Goal: Complete application form: Complete application form

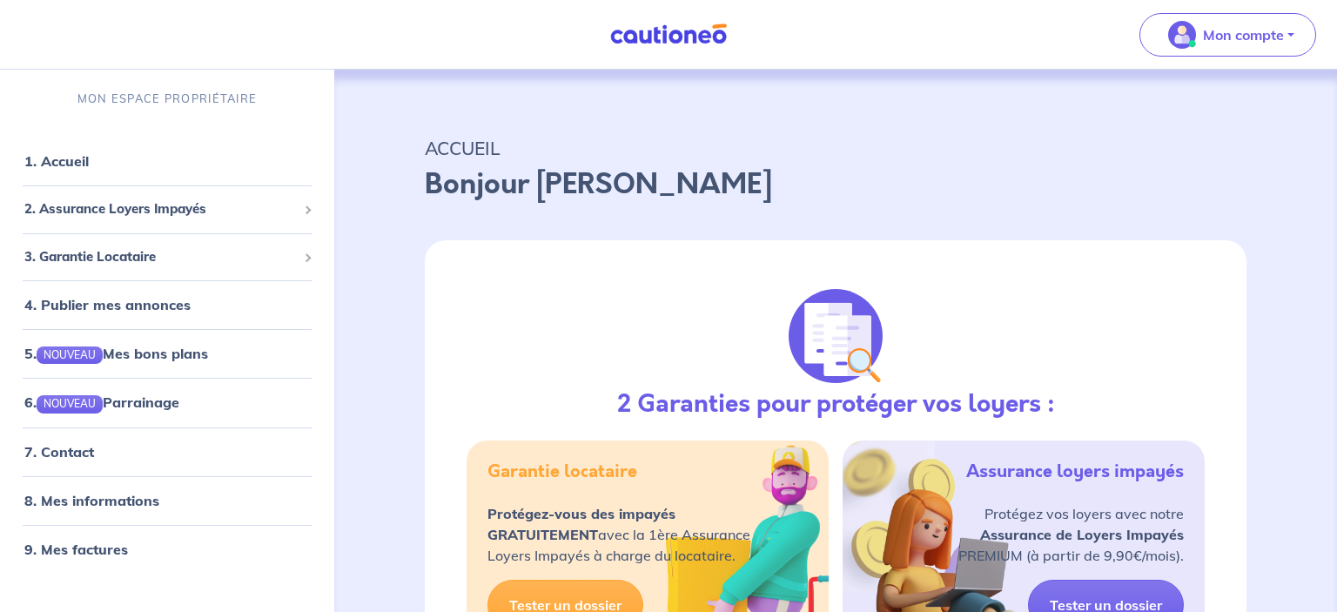
click at [613, 329] on div "2 Garanties pour protéger vos loyers : Garantie locataire Protégez-vous des imp…" at bounding box center [836, 466] width 822 height 453
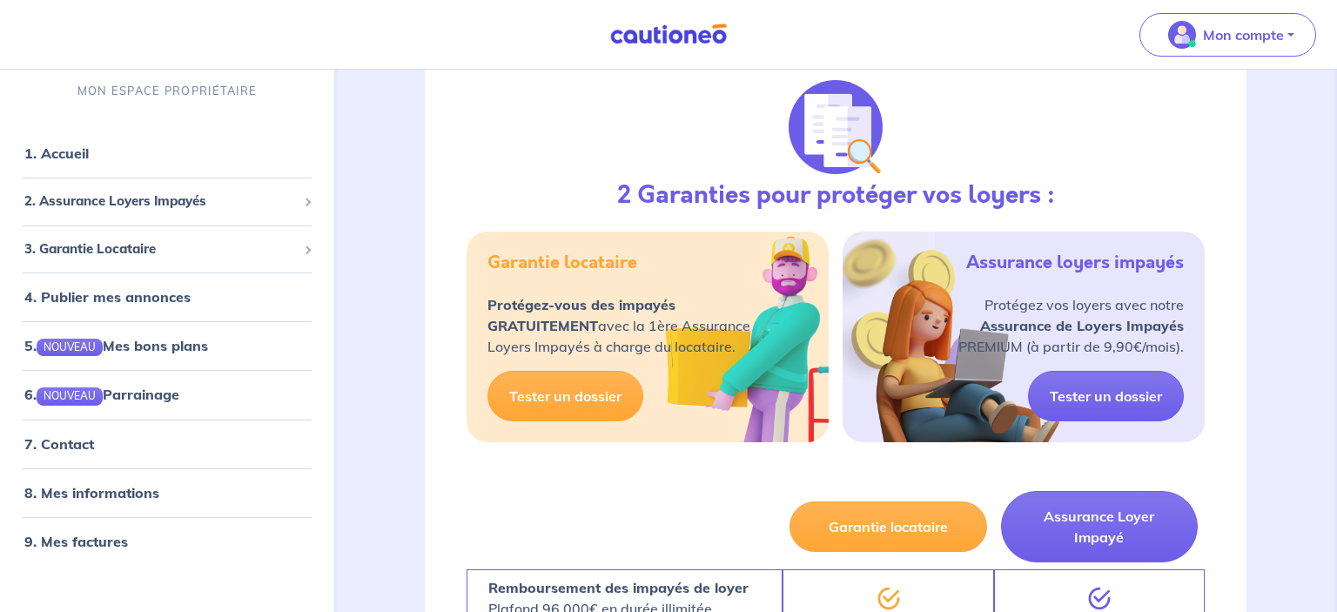
scroll to position [211, 0]
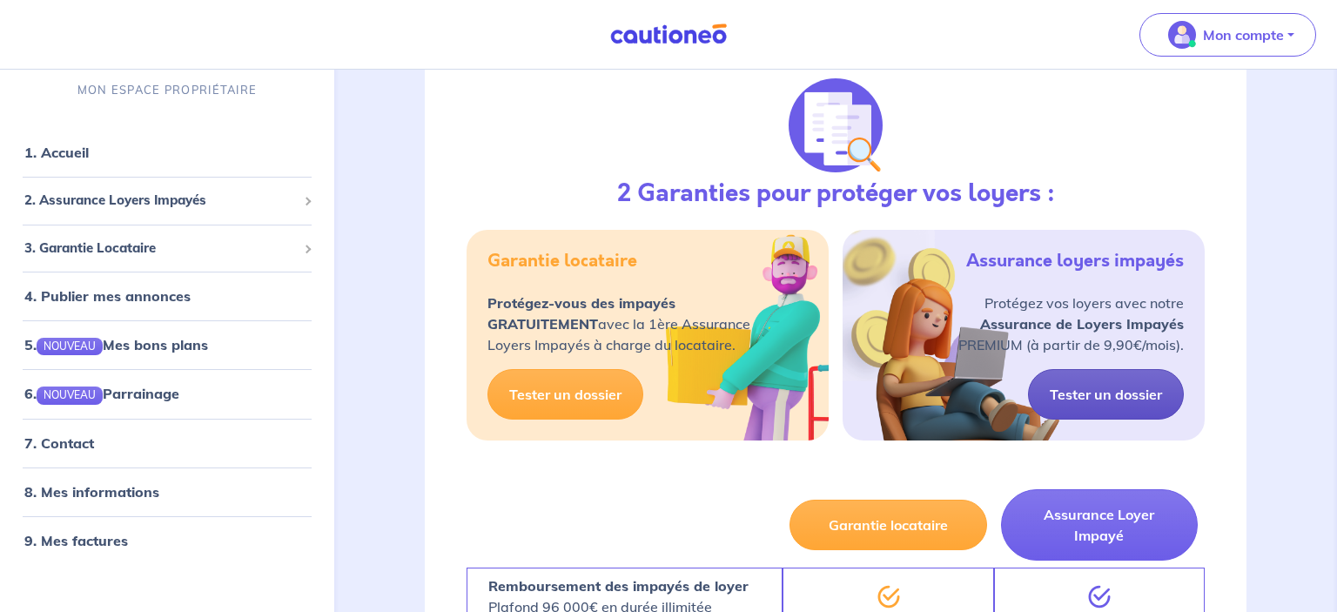
click at [1118, 392] on link "Tester un dossier" at bounding box center [1106, 394] width 156 height 51
click at [1071, 395] on link "Tester un dossier" at bounding box center [1106, 394] width 156 height 51
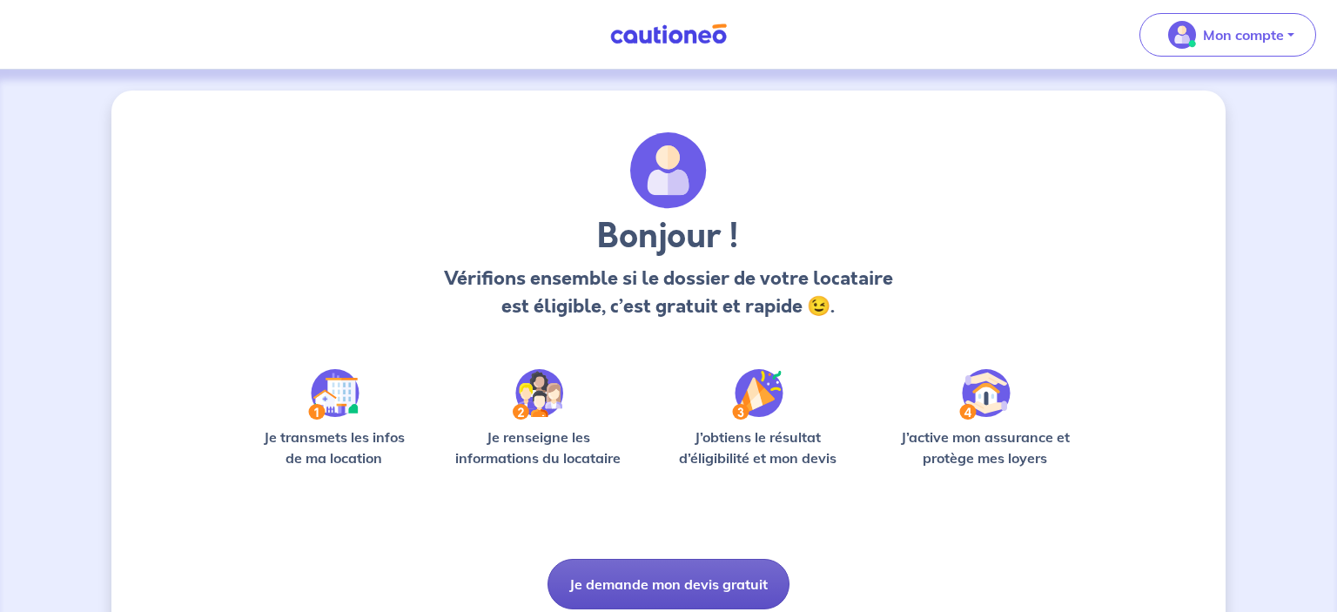
scroll to position [66, 0]
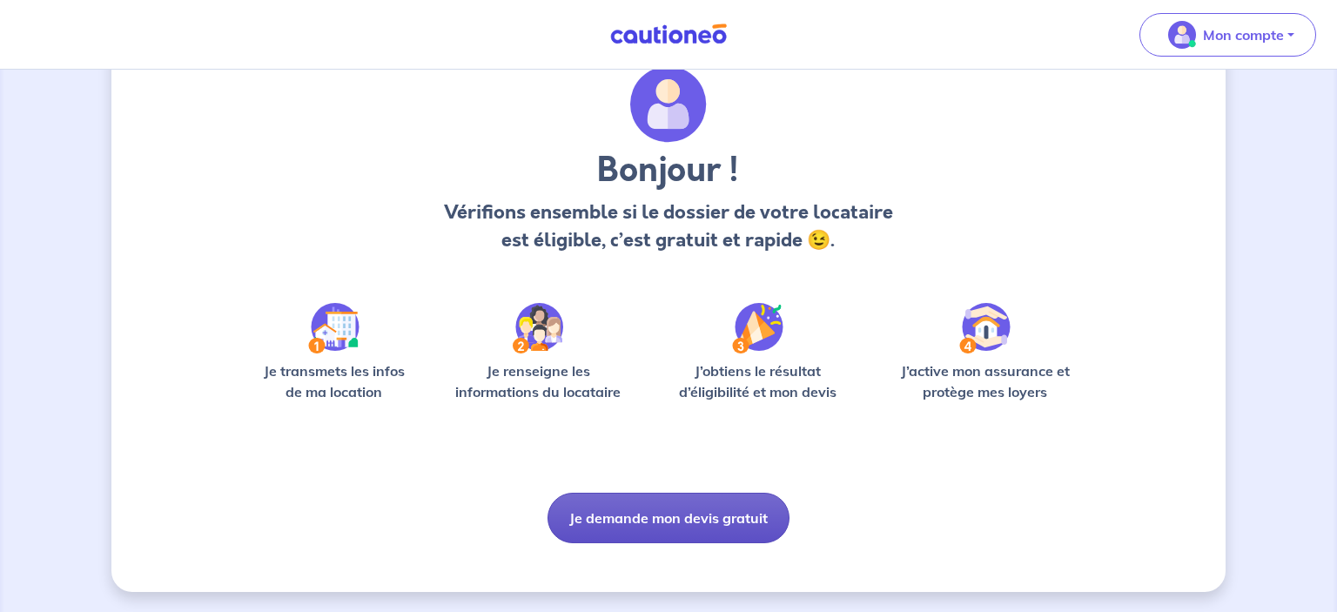
click at [653, 512] on button "Je demande mon devis gratuit" at bounding box center [669, 518] width 242 height 51
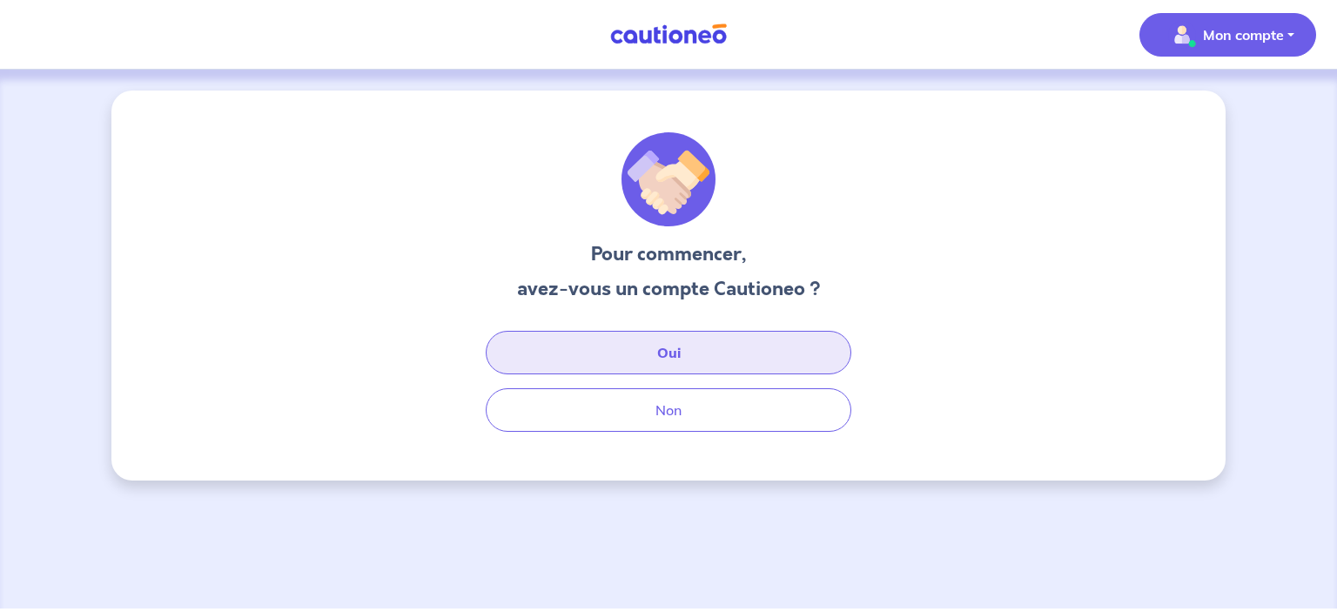
click at [698, 353] on button "Oui" at bounding box center [669, 353] width 366 height 44
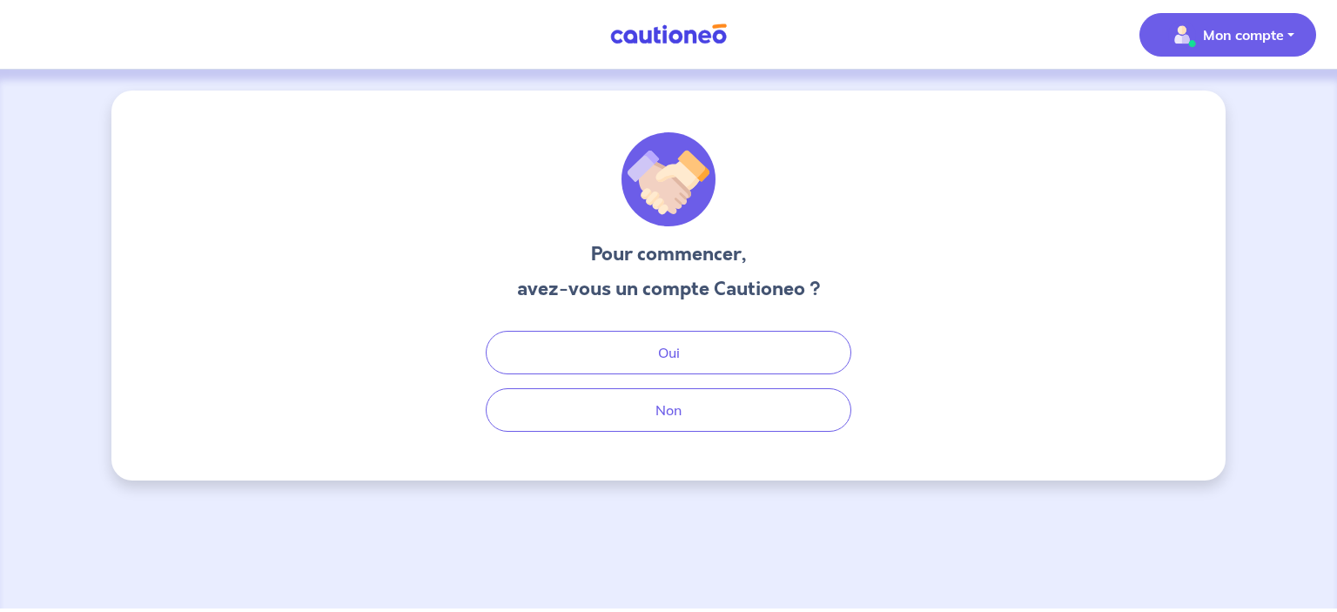
click at [1263, 39] on p "Mon compte" at bounding box center [1243, 34] width 81 height 21
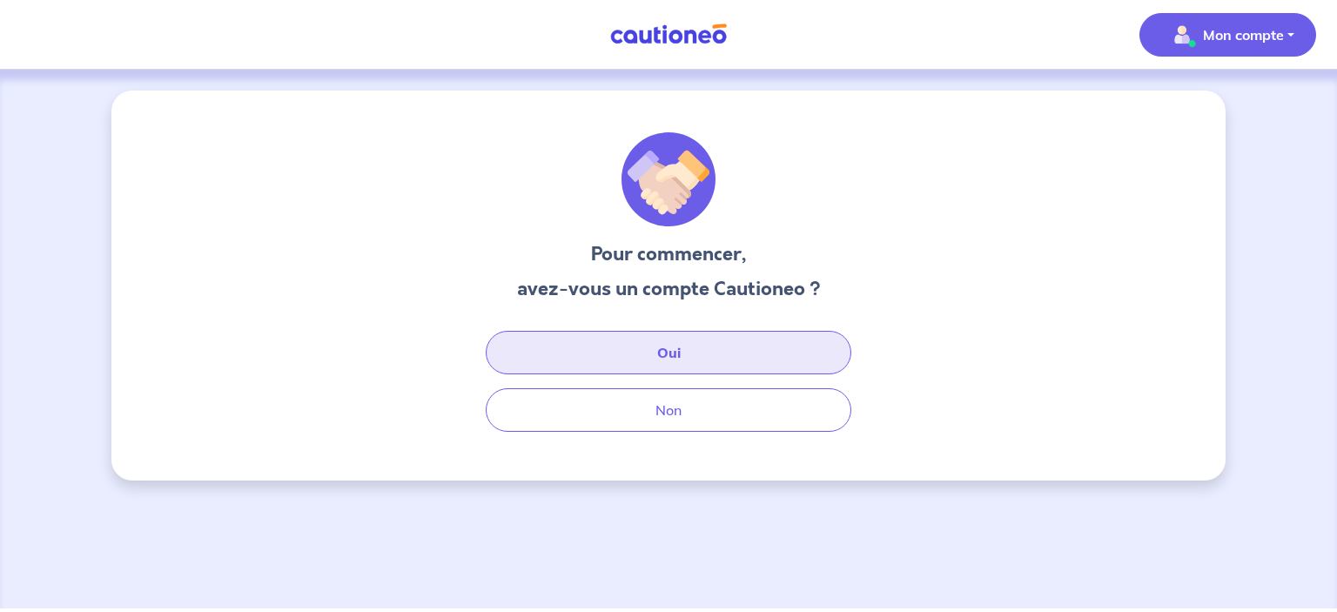
click at [660, 360] on button "Oui" at bounding box center [669, 353] width 366 height 44
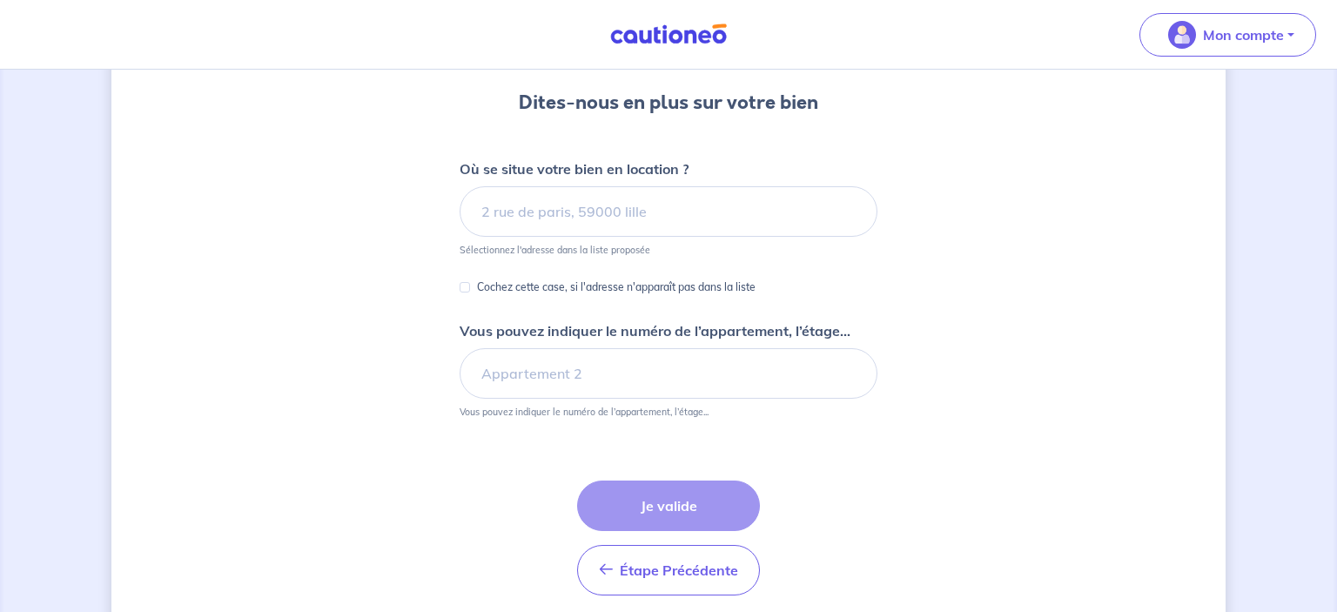
scroll to position [164, 0]
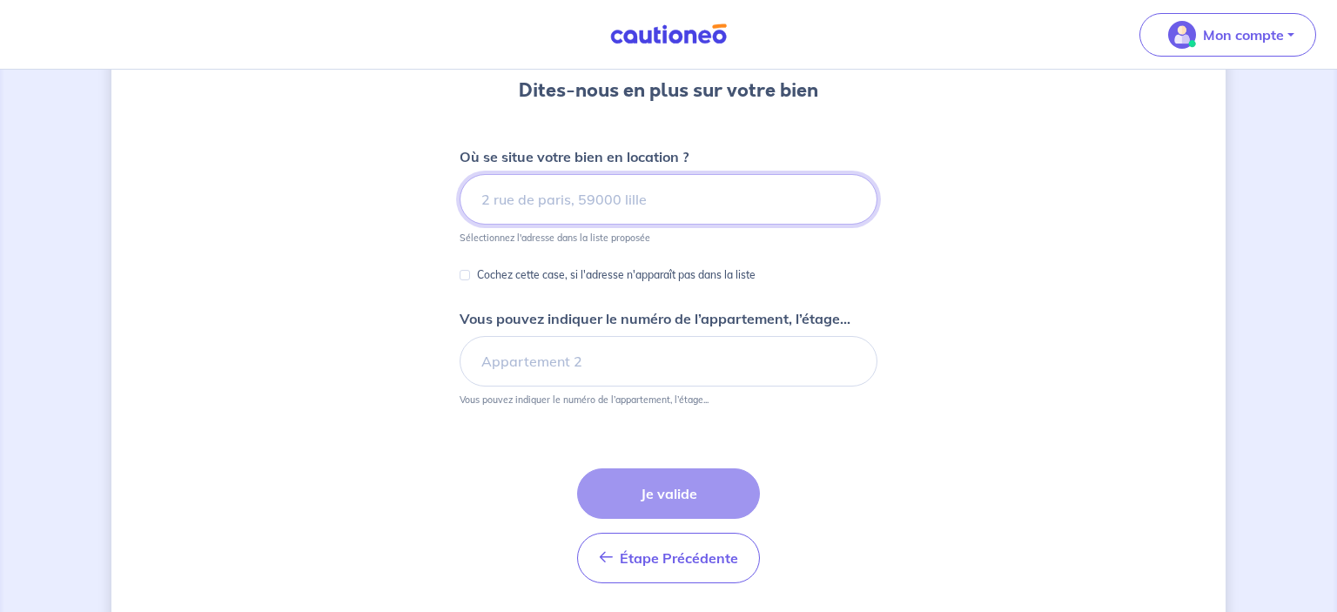
click at [518, 221] on input at bounding box center [669, 199] width 418 height 51
click at [518, 210] on input at bounding box center [669, 199] width 418 height 51
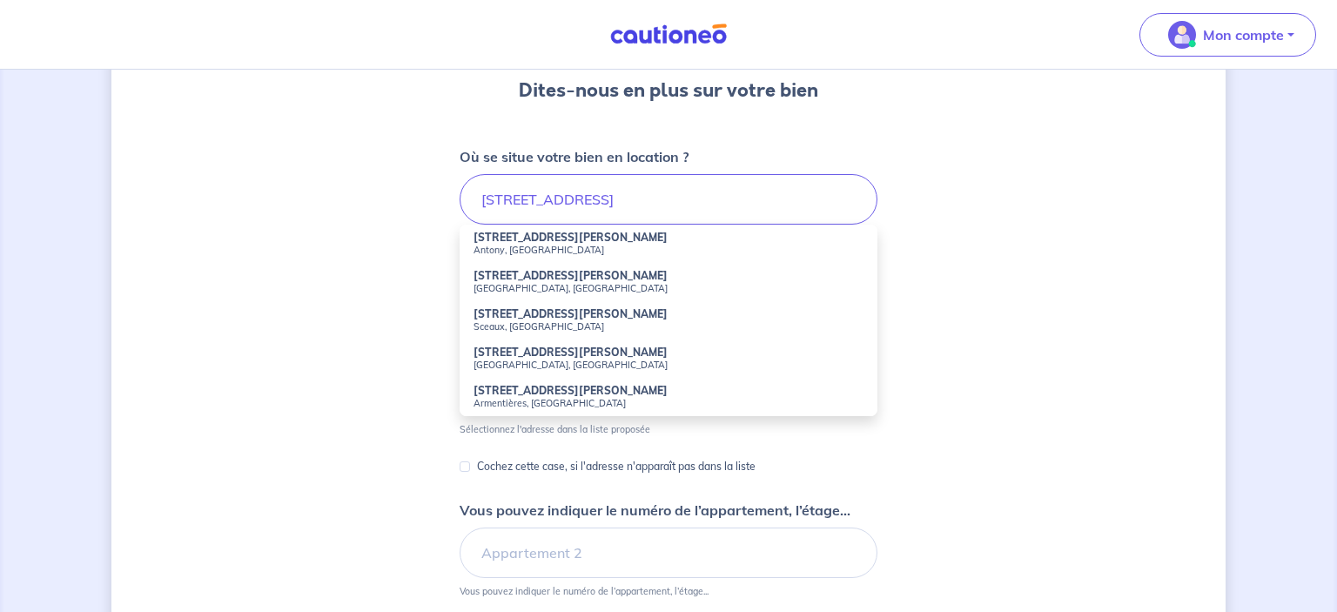
click at [622, 269] on strong "[STREET_ADDRESS][PERSON_NAME]" at bounding box center [571, 275] width 194 height 13
type input "[STREET_ADDRESS][PERSON_NAME]"
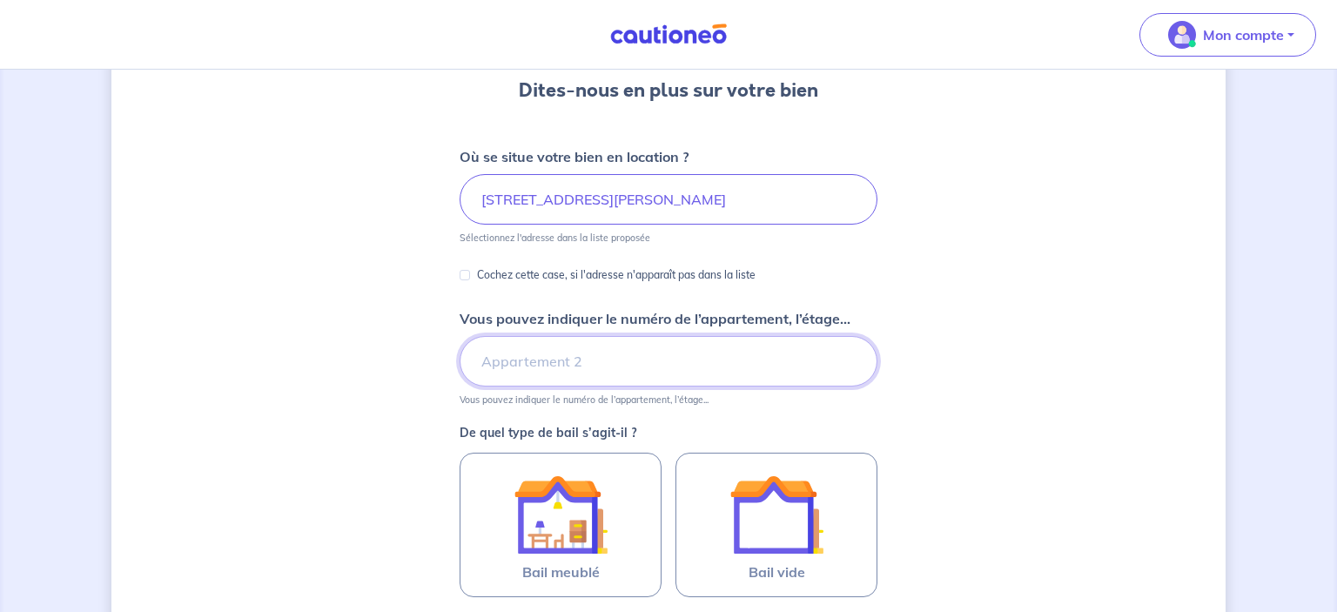
click at [549, 356] on input "Vous pouvez indiquer le numéro de l’appartement, l’étage..." at bounding box center [669, 361] width 418 height 51
type input "Appartement 84"
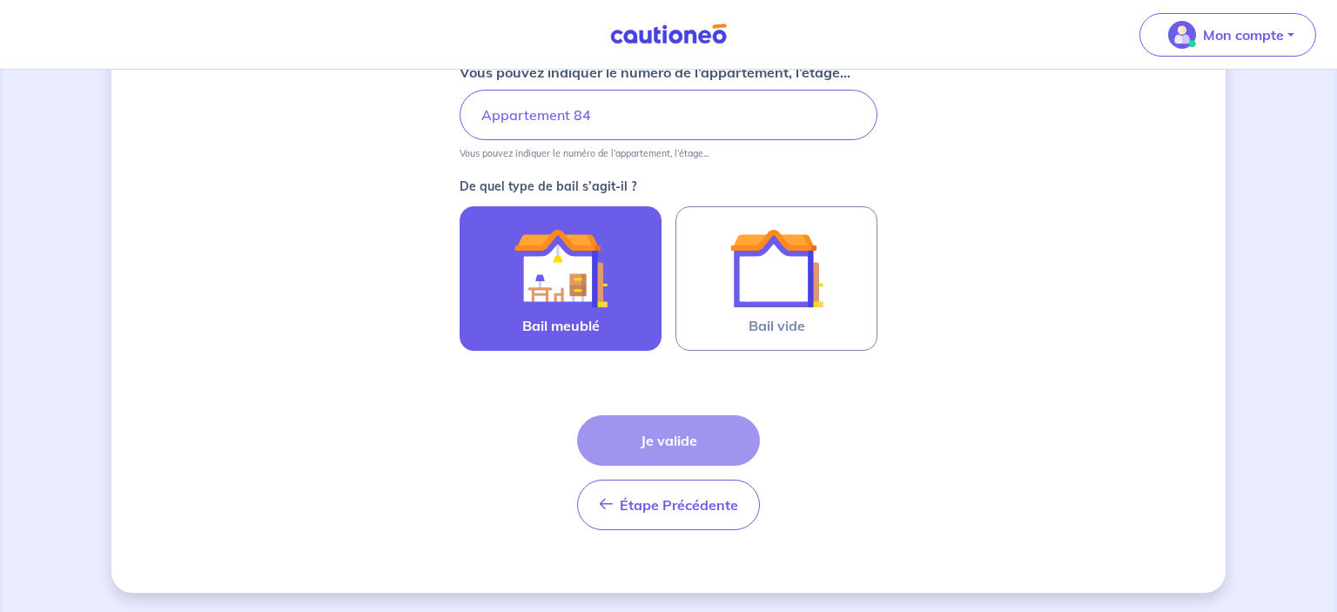
click at [510, 234] on div at bounding box center [561, 268] width 158 height 94
click at [0, 0] on input "Bail meublé" at bounding box center [0, 0] width 0 height 0
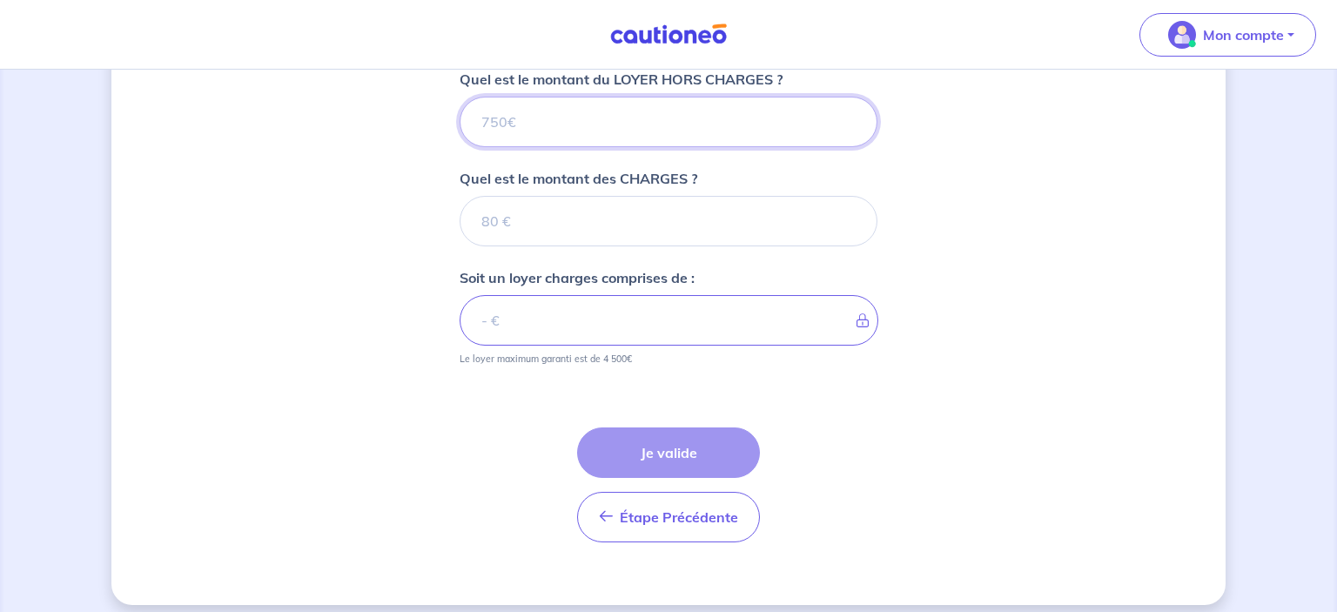
scroll to position [727, 0]
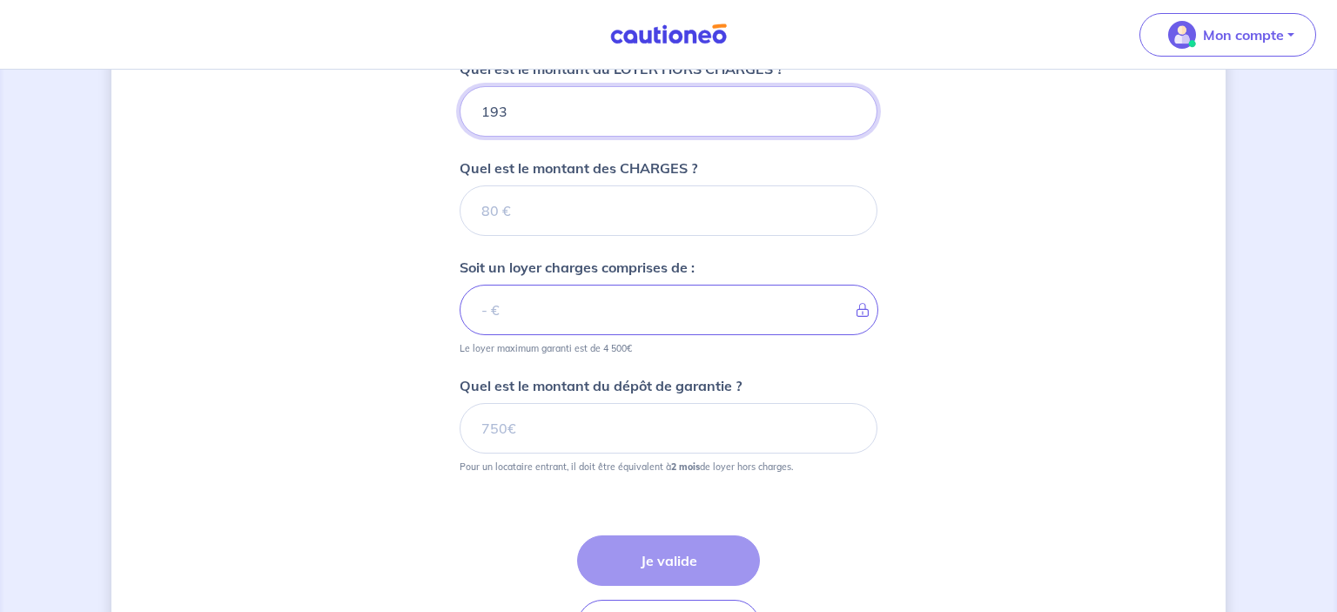
type input "1930"
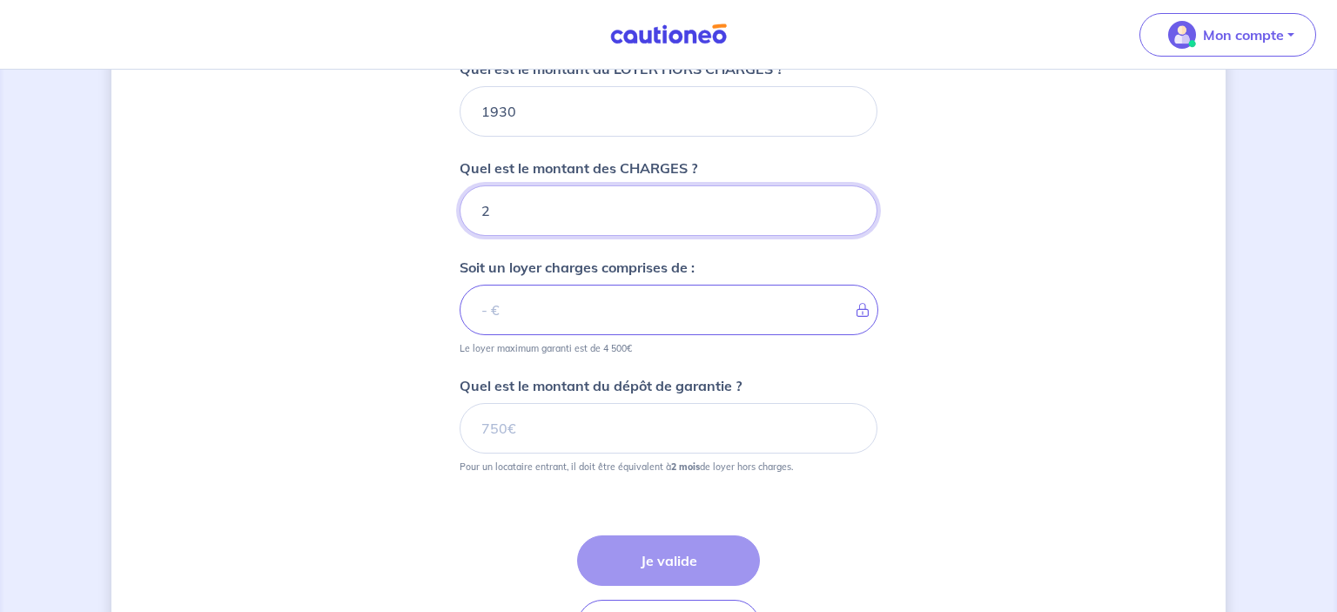
type input "22"
type input "1952"
type input "220"
type input "2150"
type input "220"
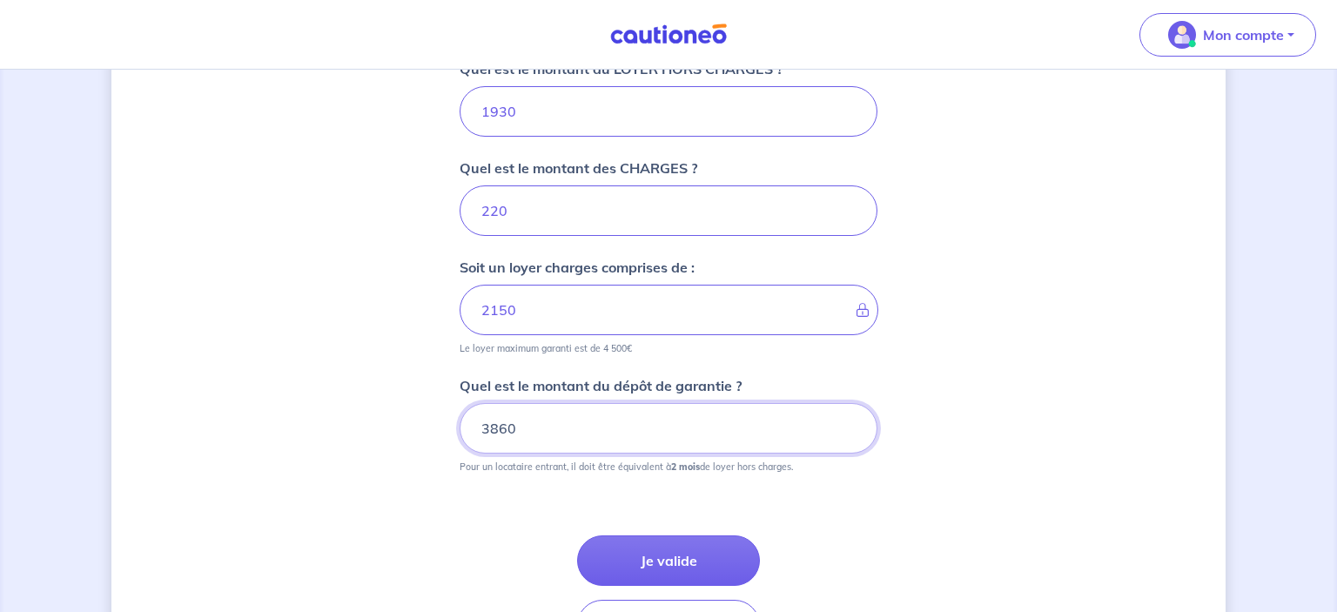
scroll to position [808, 0]
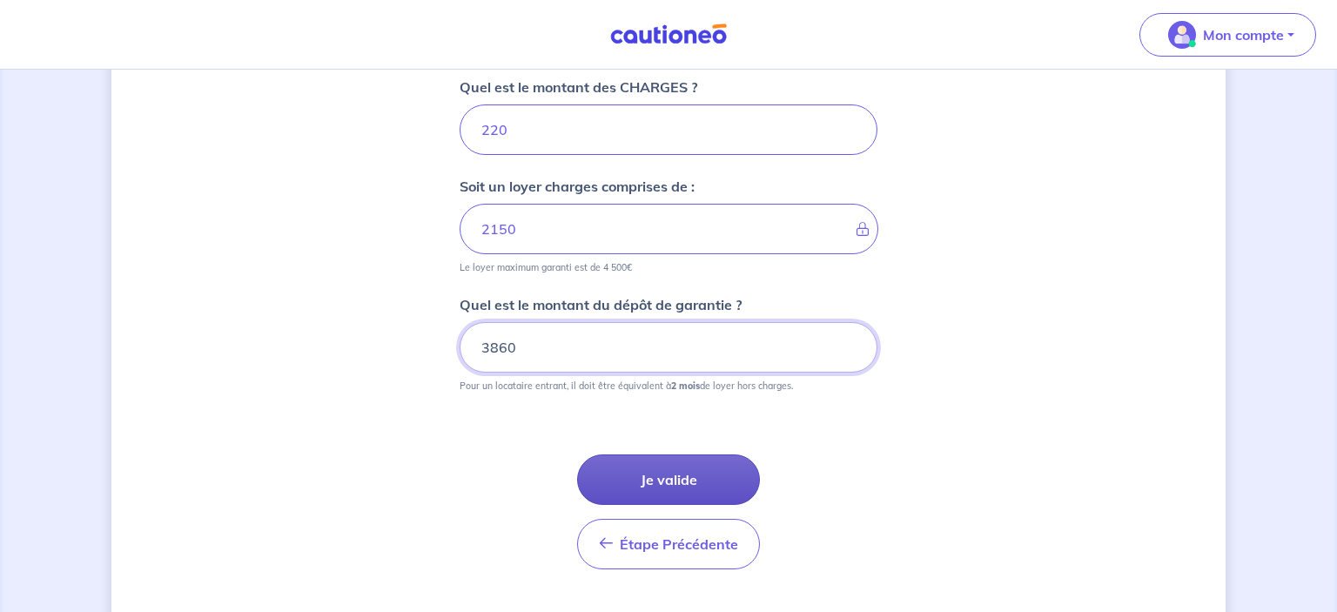
type input "3860"
click at [638, 476] on button "Je valide" at bounding box center [668, 480] width 183 height 51
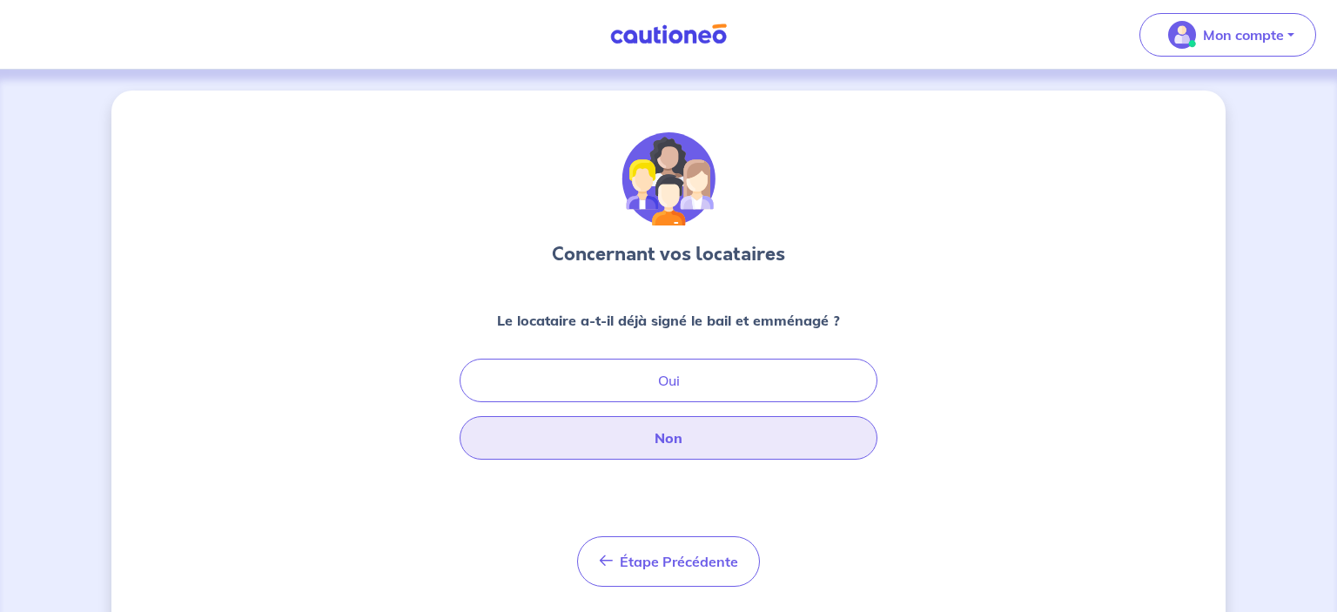
click at [673, 443] on button "Non" at bounding box center [669, 438] width 418 height 44
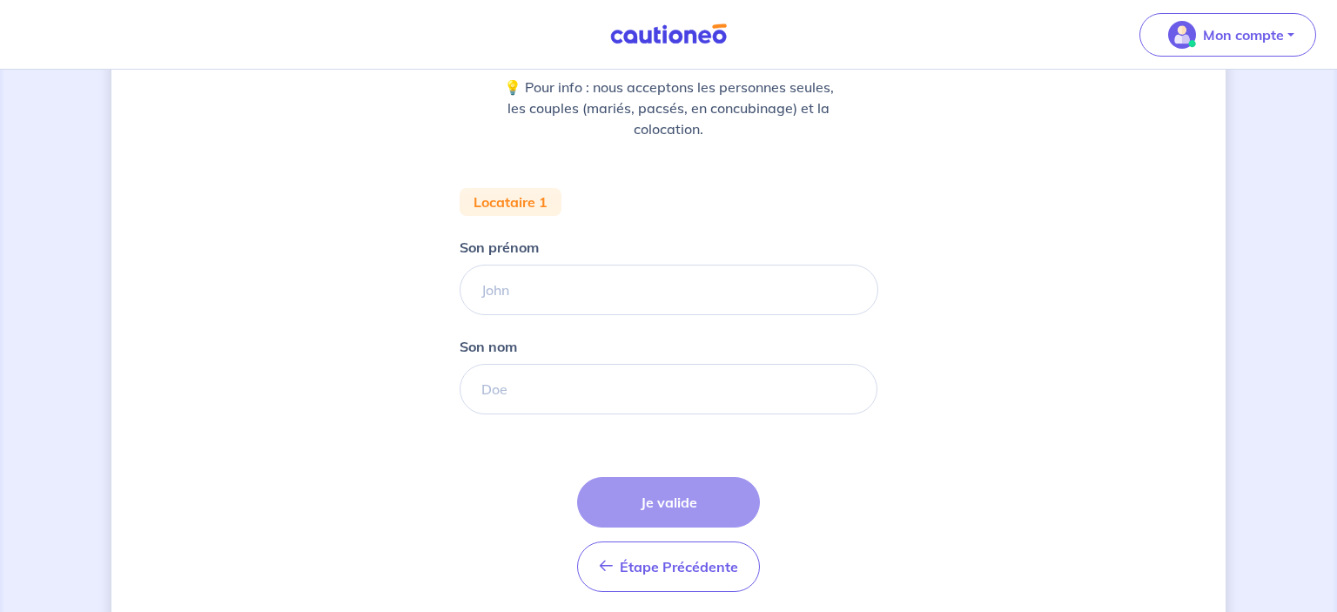
scroll to position [244, 0]
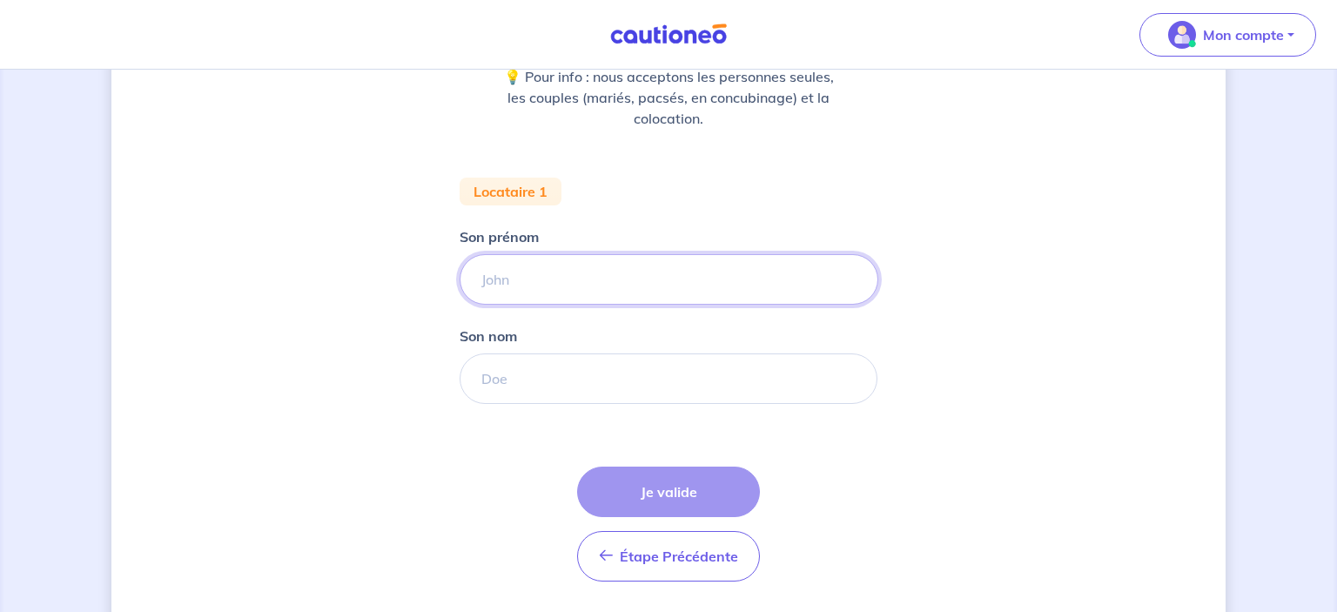
click at [521, 254] on input "Son prénom" at bounding box center [669, 279] width 419 height 51
type input "[PERSON_NAME]"
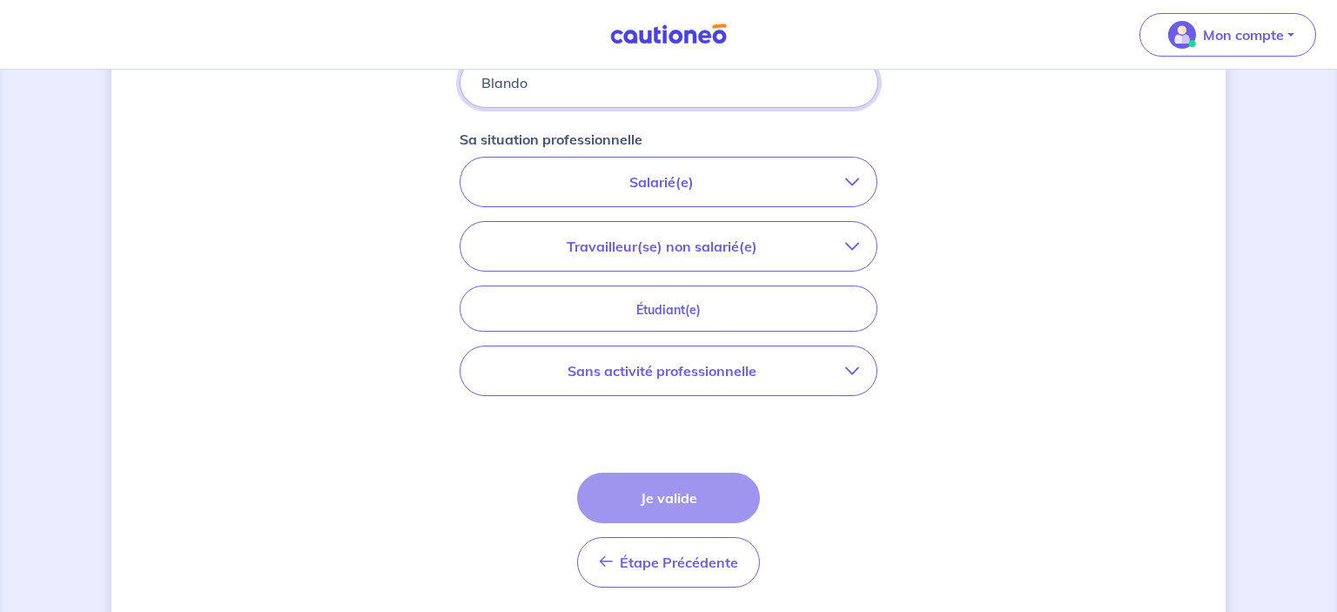
scroll to position [541, 0]
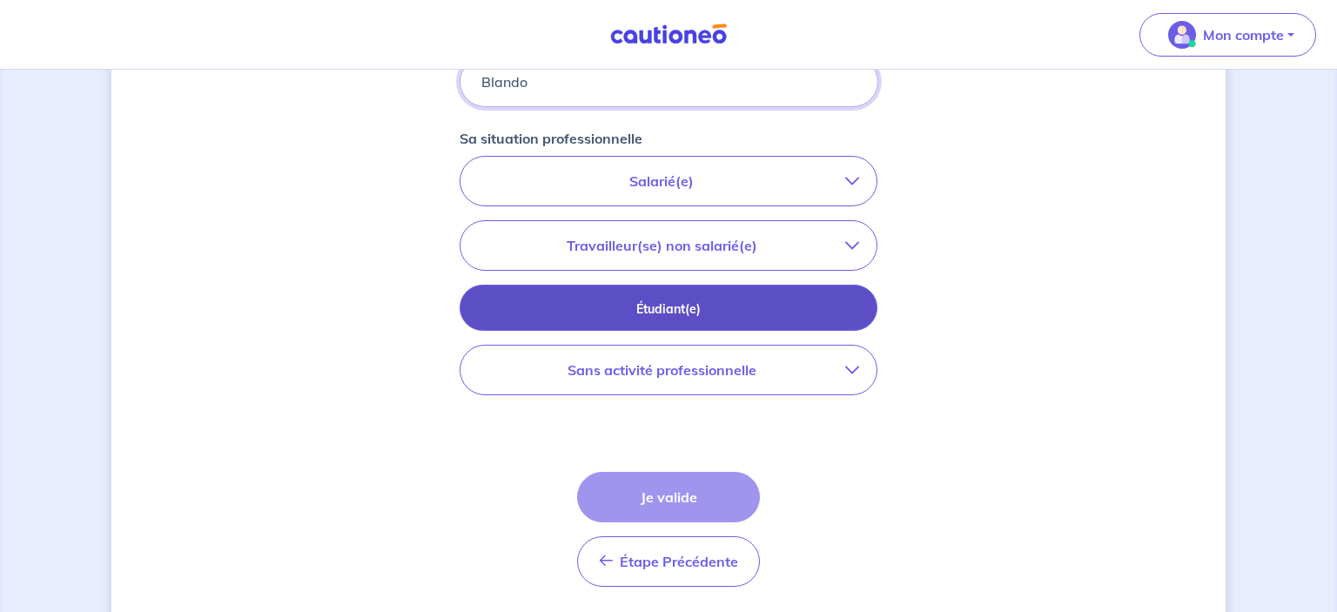
type input "Blando"
click at [615, 292] on button "Étudiant(e)" at bounding box center [669, 308] width 418 height 46
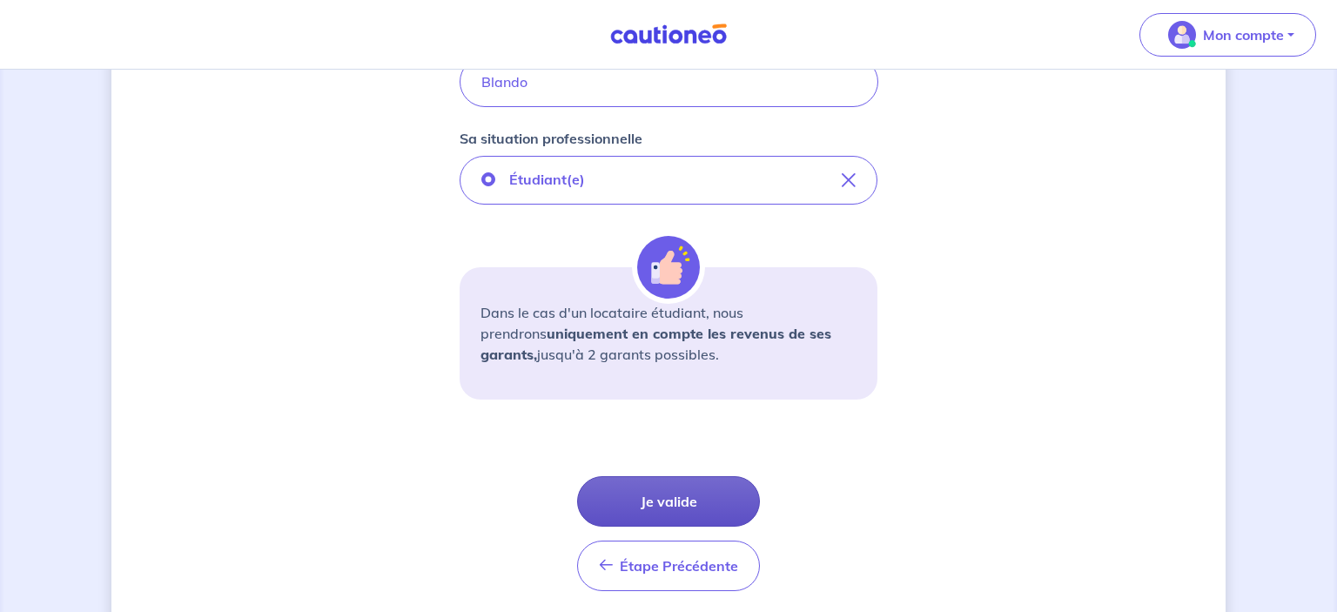
click at [707, 482] on button "Je valide" at bounding box center [668, 501] width 183 height 51
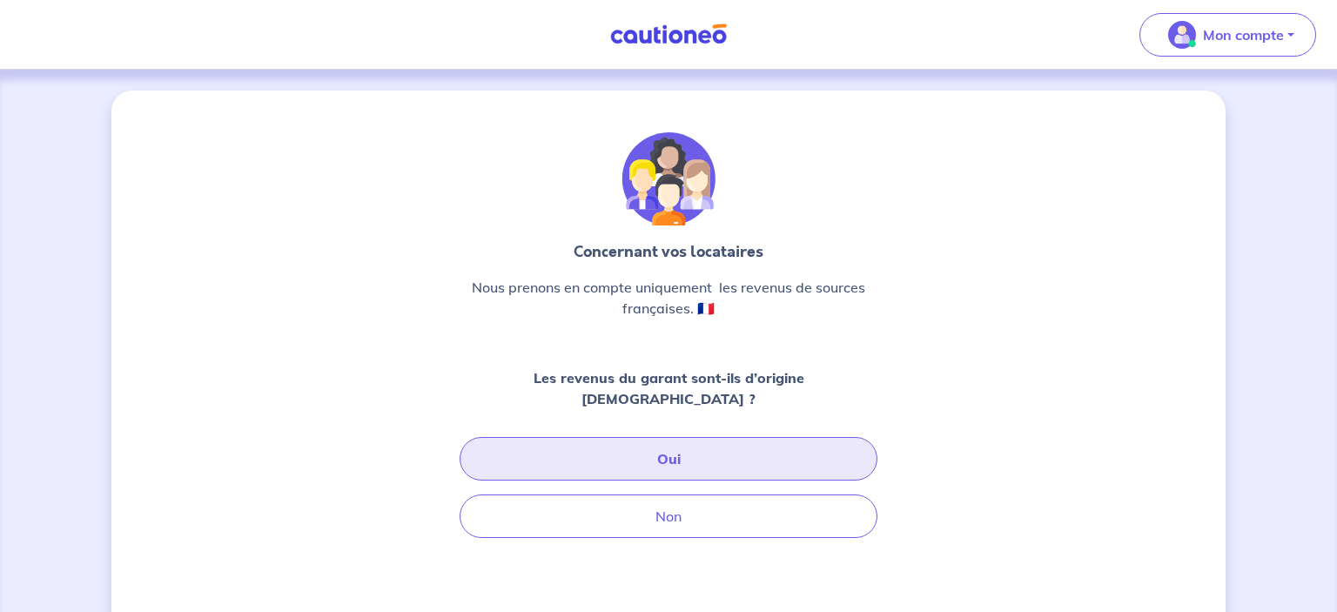
click at [605, 453] on button "Oui" at bounding box center [669, 459] width 418 height 44
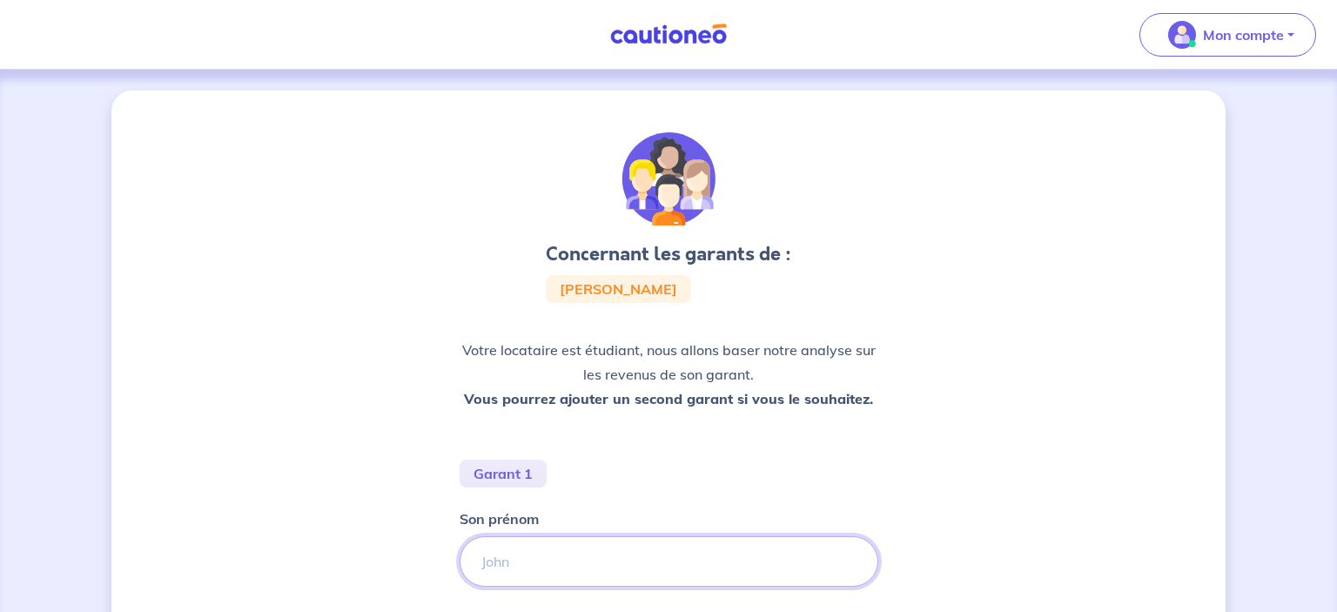
click at [493, 567] on input "Son prénom" at bounding box center [669, 561] width 419 height 51
type input "[PERSON_NAME]"
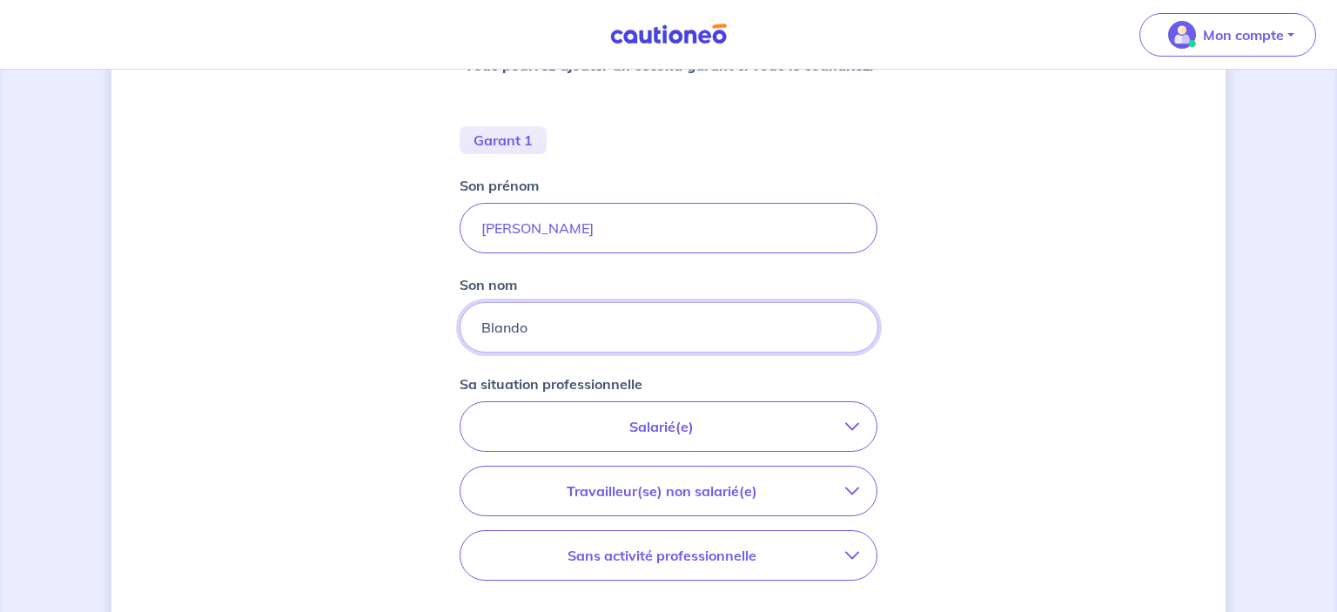
type input "Blando"
click at [668, 443] on button "Salarié(e)" at bounding box center [669, 426] width 416 height 49
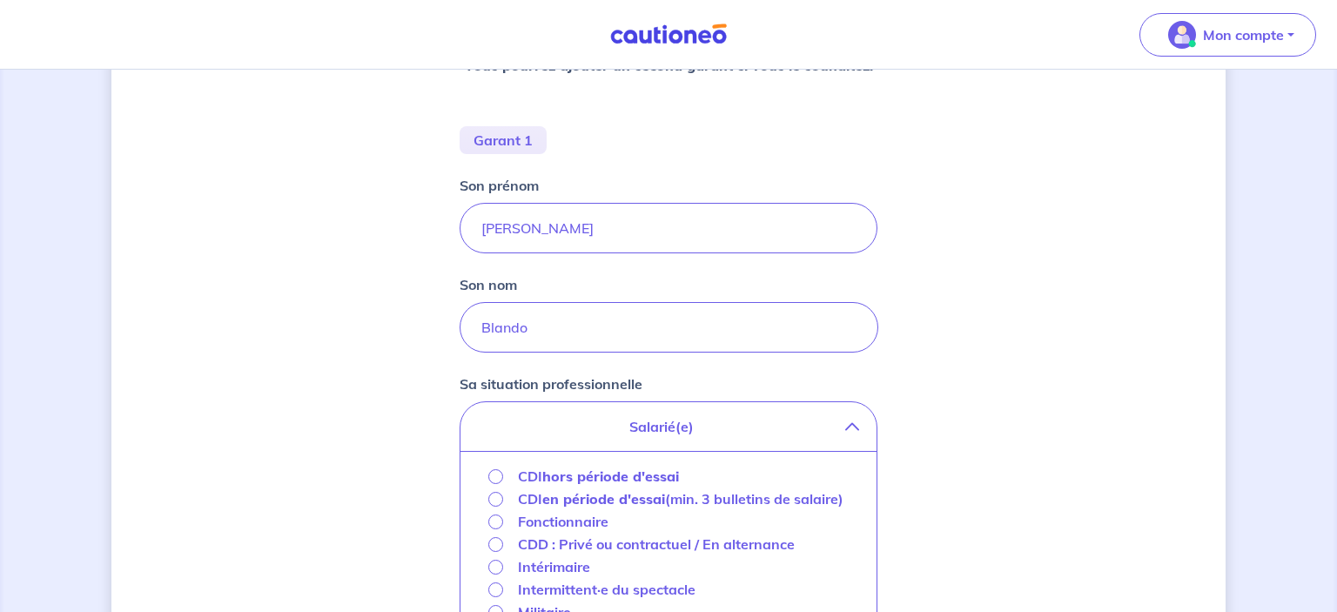
click at [590, 477] on strong "hors période d'essai" at bounding box center [610, 476] width 137 height 17
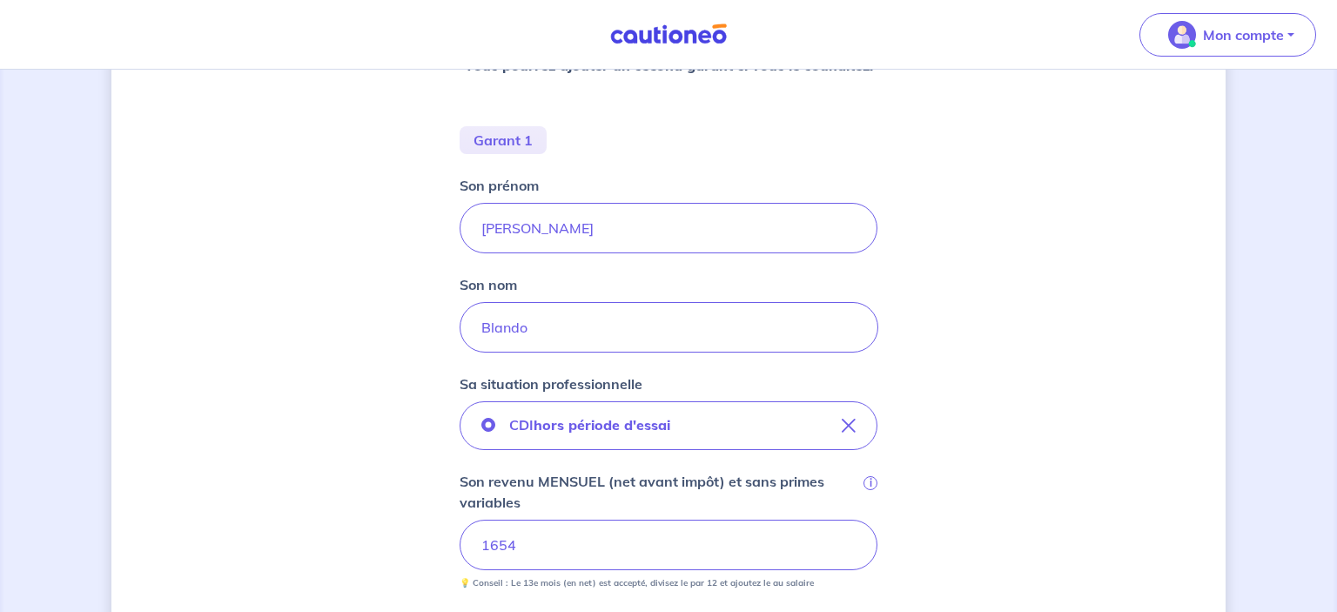
scroll to position [690, 0]
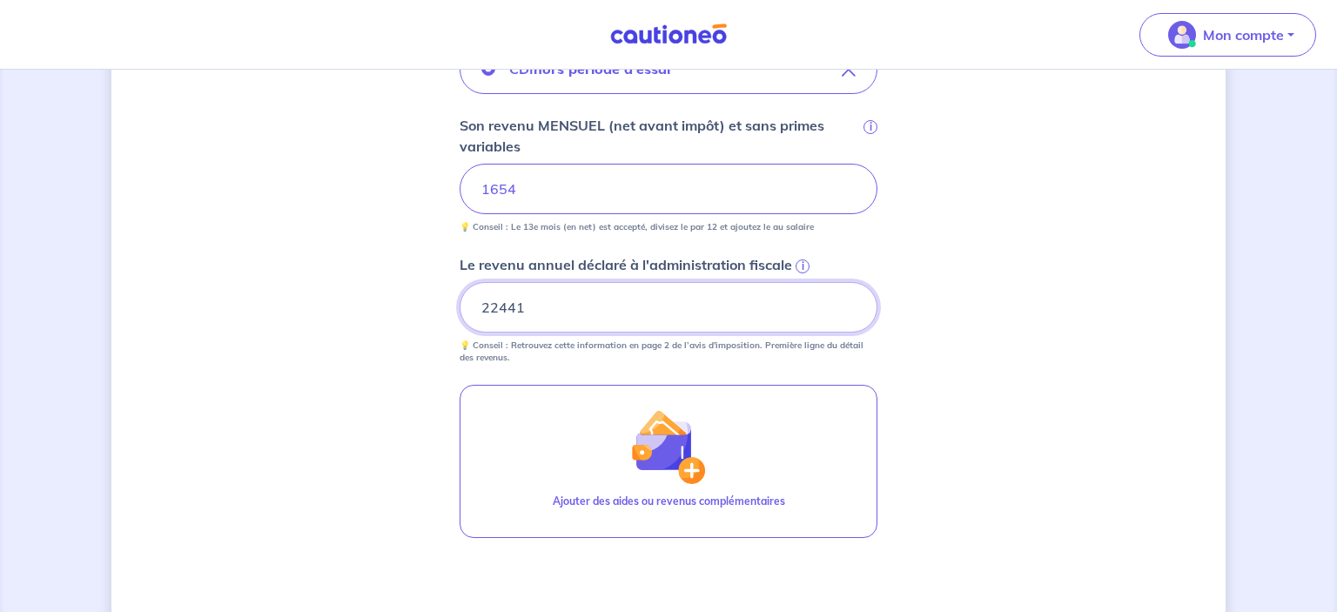
type input "22441"
click at [1008, 249] on div "Concernant les garants de : [PERSON_NAME] locataire est étudiant, nous allons b…" at bounding box center [668, 100] width 1115 height 1398
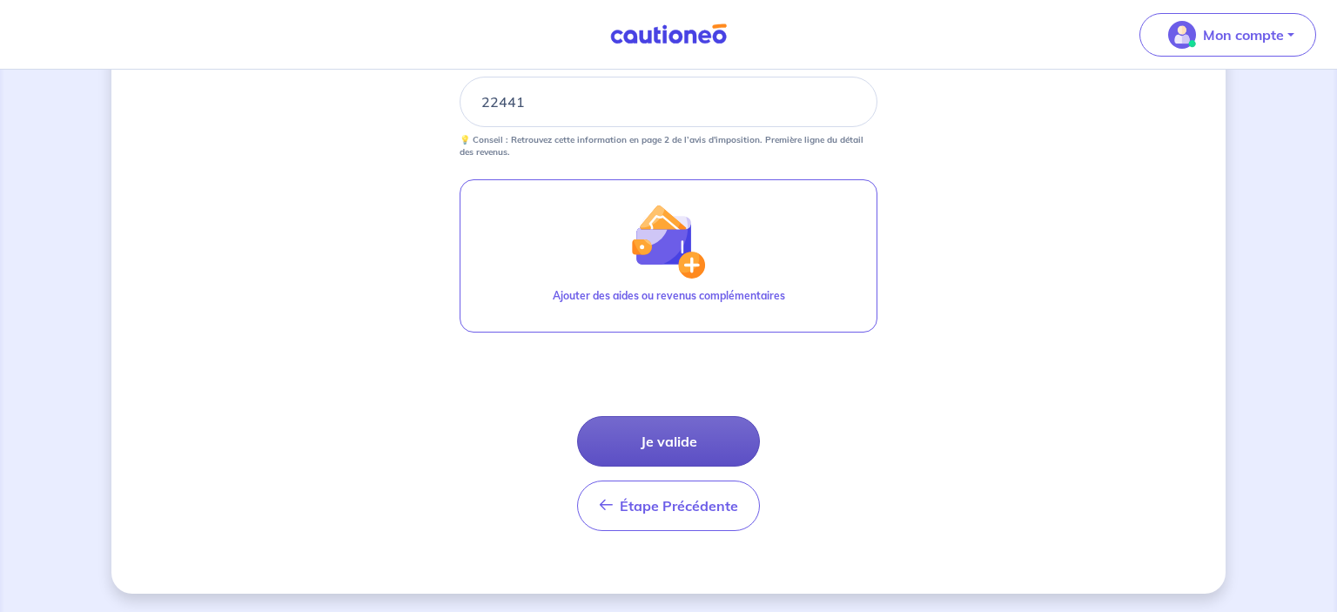
click at [711, 437] on button "Je valide" at bounding box center [668, 441] width 183 height 51
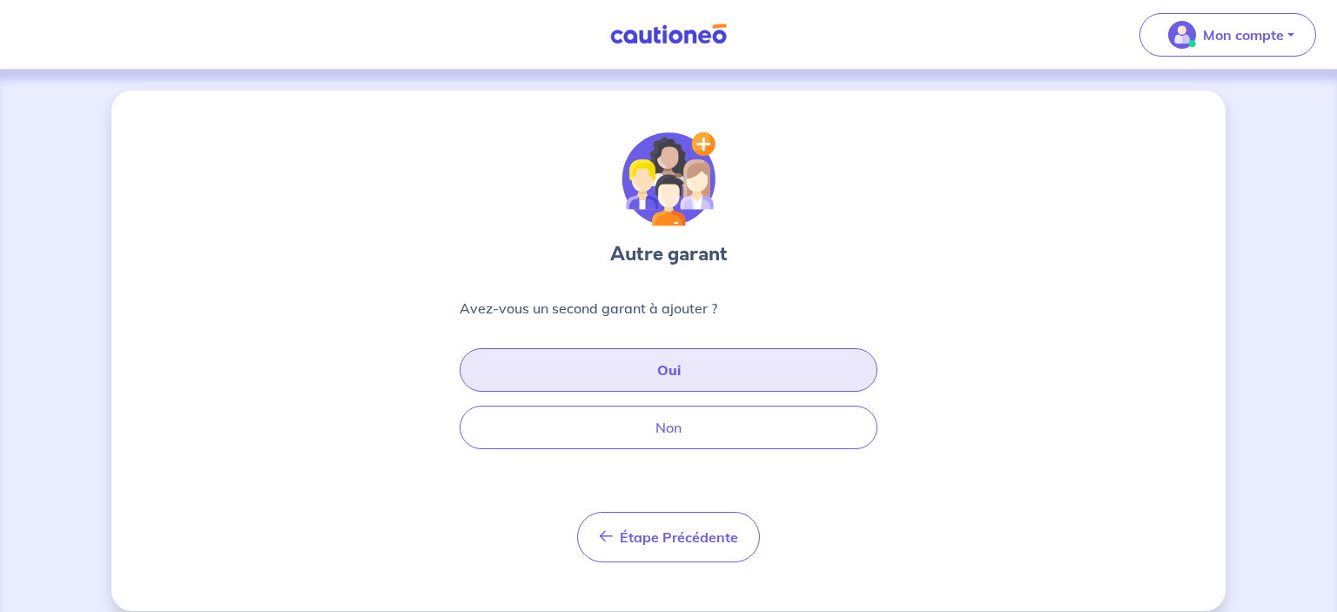
click at [622, 348] on button "Oui" at bounding box center [669, 370] width 418 height 44
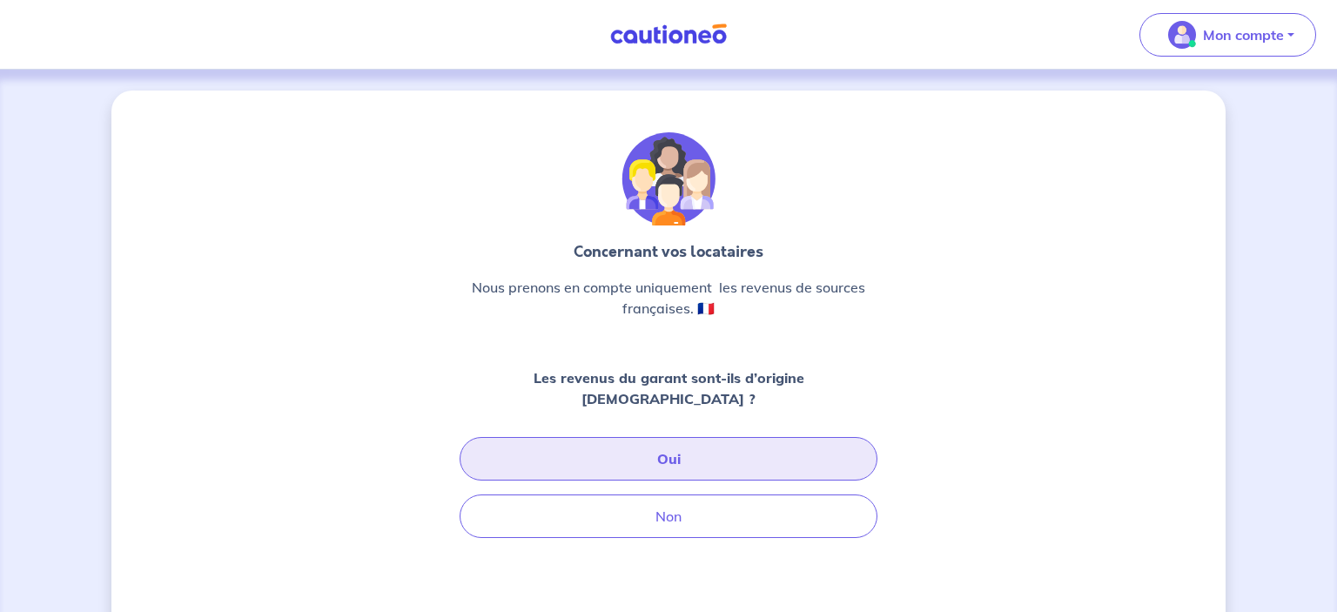
click at [692, 447] on button "Oui" at bounding box center [669, 459] width 418 height 44
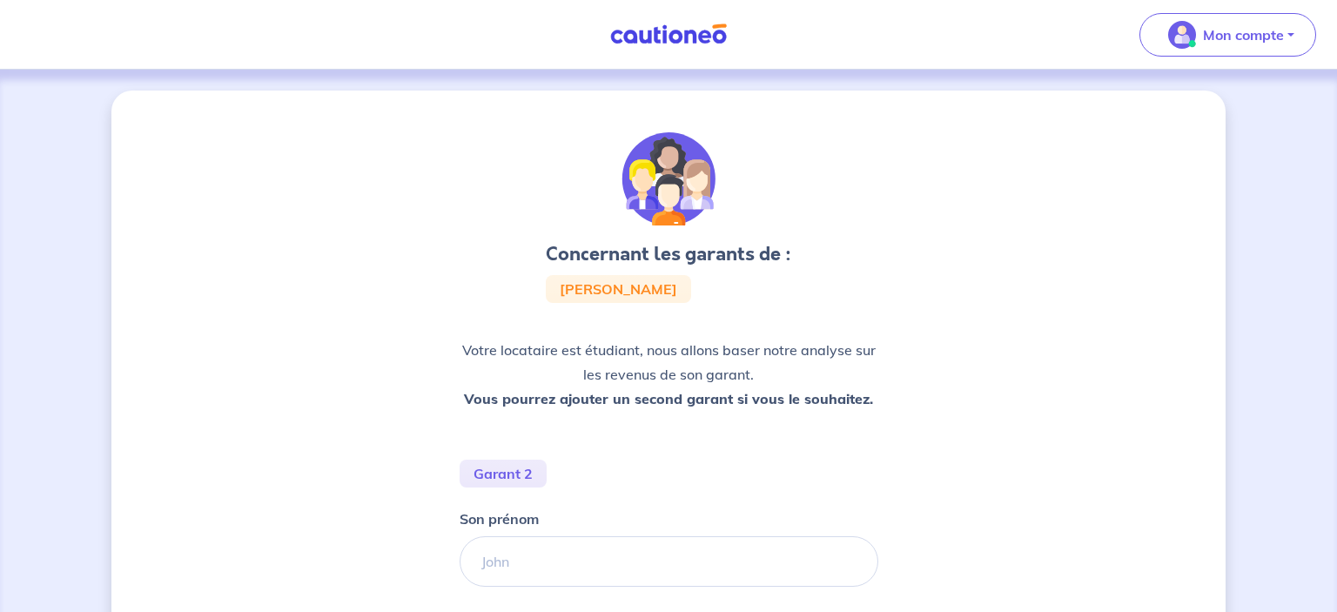
scroll to position [307, 0]
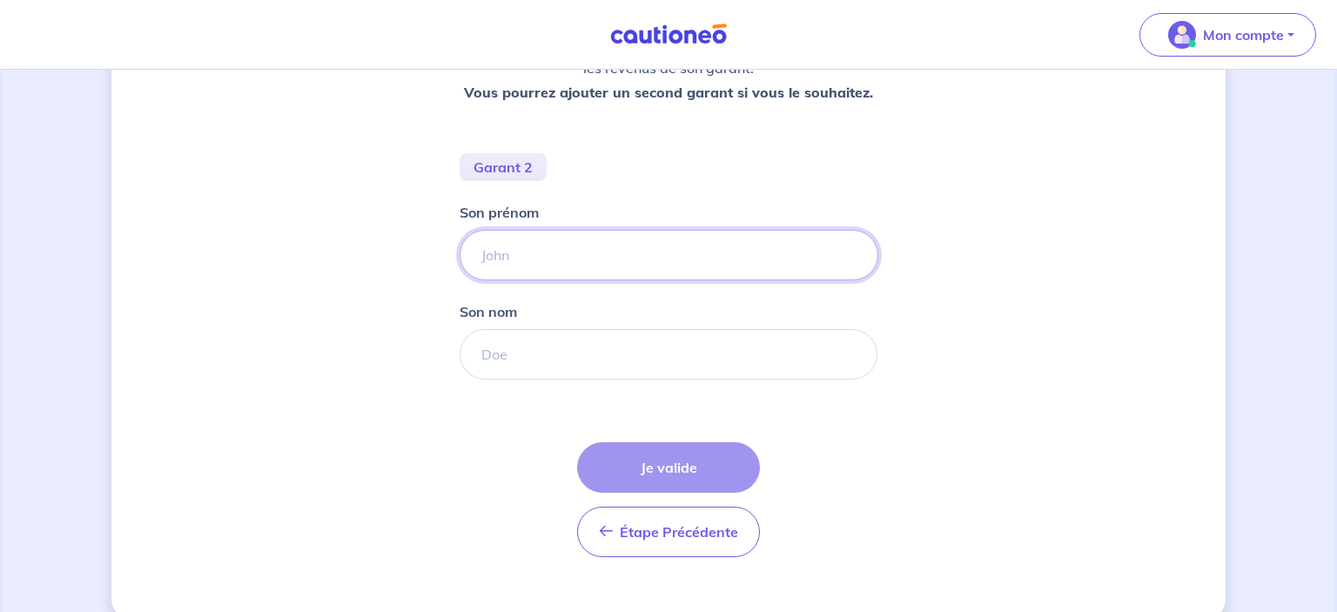
click at [557, 270] on input "Son prénom" at bounding box center [669, 255] width 419 height 51
paste input "[PERSON_NAME]"
type input "[PERSON_NAME]"
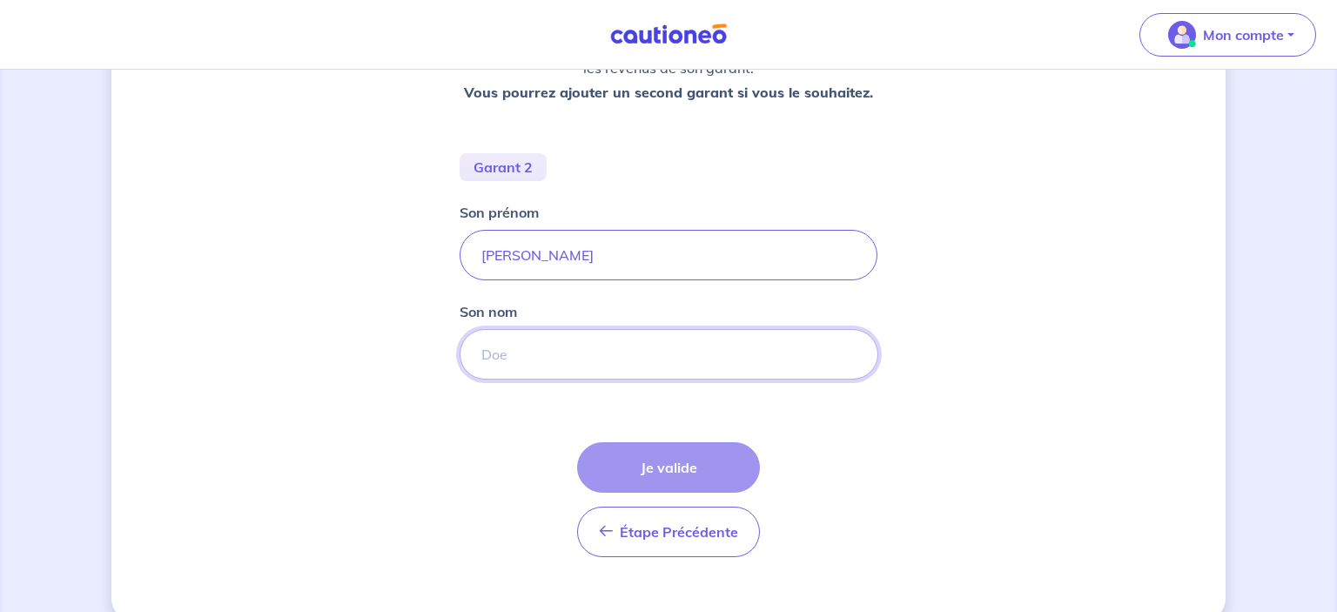
paste input "Pourroy"
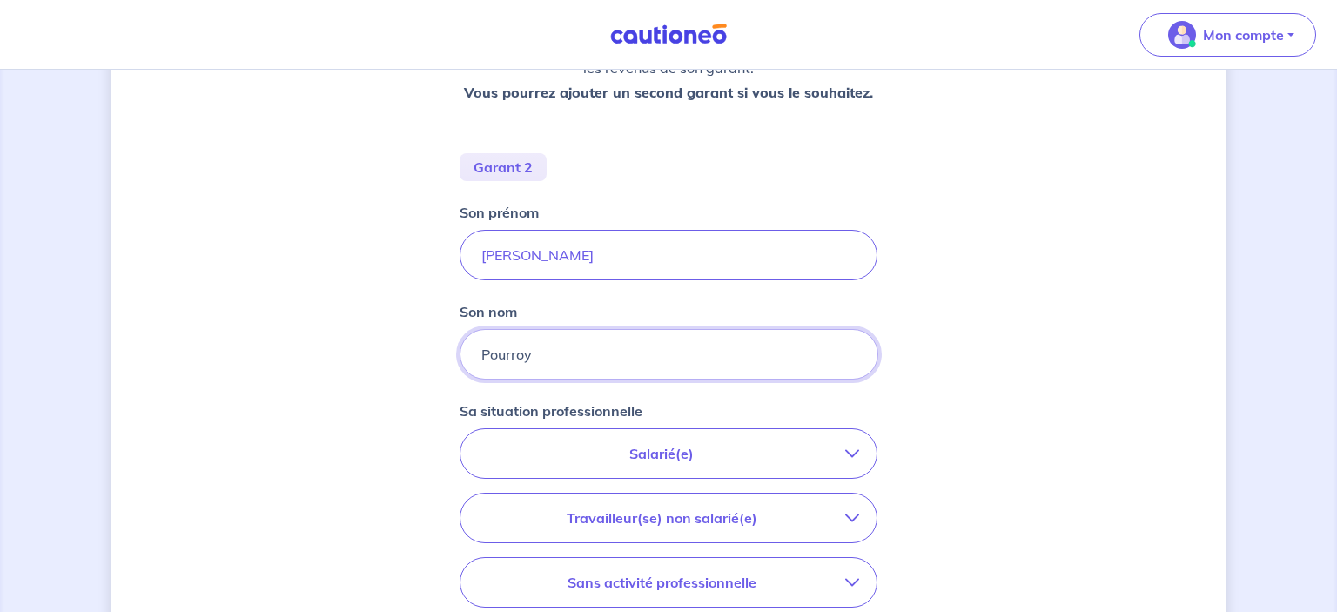
type input "Pourroy"
type input "[PERSON_NAME]"
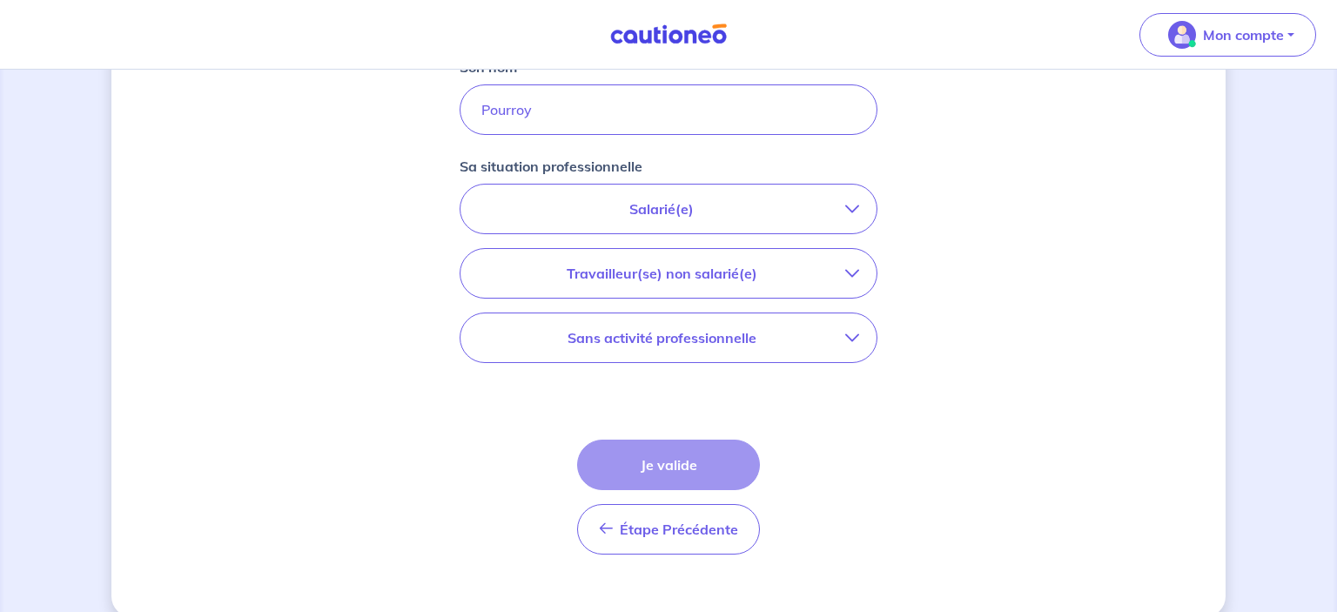
scroll to position [553, 0]
click at [846, 212] on icon "button" at bounding box center [853, 207] width 14 height 14
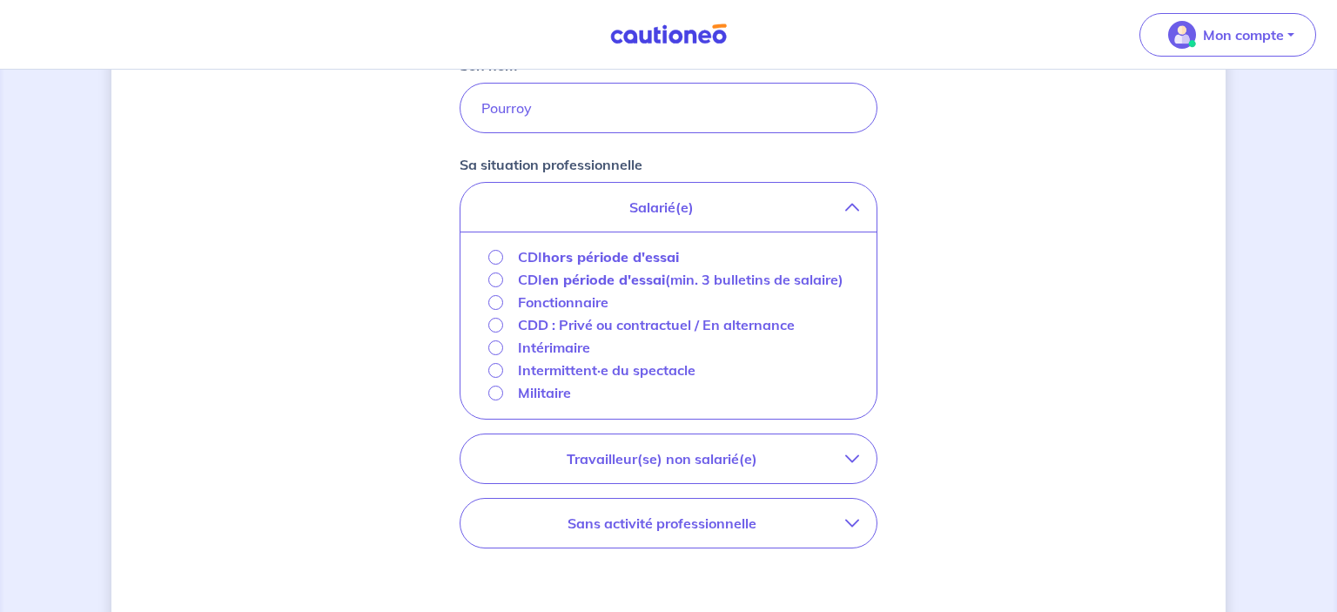
click at [532, 300] on p "Fonctionnaire" at bounding box center [563, 302] width 91 height 21
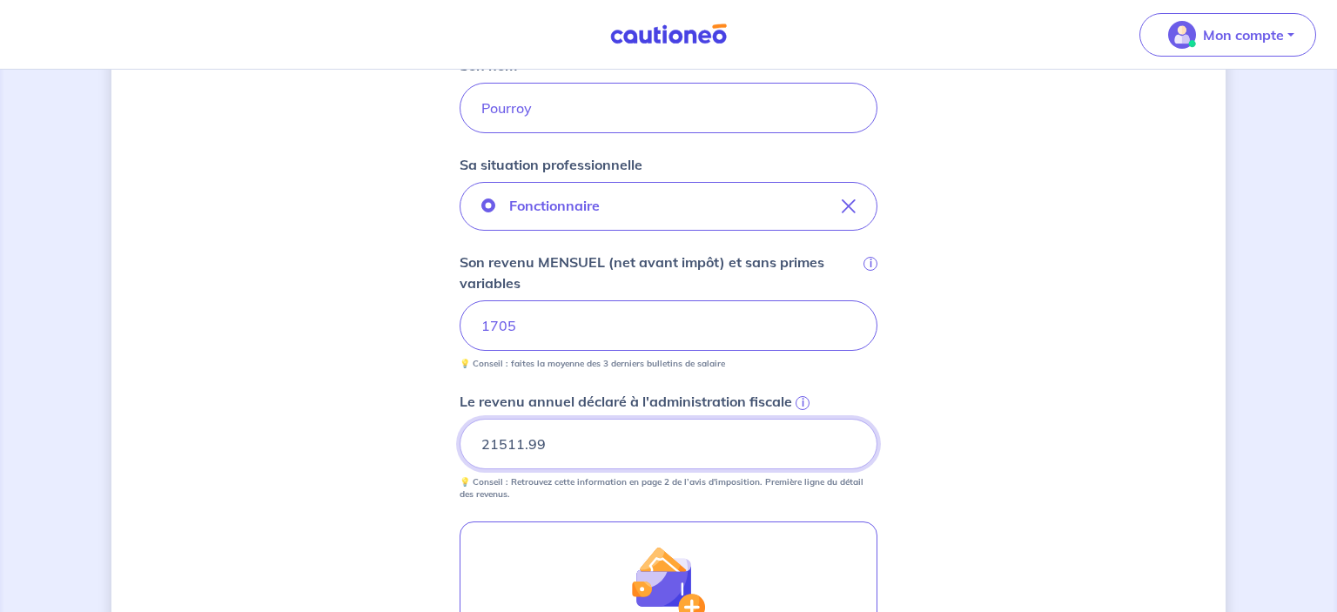
type input "21512"
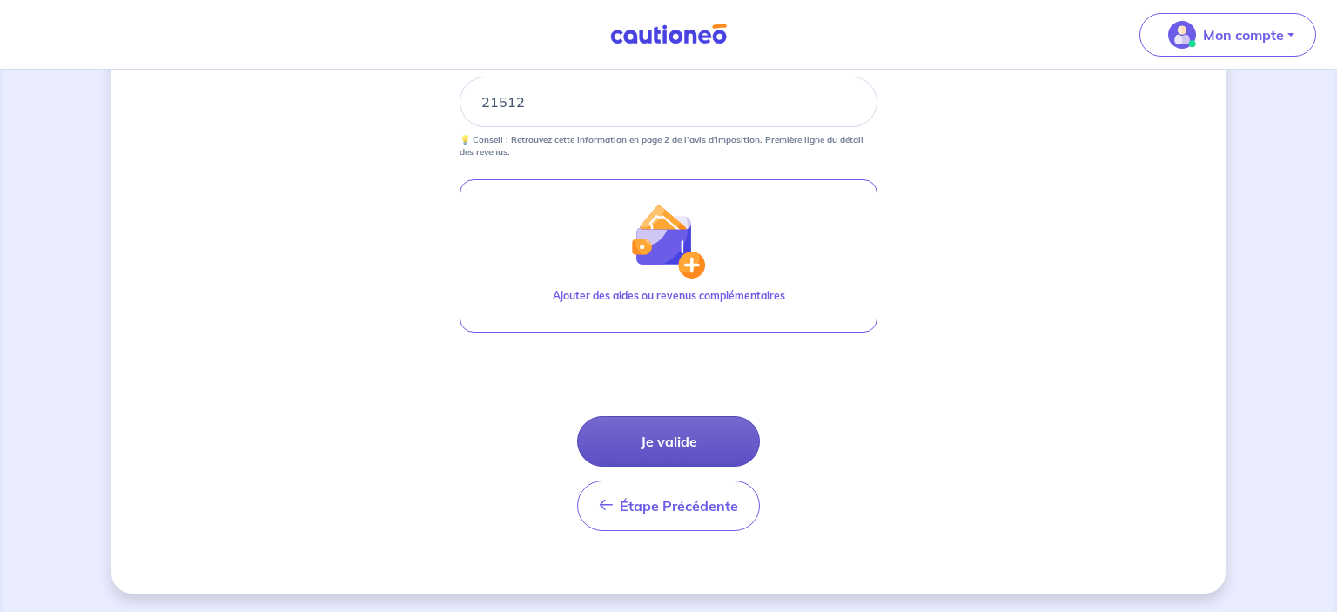
click at [635, 417] on button "Je valide" at bounding box center [668, 441] width 183 height 51
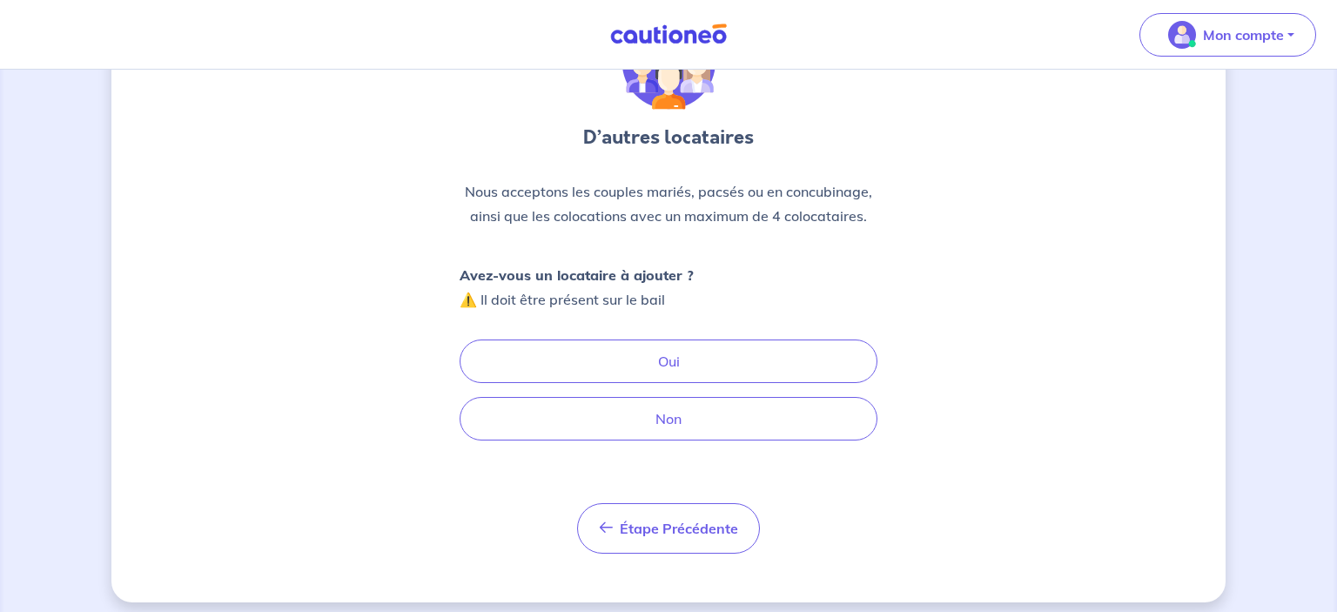
scroll to position [126, 0]
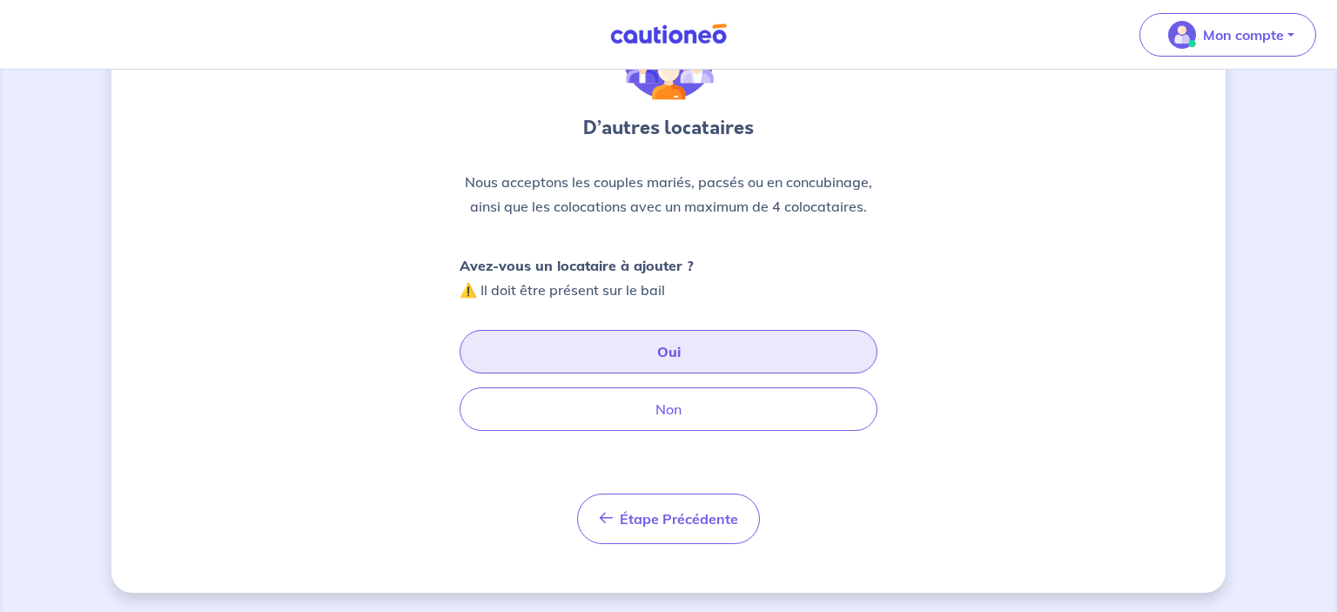
click at [623, 367] on button "Oui" at bounding box center [669, 352] width 418 height 44
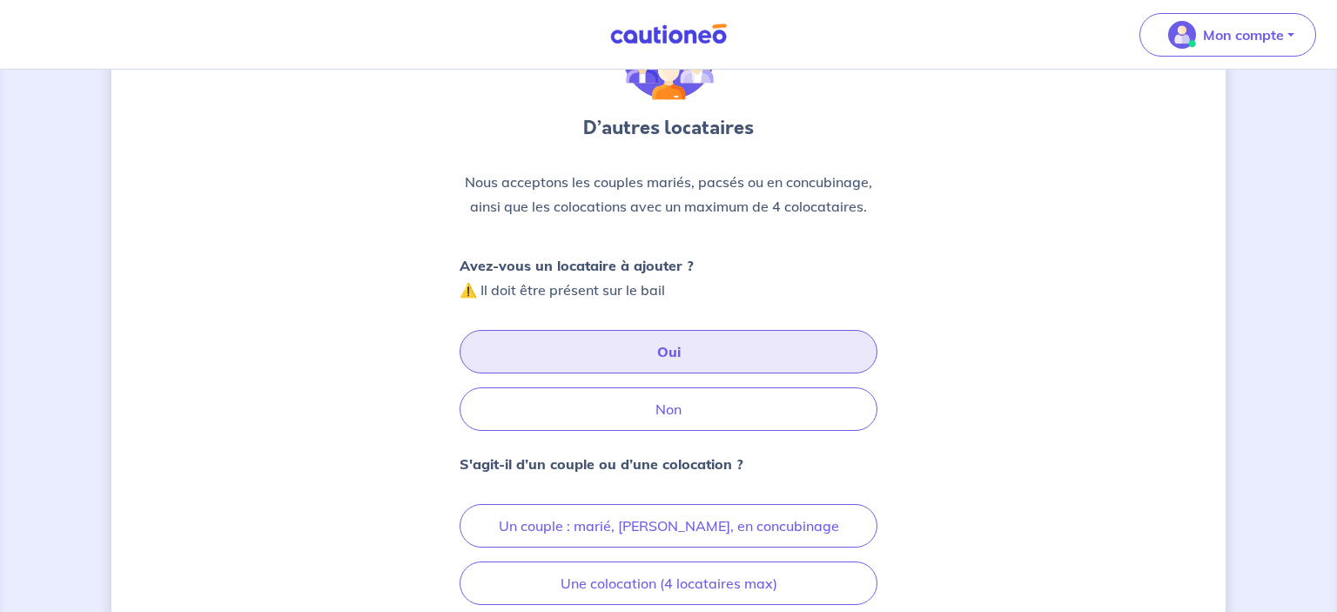
scroll to position [300, 0]
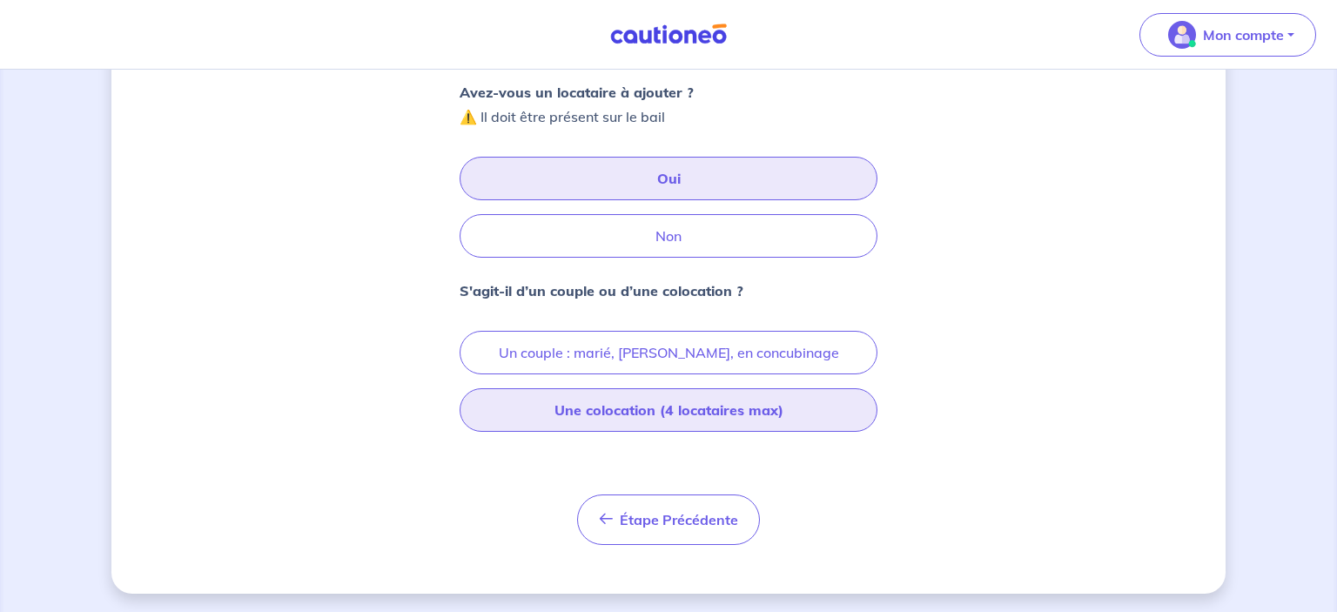
click at [640, 406] on button "Une colocation (4 locataires max)" at bounding box center [669, 410] width 418 height 44
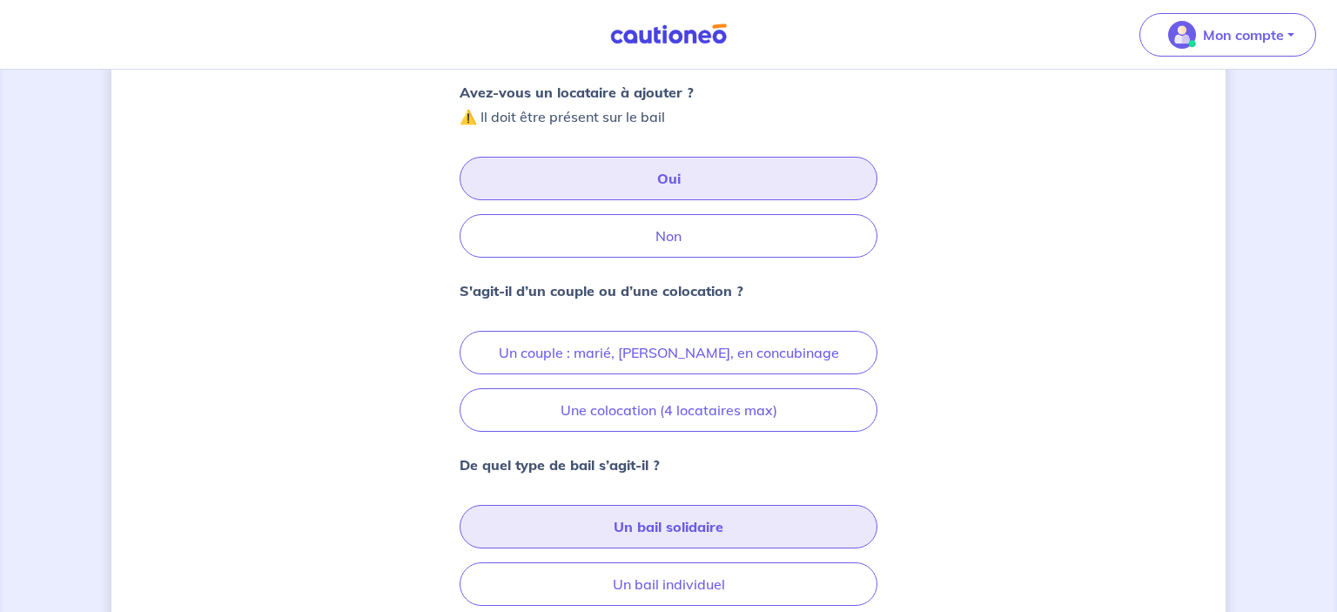
click at [689, 523] on button "Un bail solidaire" at bounding box center [669, 527] width 418 height 44
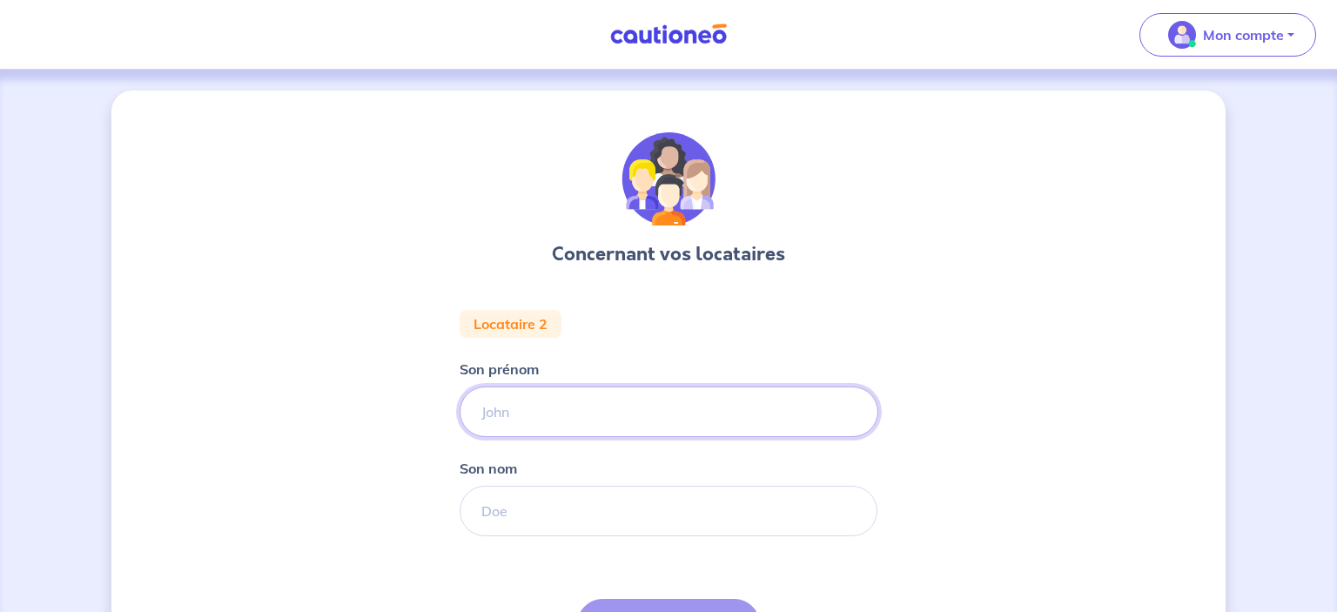
click at [498, 400] on input "Son prénom" at bounding box center [669, 412] width 419 height 51
type input "[PERSON_NAME]"
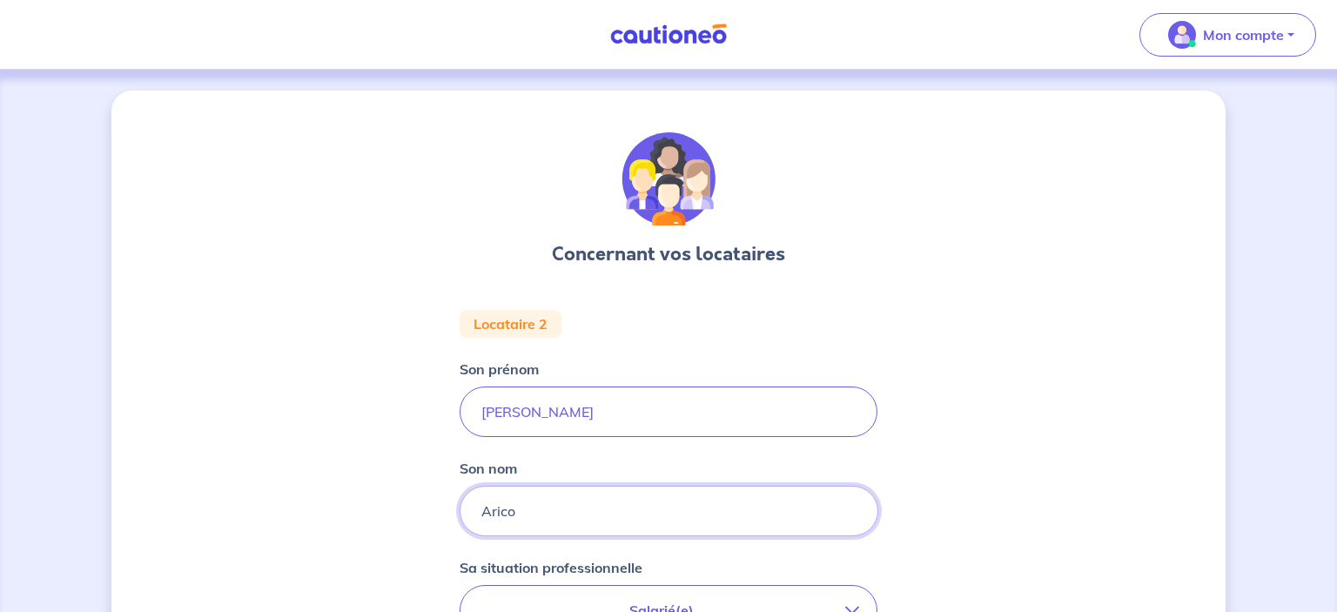
type input "Arico"
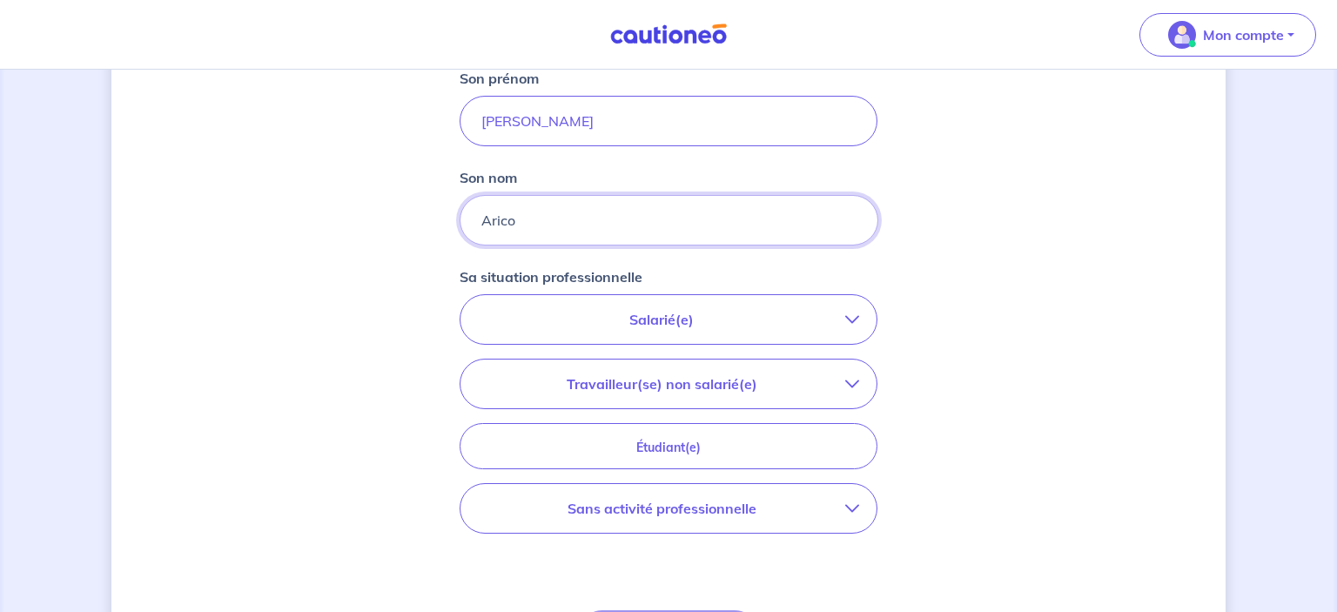
scroll to position [293, 0]
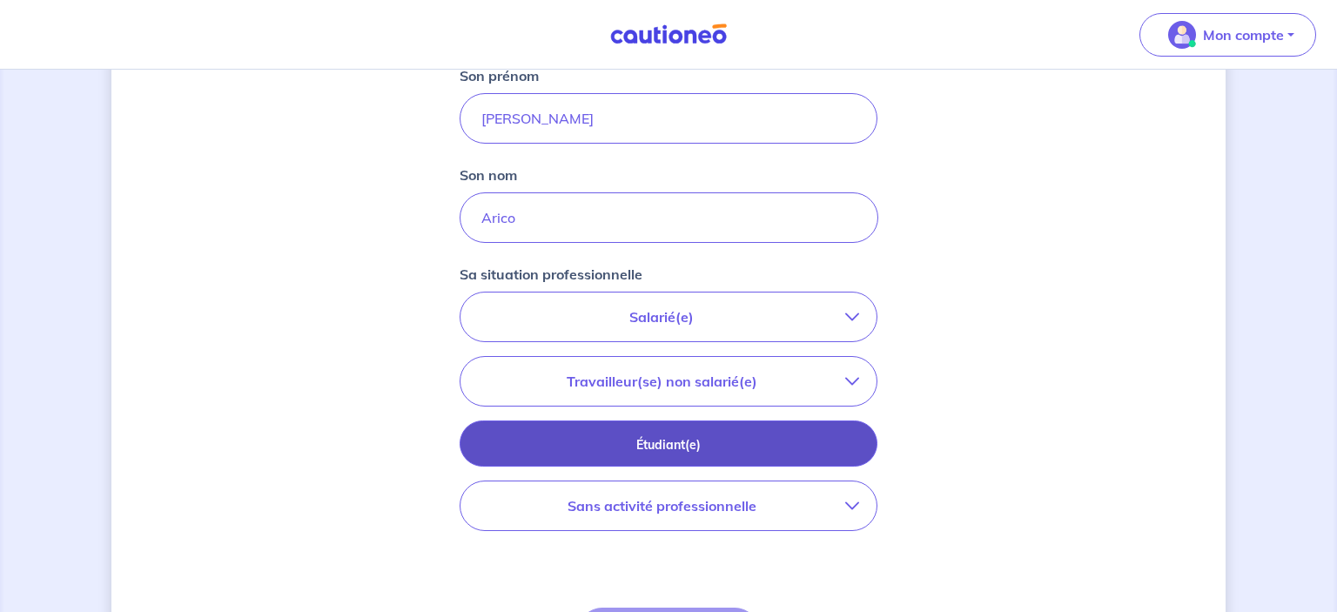
click at [691, 440] on p "Étudiant(e)" at bounding box center [669, 444] width 374 height 19
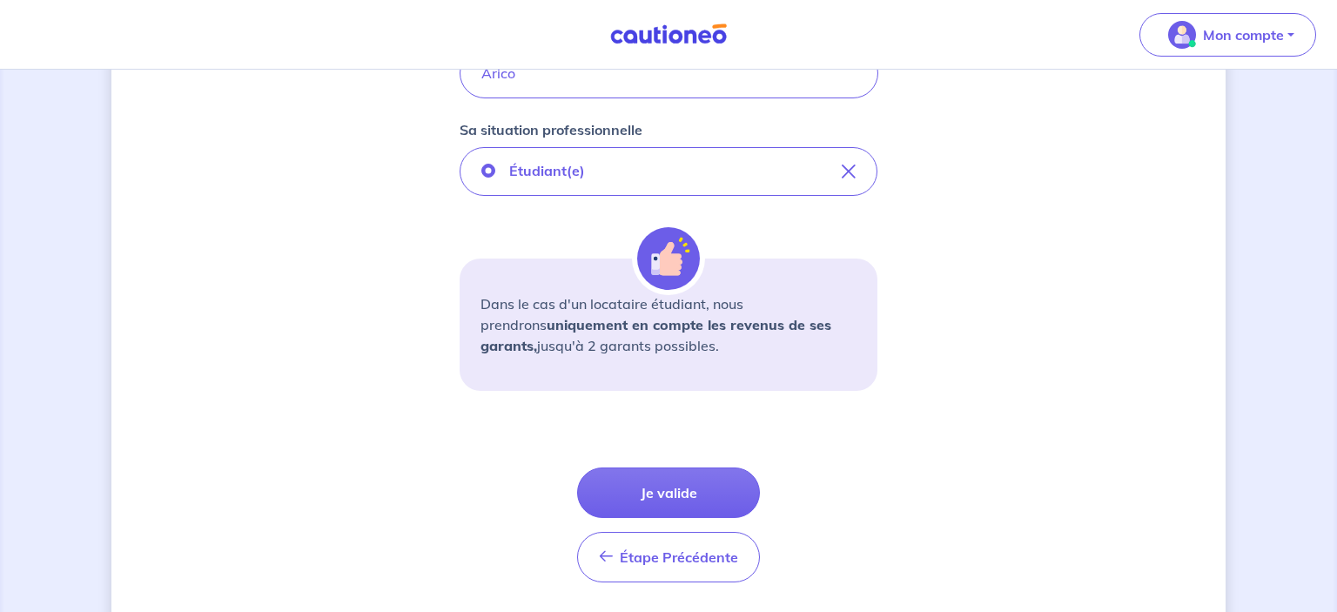
scroll to position [439, 0]
click at [660, 493] on button "Je valide" at bounding box center [668, 492] width 183 height 51
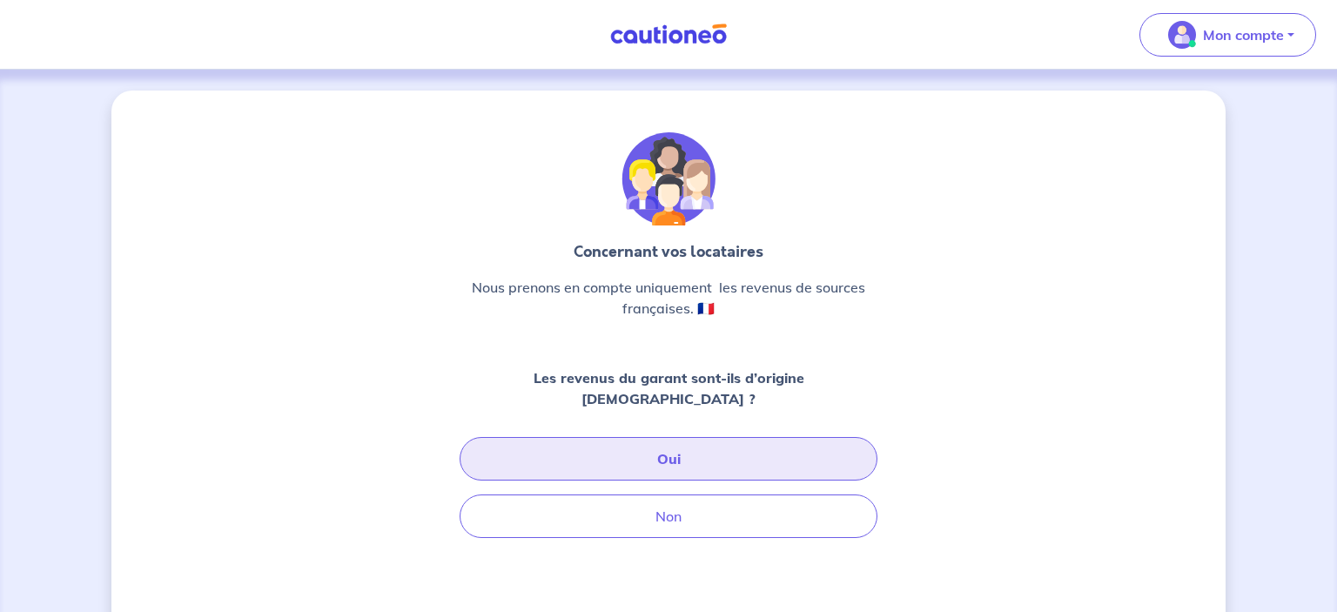
click at [628, 439] on button "Oui" at bounding box center [669, 459] width 418 height 44
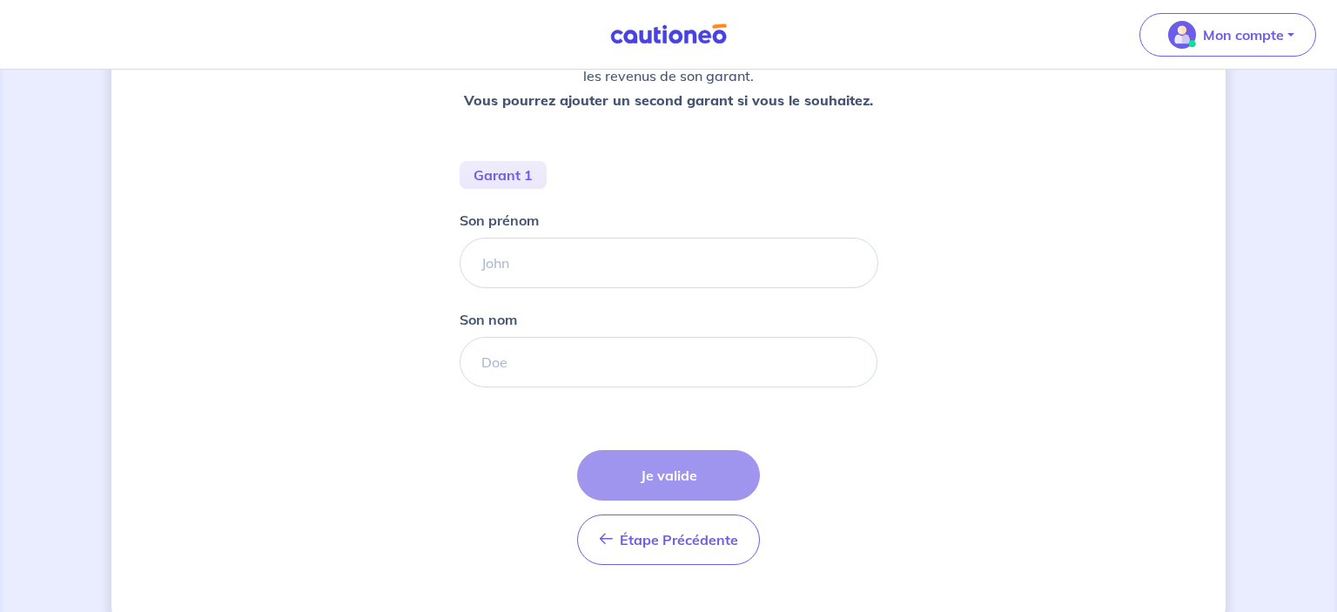
scroll to position [324, 0]
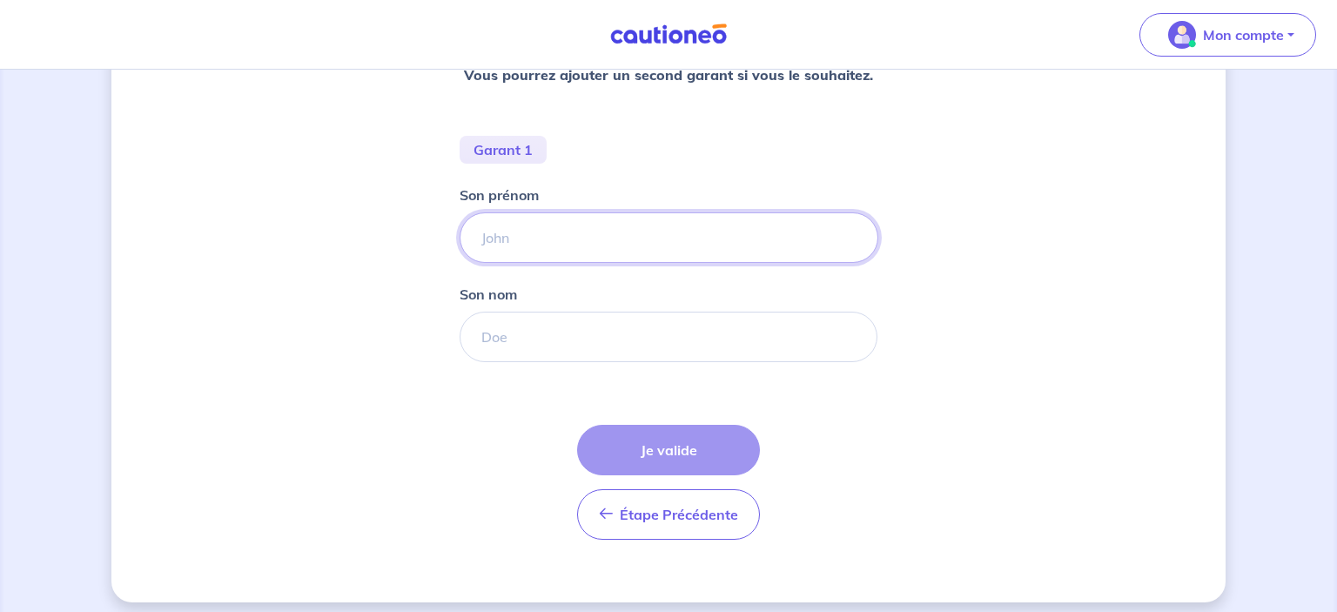
click at [495, 239] on input "Son prénom" at bounding box center [669, 237] width 419 height 51
type input "[PERSON_NAME]"
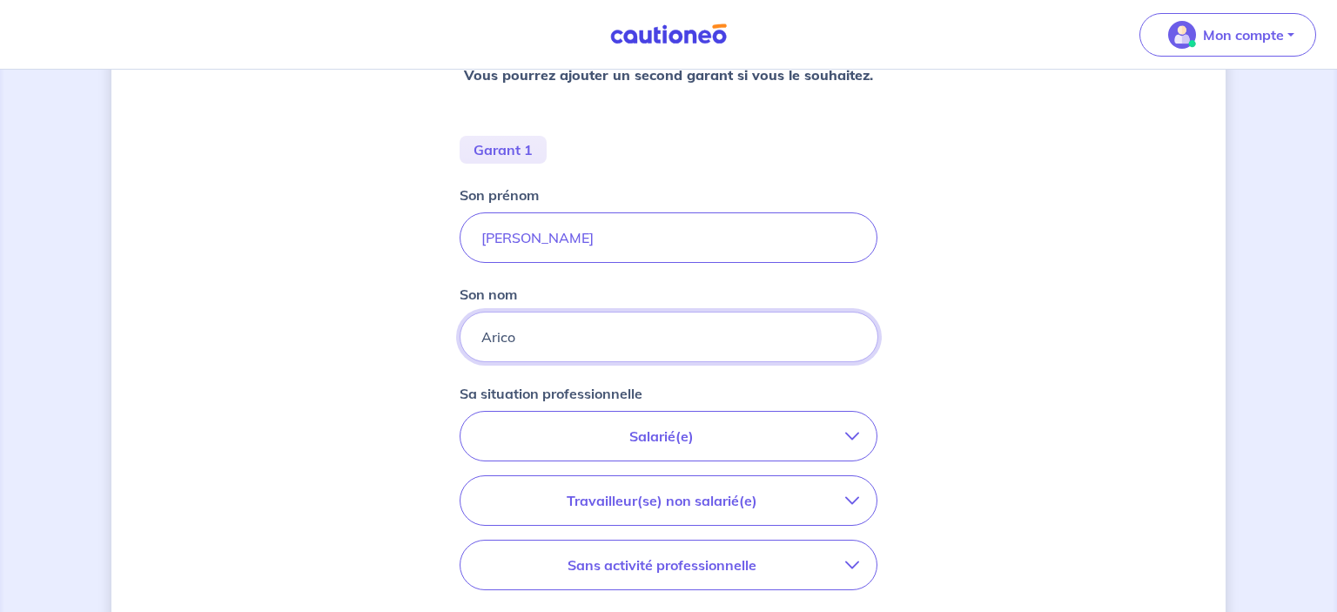
type input "Arico"
click at [786, 434] on p "Salarié(e)" at bounding box center [661, 436] width 367 height 21
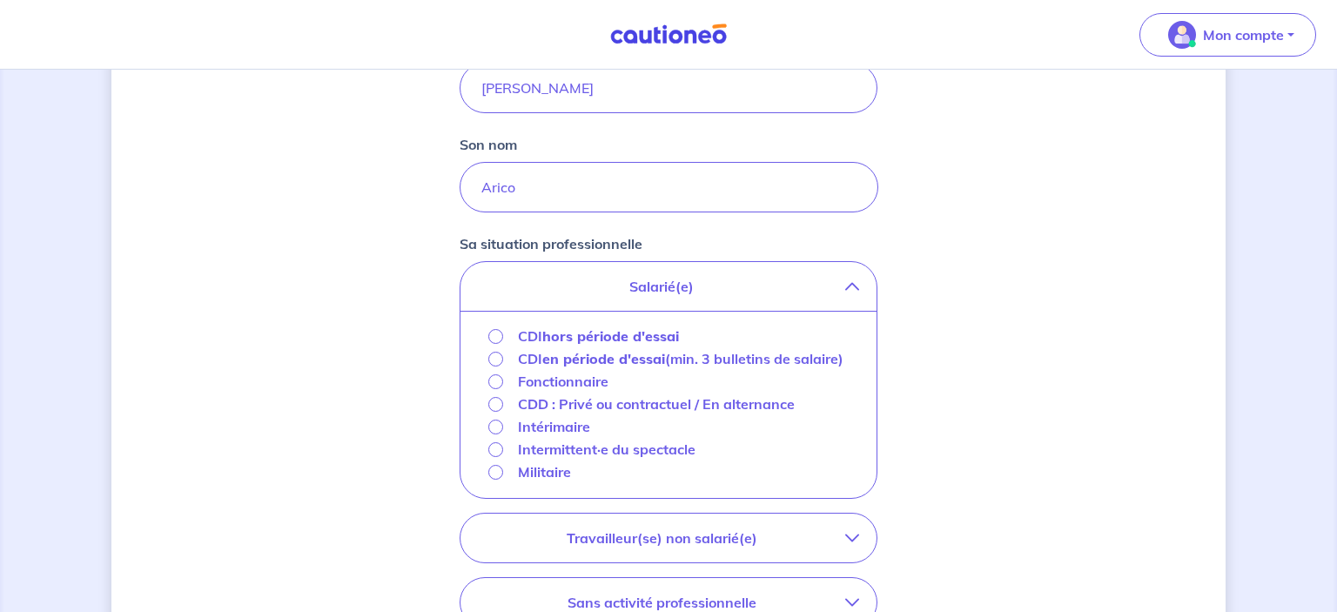
scroll to position [475, 0]
click at [623, 329] on strong "hors période d'essai" at bounding box center [610, 335] width 137 height 17
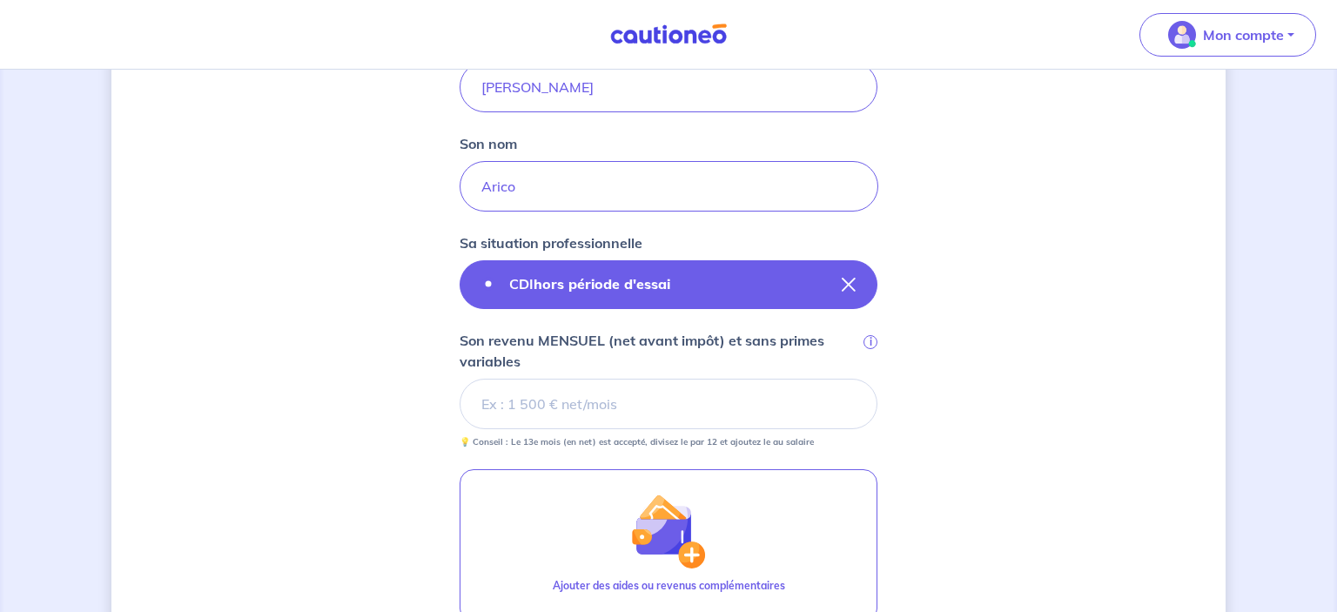
click at [641, 305] on button "CDI hors période d'essai" at bounding box center [669, 284] width 418 height 49
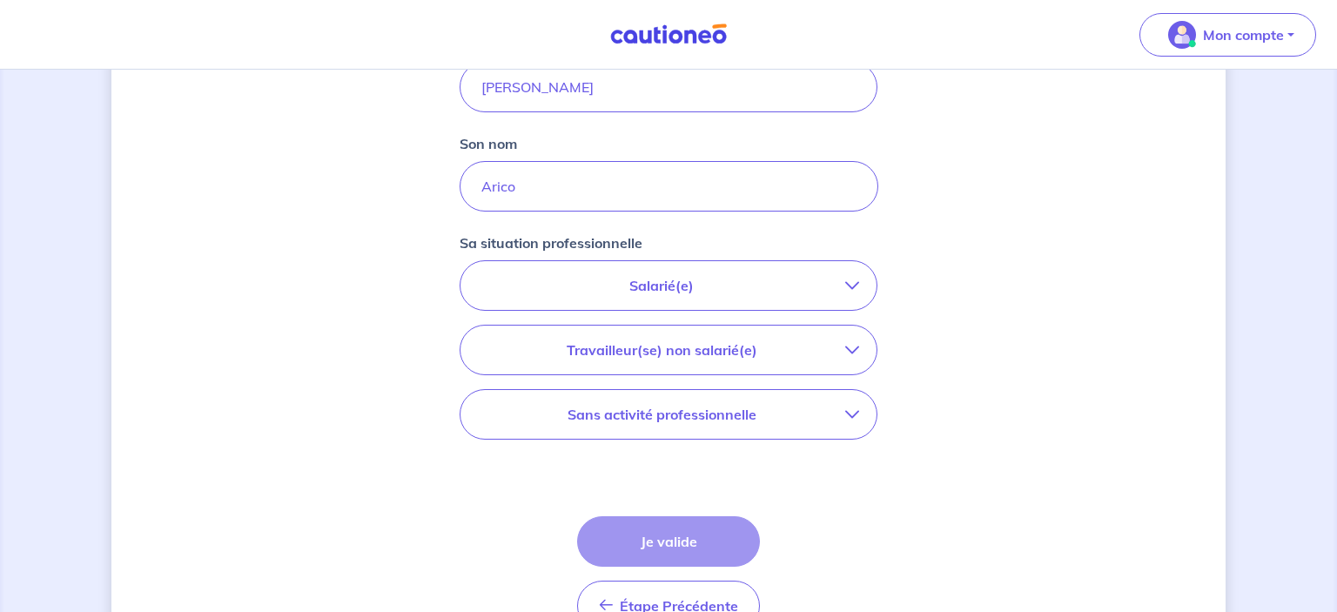
click at [670, 286] on p "Salarié(e)" at bounding box center [661, 285] width 367 height 21
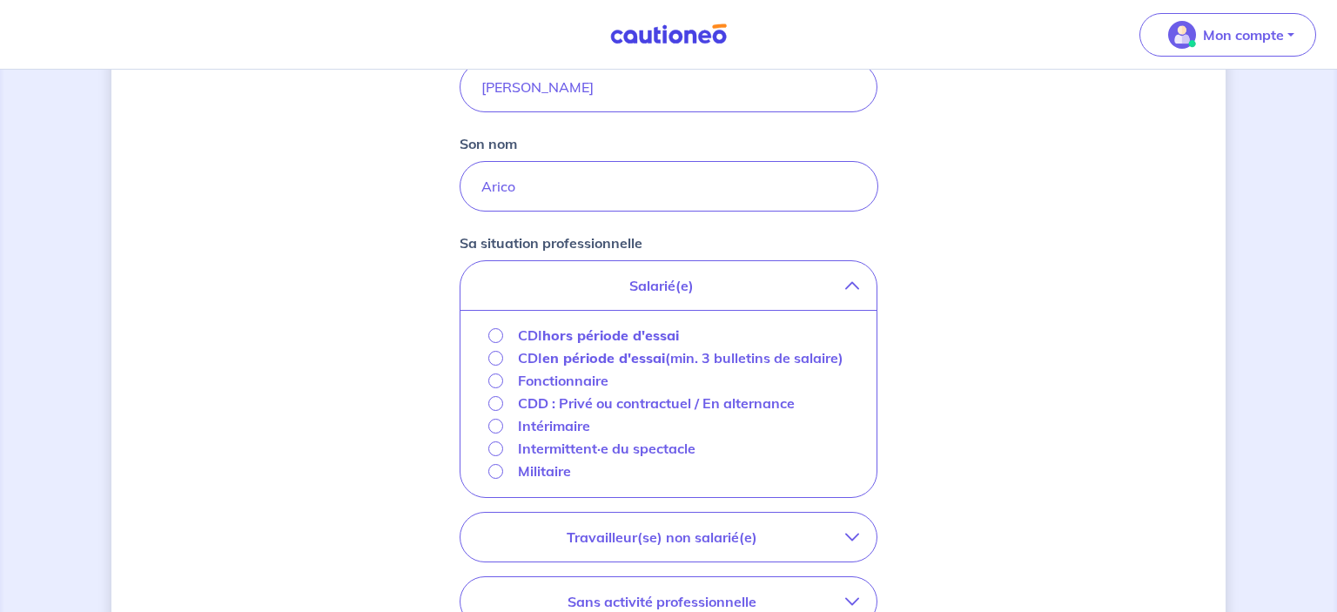
click at [594, 329] on strong "hors période d'essai" at bounding box center [610, 335] width 137 height 17
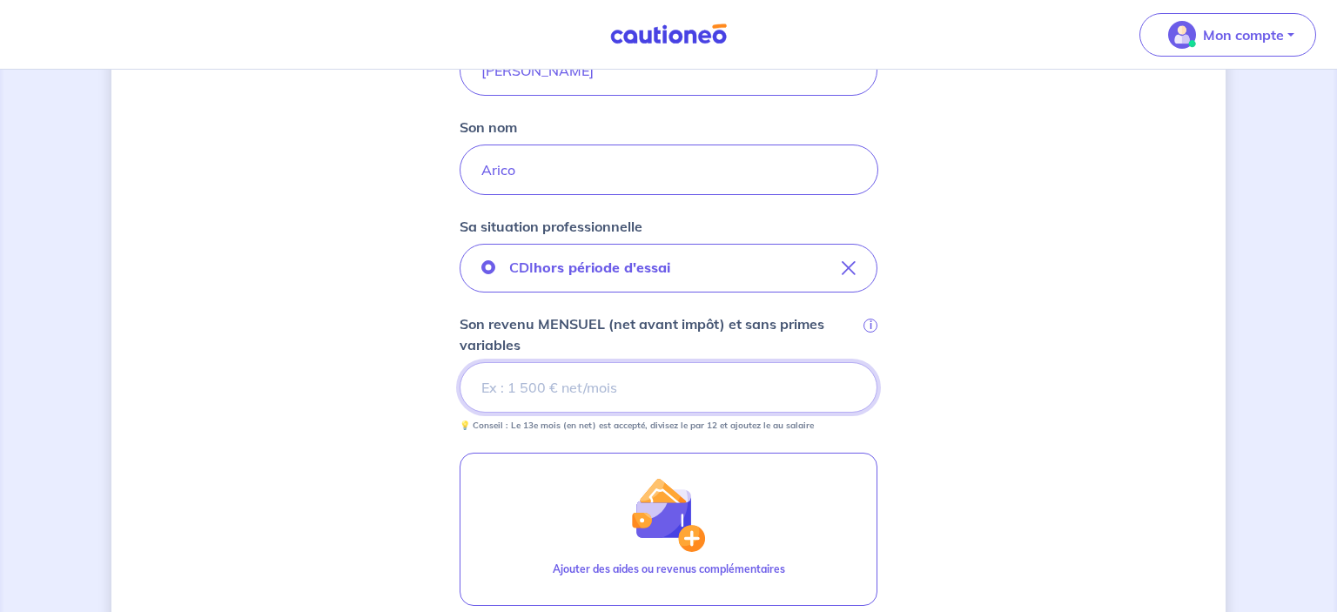
scroll to position [495, 0]
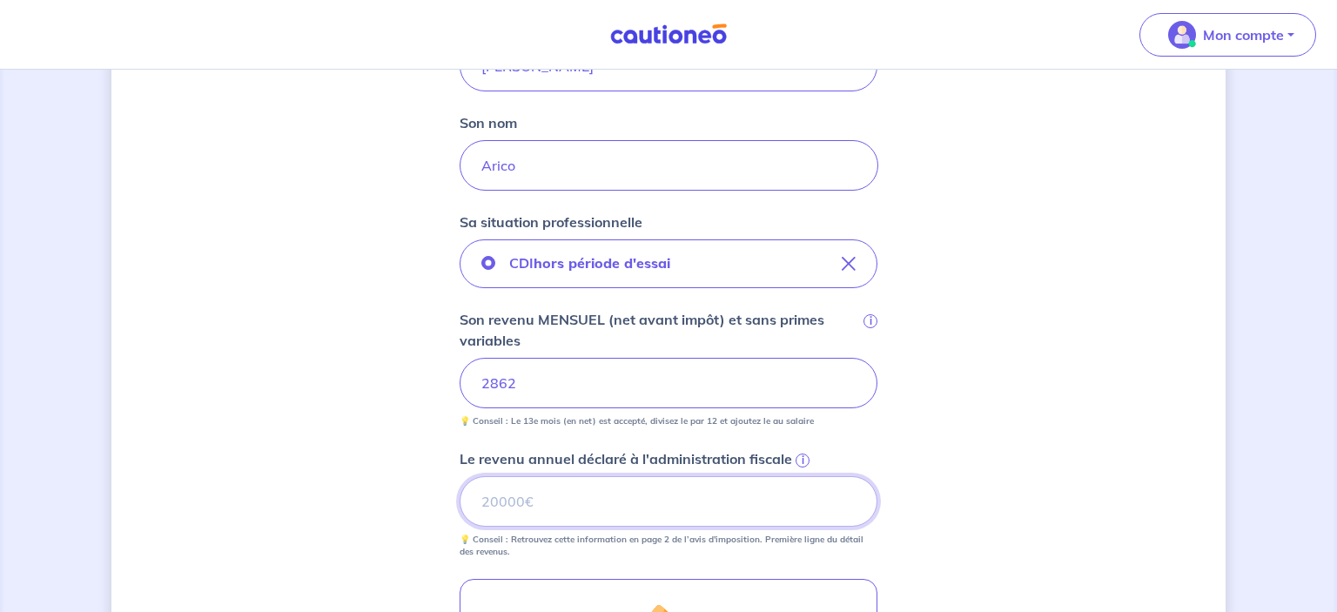
click at [531, 508] on input "Le revenu annuel déclaré à l'administration fiscale i" at bounding box center [669, 501] width 418 height 51
type input "40526"
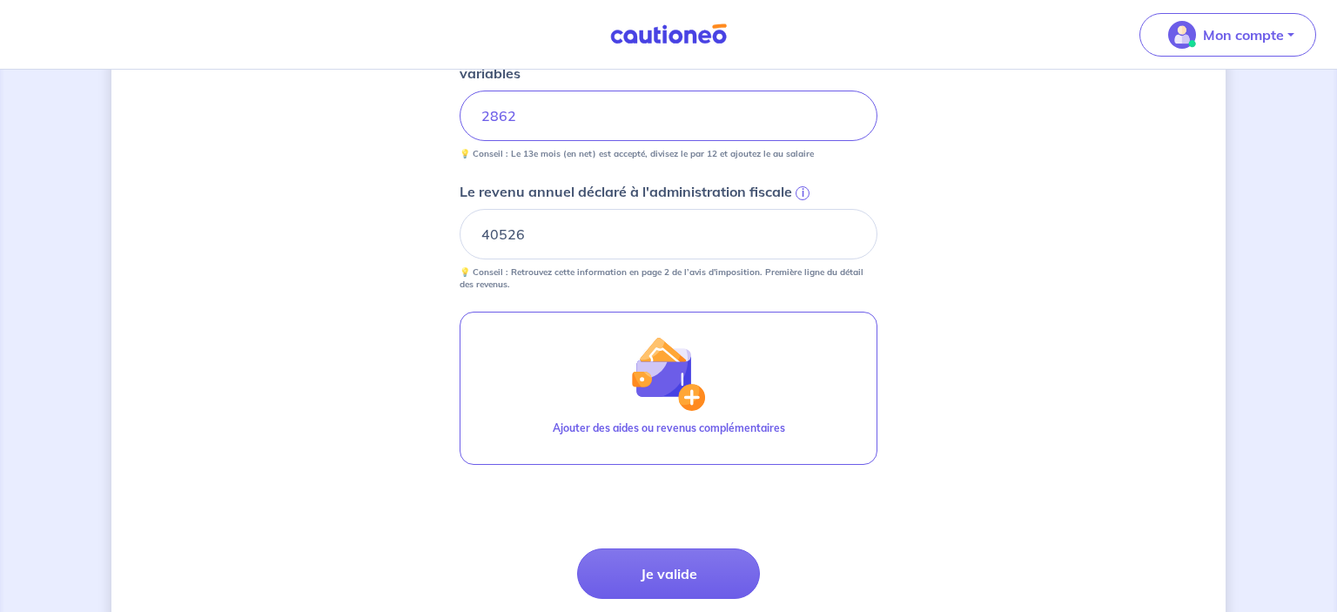
scroll to position [765, 0]
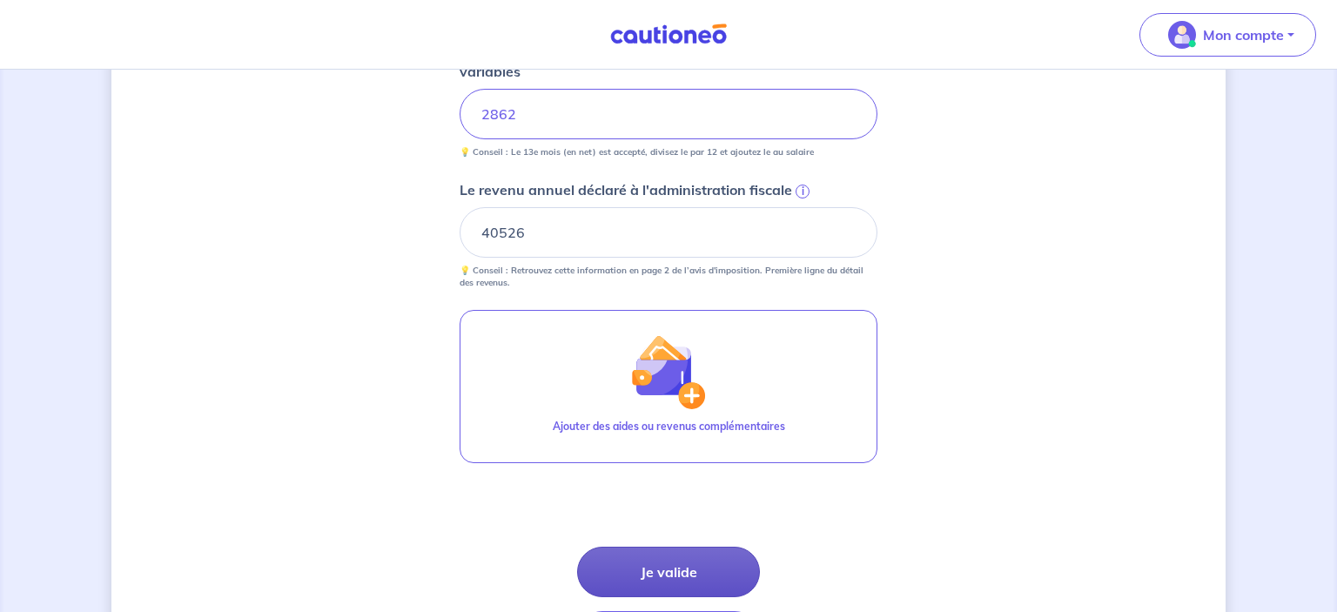
click at [660, 566] on button "Je valide" at bounding box center [668, 572] width 183 height 51
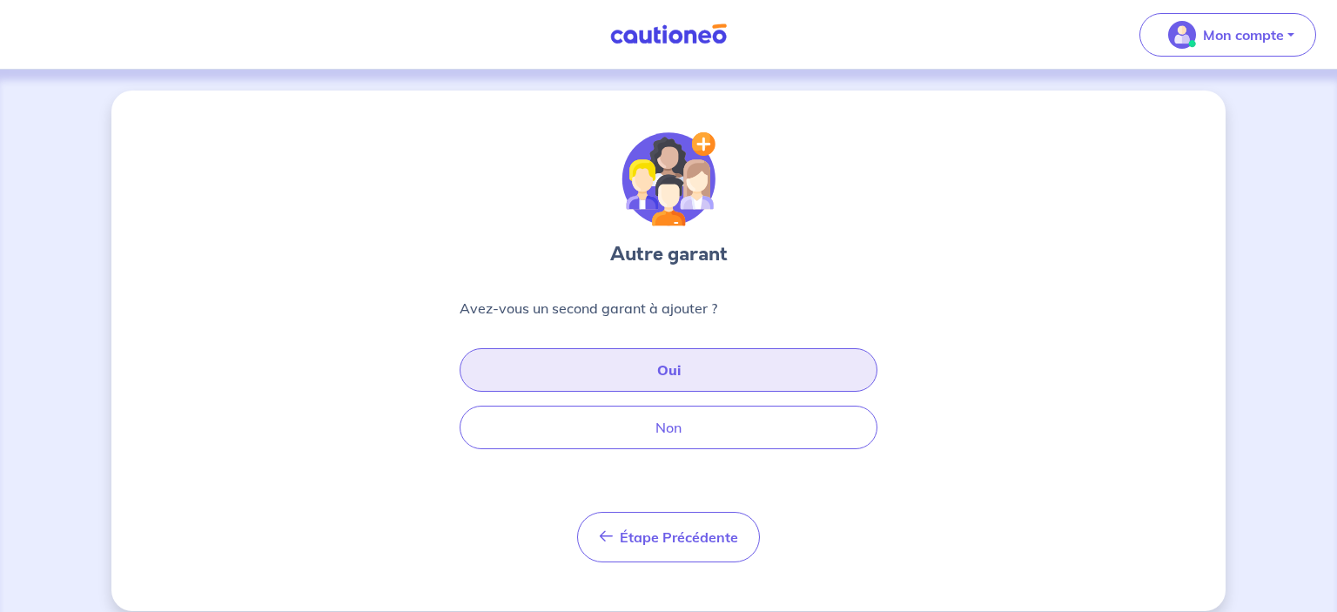
click at [680, 371] on button "Oui" at bounding box center [669, 370] width 418 height 44
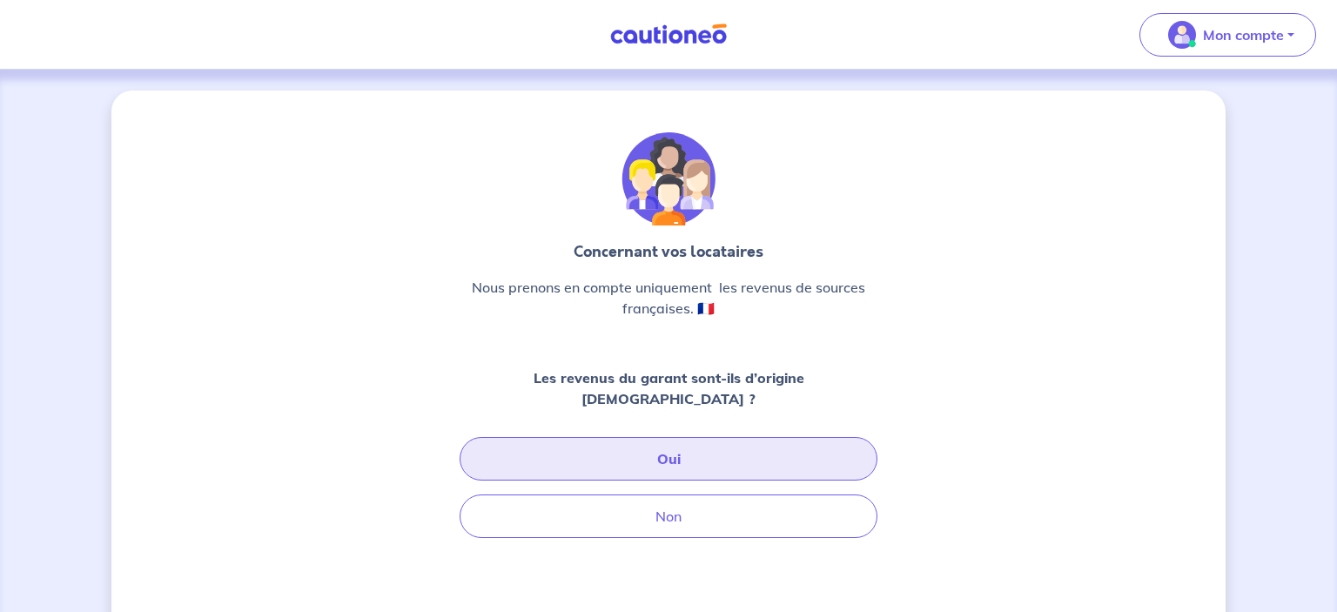
click at [552, 437] on button "Oui" at bounding box center [669, 459] width 418 height 44
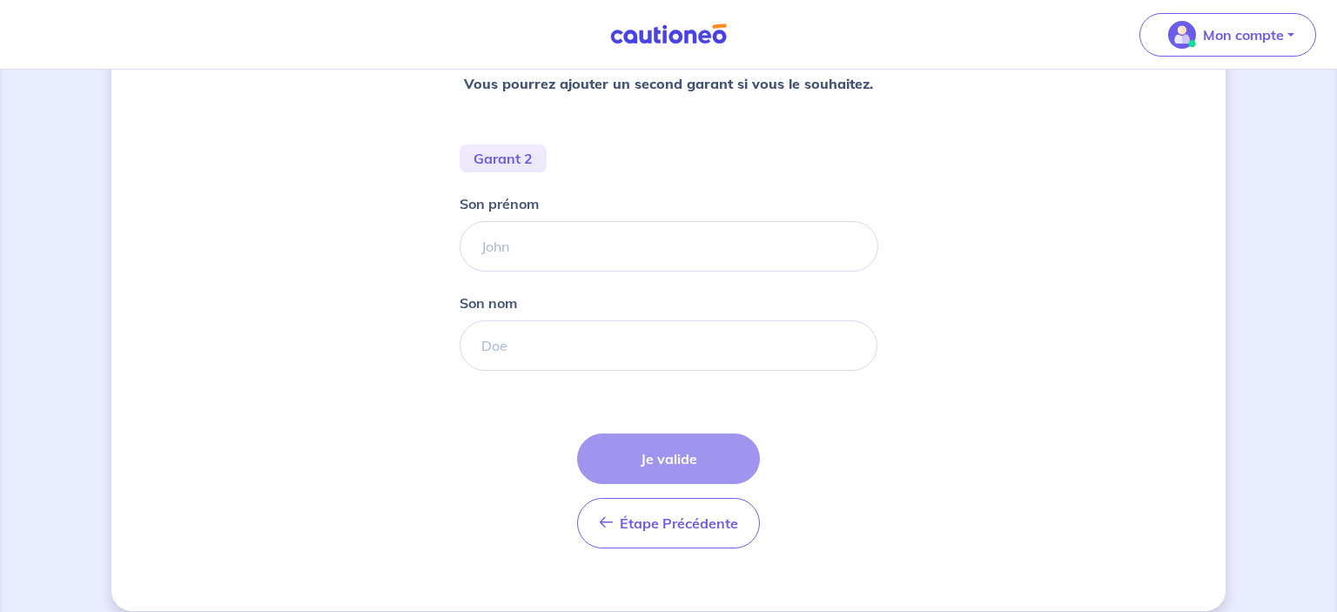
scroll to position [316, 0]
click at [553, 262] on input "Son prénom" at bounding box center [669, 245] width 419 height 51
type input "v"
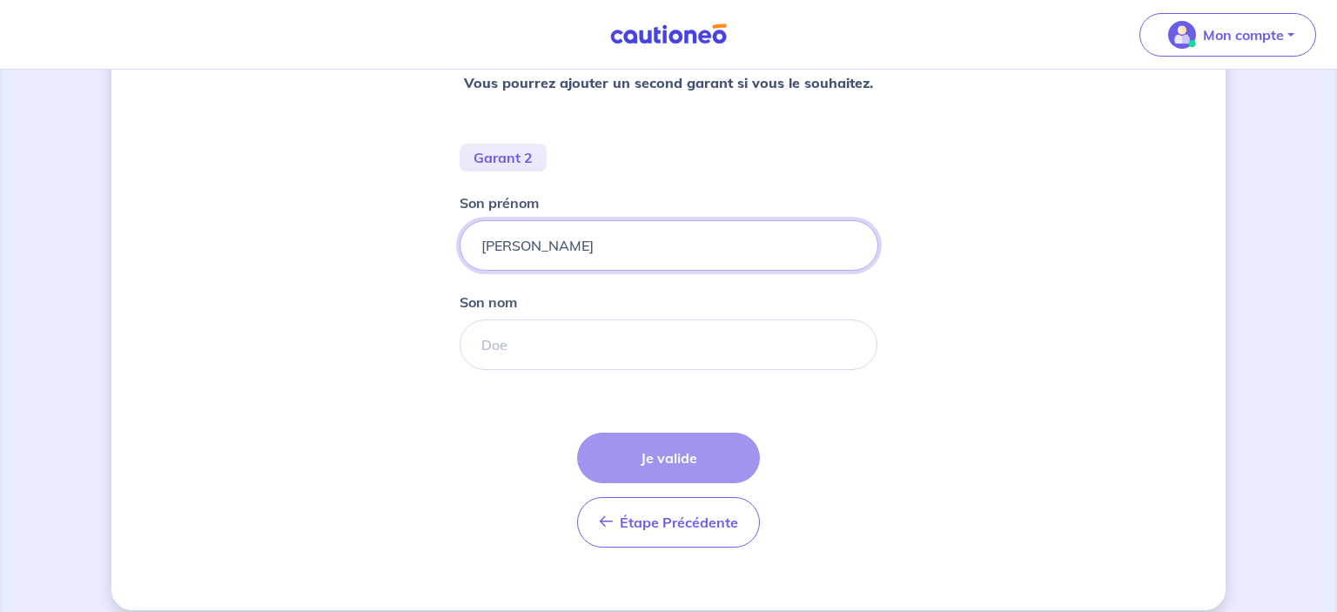
type input "[PERSON_NAME]"
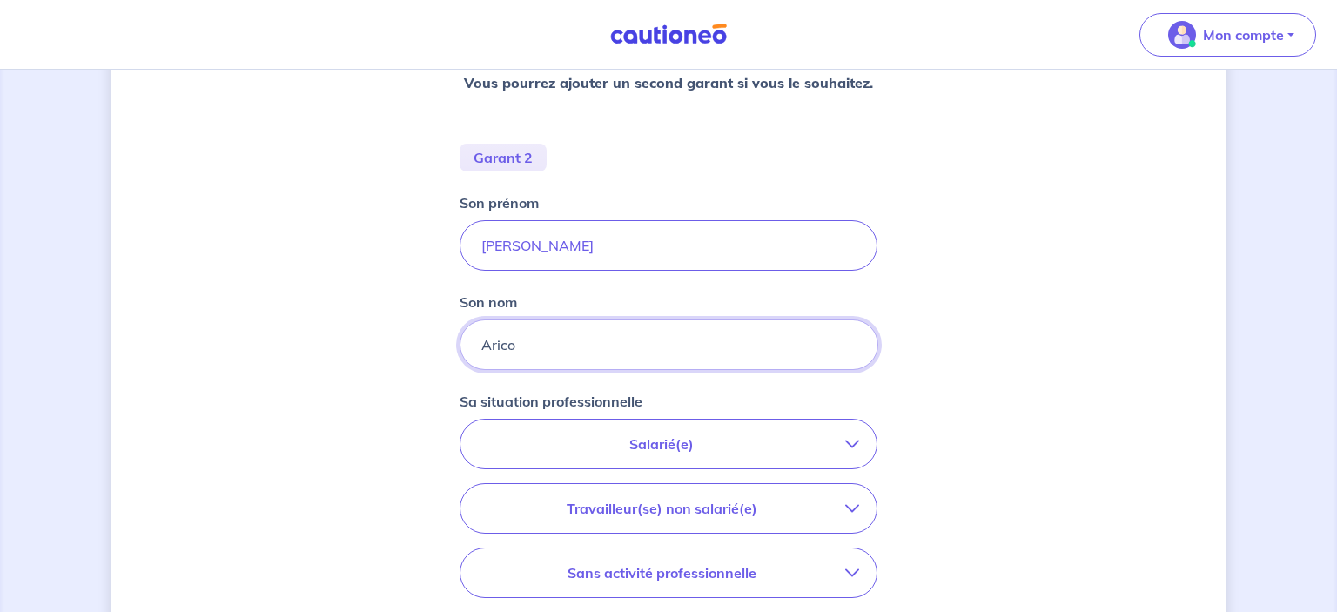
type input "Arico"
click at [933, 300] on div "Concernant les garants de : [PERSON_NAME] locataire est étudiant, nous allons b…" at bounding box center [668, 313] width 1115 height 1078
click at [925, 462] on div "Concernant les garants de : [PERSON_NAME] locataire est étudiant, nous allons b…" at bounding box center [668, 313] width 1115 height 1078
click at [838, 435] on p "Salarié(e)" at bounding box center [661, 444] width 367 height 21
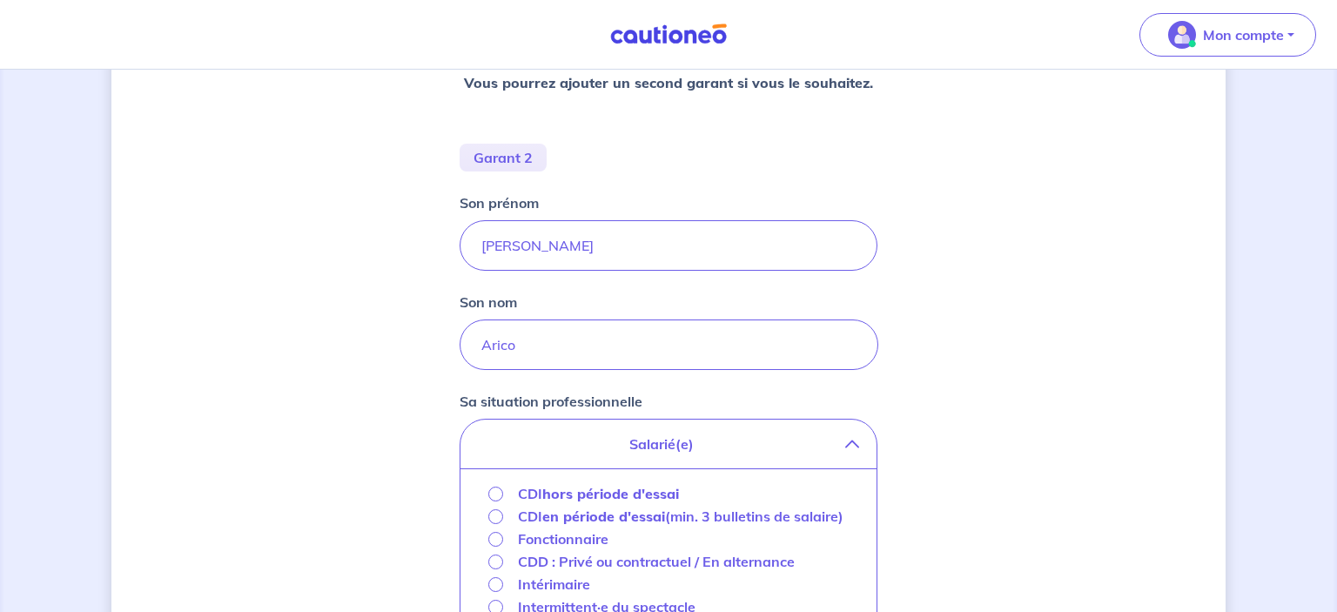
click at [538, 495] on p "CDI hors période d'essai" at bounding box center [598, 493] width 161 height 21
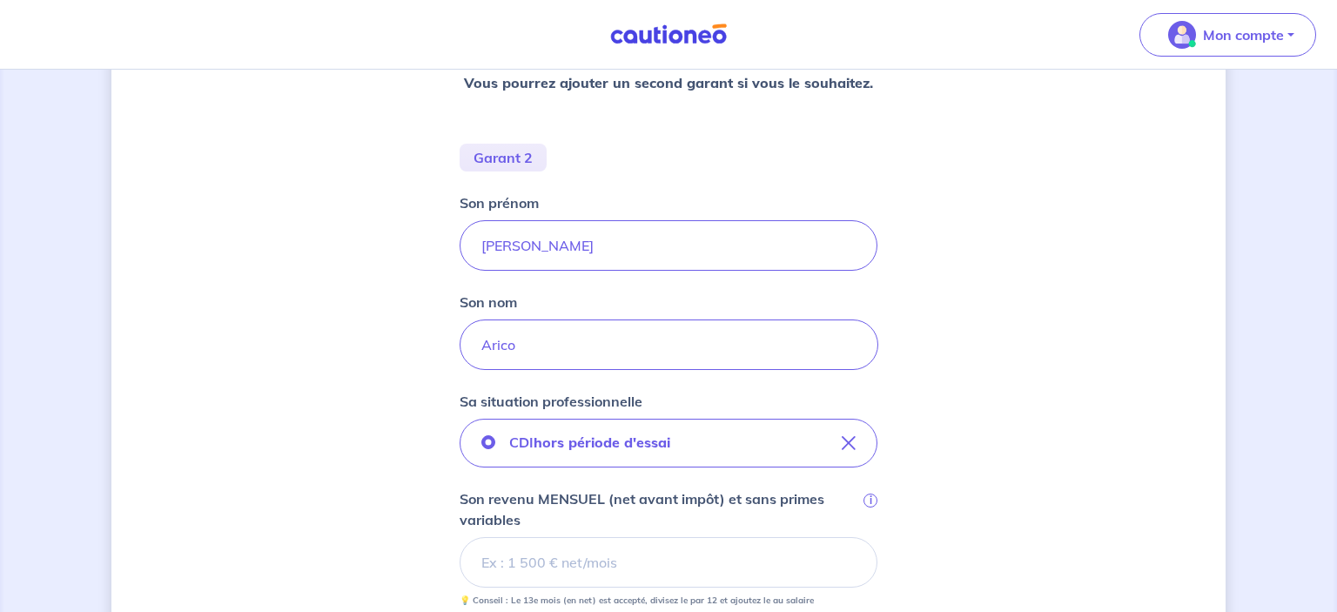
scroll to position [502, 0]
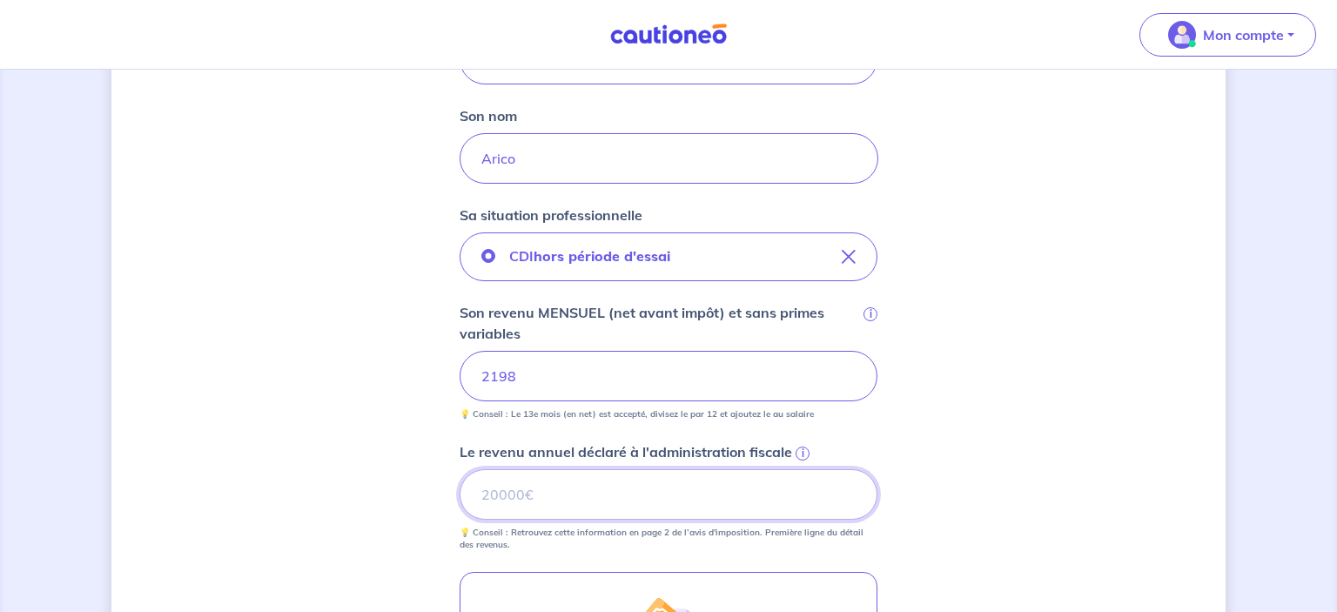
click at [514, 487] on input "Le revenu annuel déclaré à l'administration fiscale i" at bounding box center [669, 494] width 418 height 51
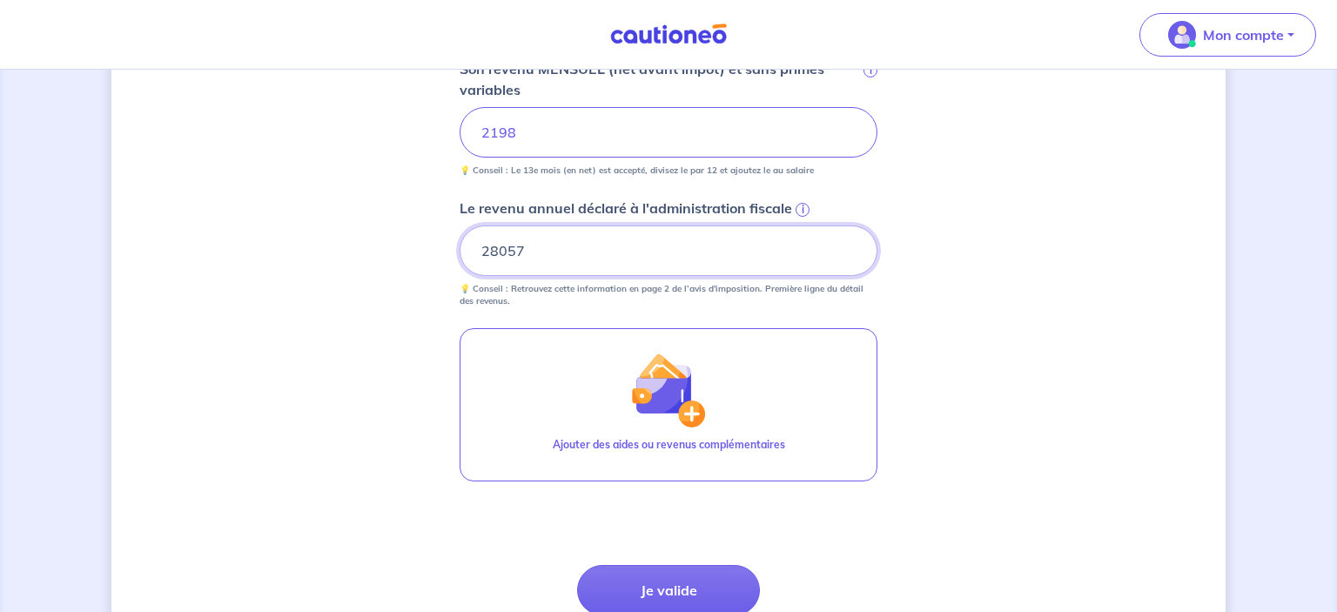
scroll to position [838, 0]
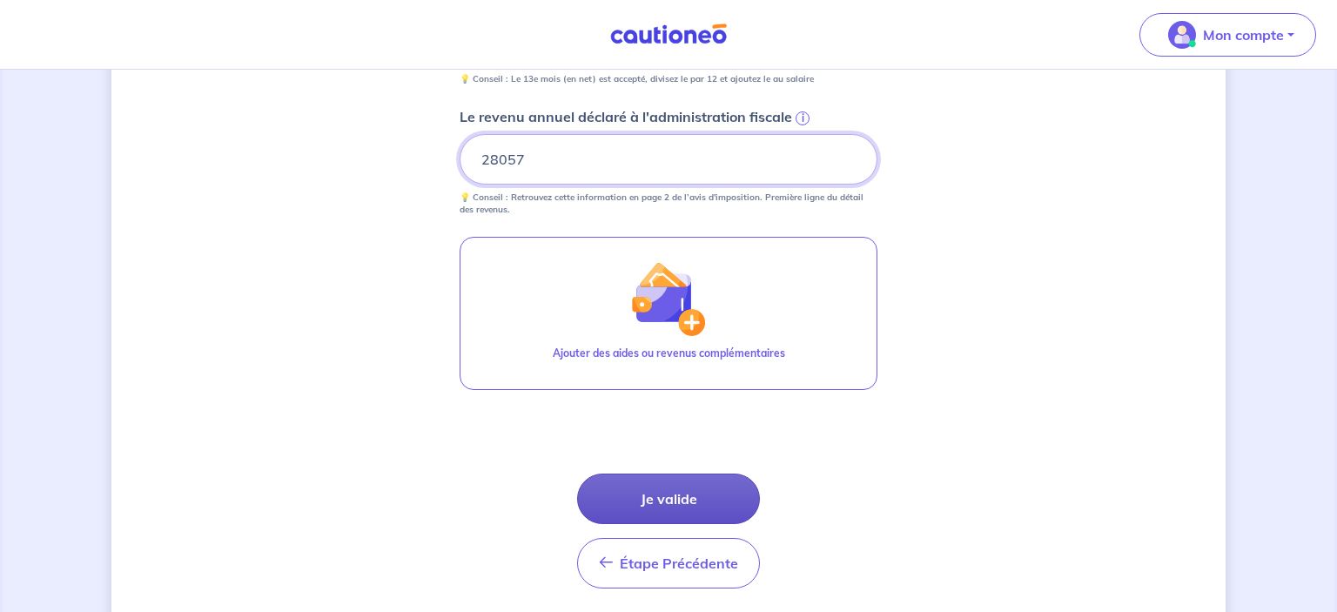
type input "28057"
click at [637, 478] on button "Je valide" at bounding box center [668, 499] width 183 height 51
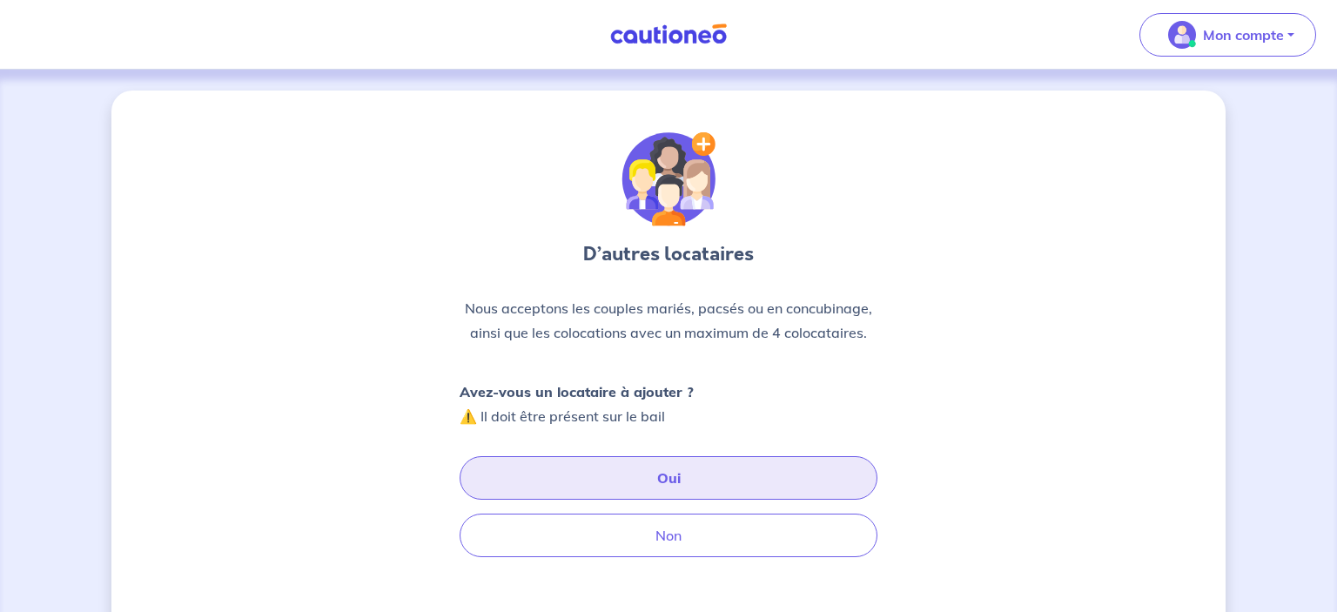
click at [637, 479] on button "Oui" at bounding box center [669, 478] width 418 height 44
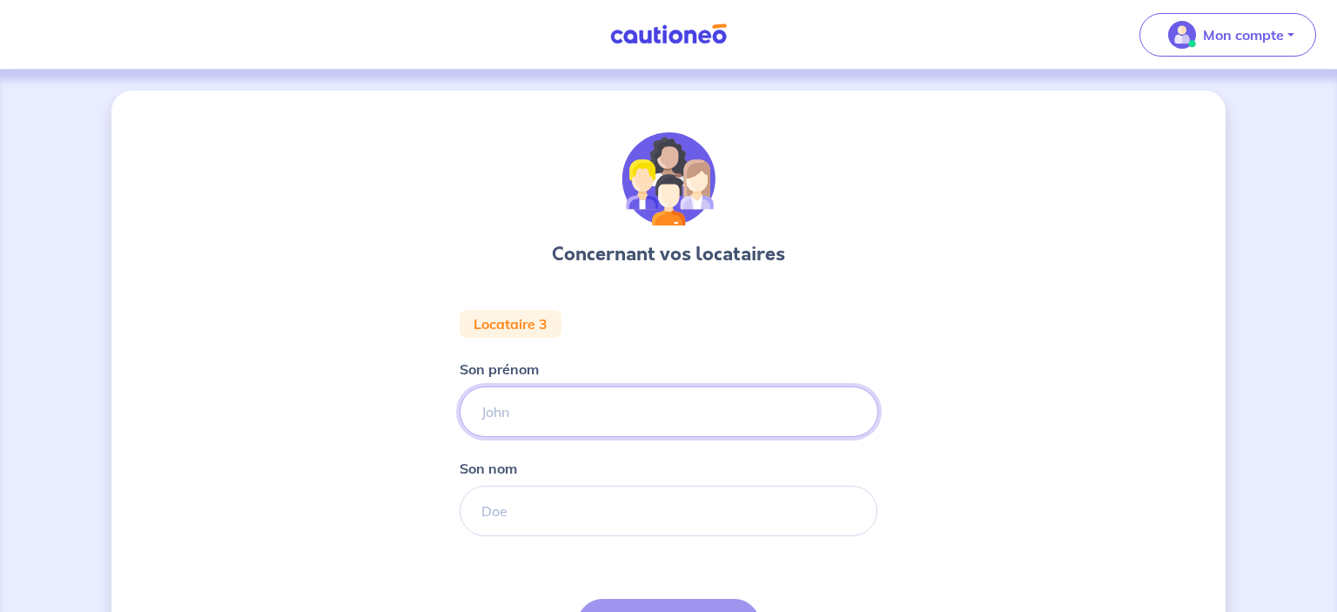
click at [575, 413] on input "Son prénom" at bounding box center [669, 412] width 419 height 51
type input "Loan"
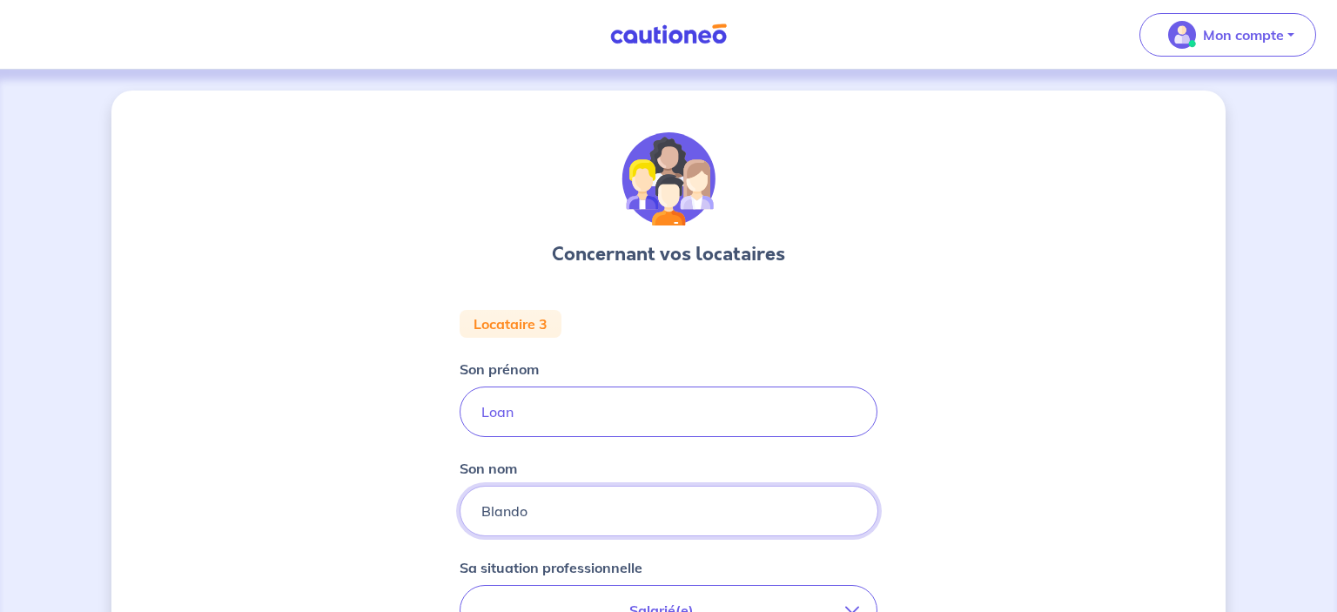
type input "Blando"
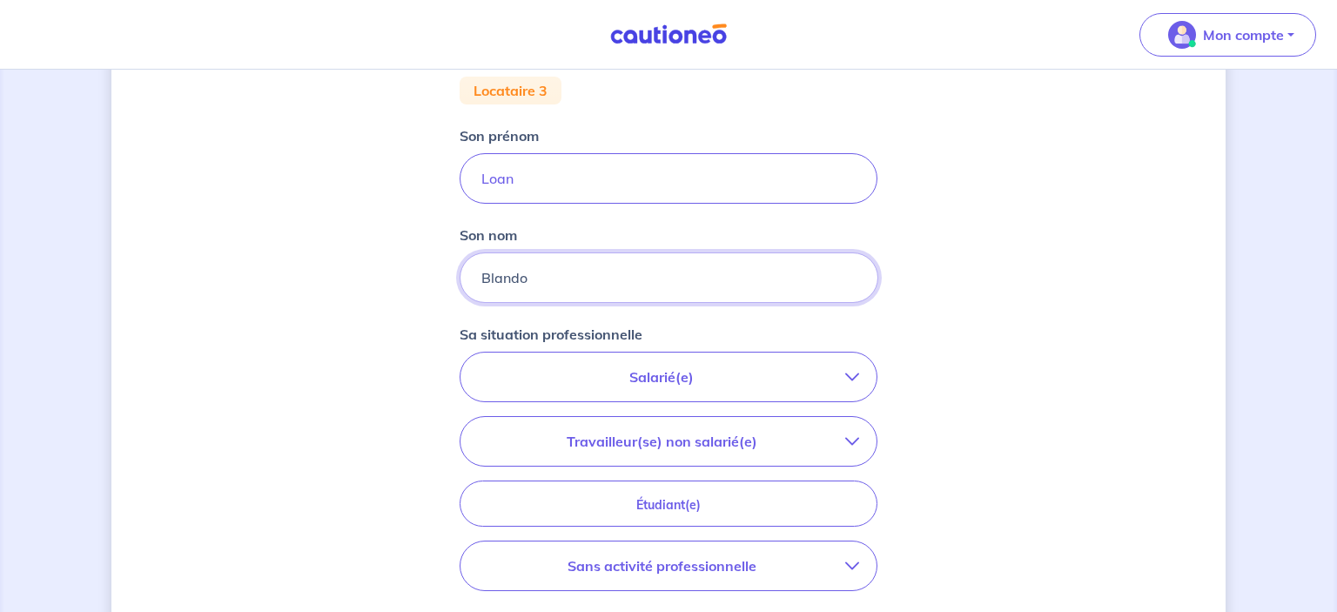
scroll to position [236, 0]
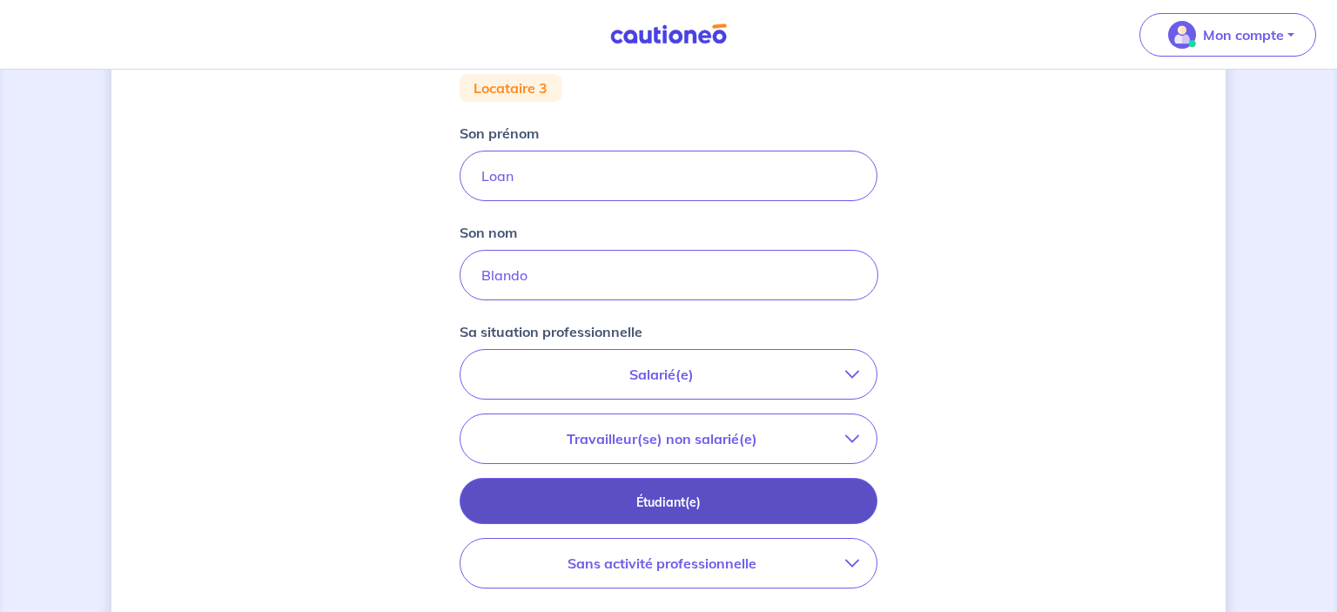
click at [592, 497] on p "Étudiant(e)" at bounding box center [669, 502] width 374 height 19
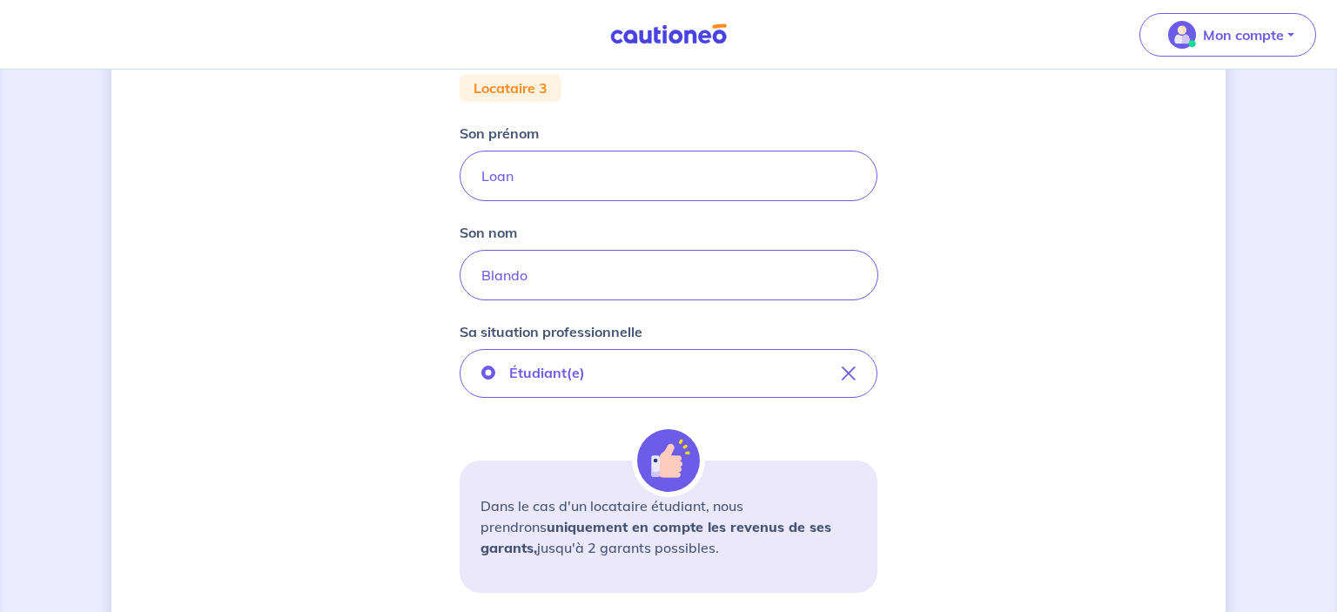
scroll to position [490, 0]
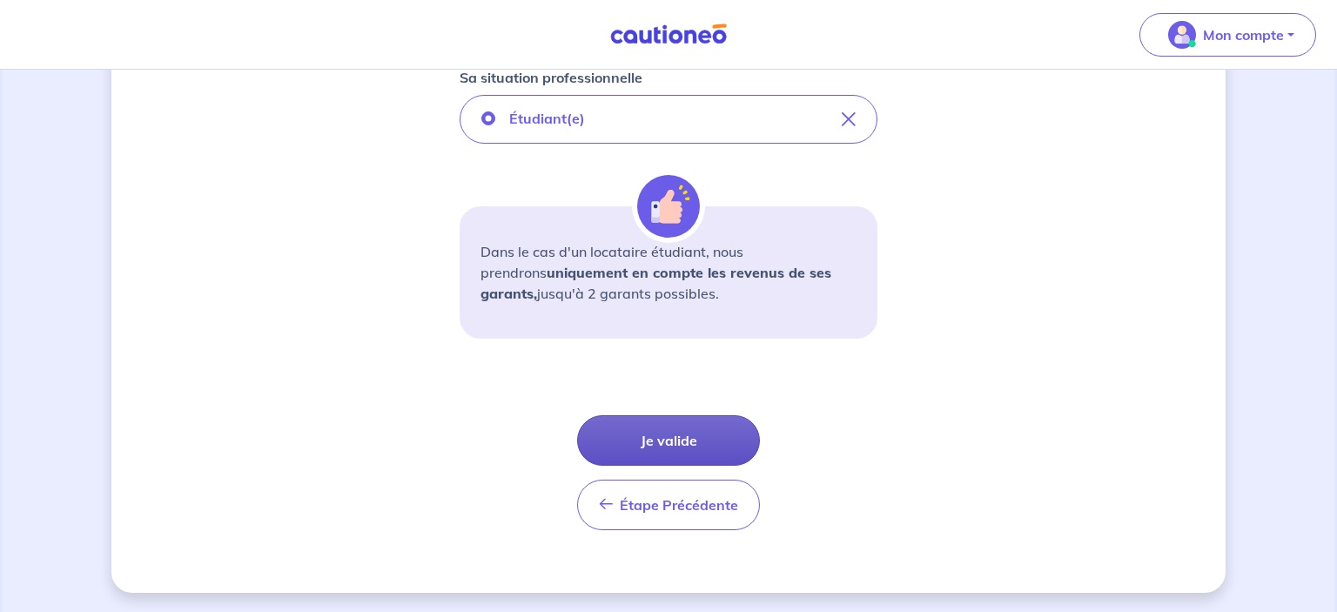
click at [680, 441] on button "Je valide" at bounding box center [668, 440] width 183 height 51
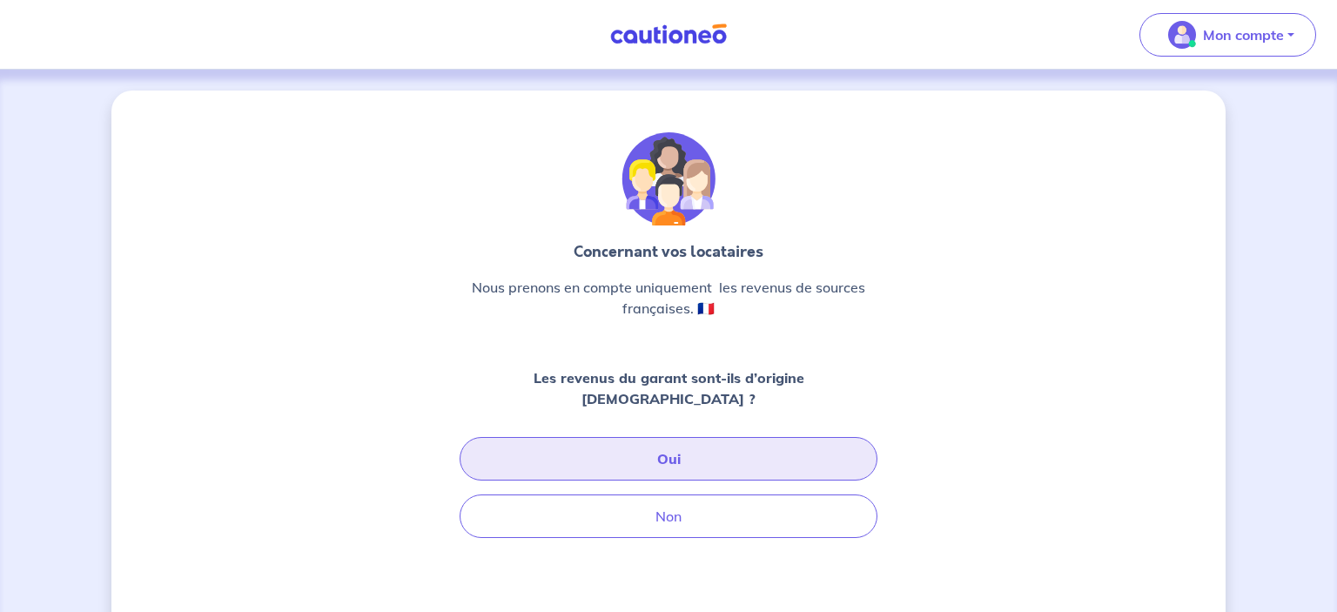
click at [580, 437] on button "Oui" at bounding box center [669, 459] width 418 height 44
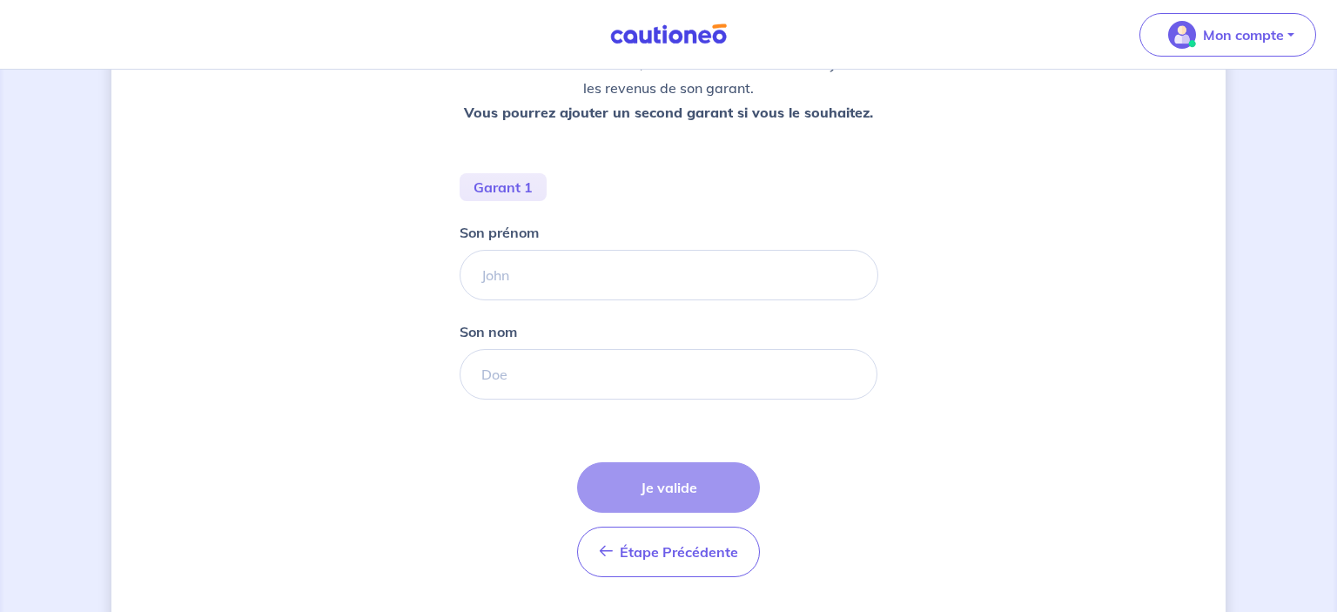
scroll to position [294, 0]
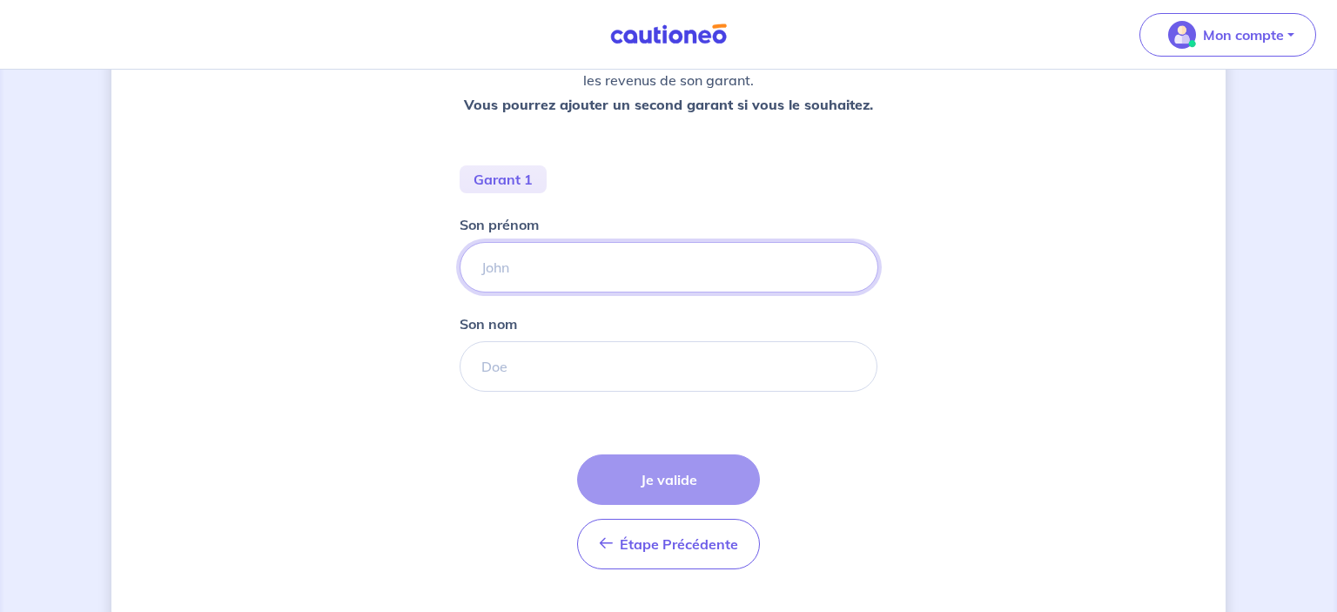
click at [560, 263] on input "Son prénom" at bounding box center [669, 267] width 419 height 51
type input "Huguette"
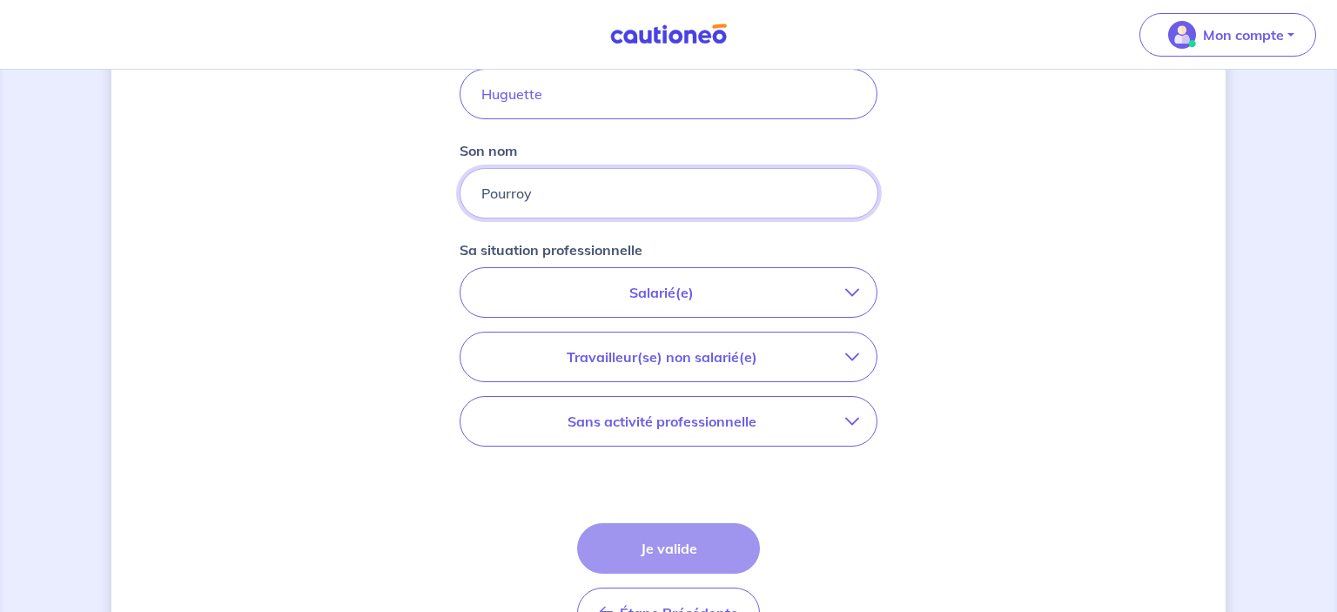
scroll to position [469, 0]
type input "Pourroy"
click at [858, 292] on icon "button" at bounding box center [853, 291] width 14 height 14
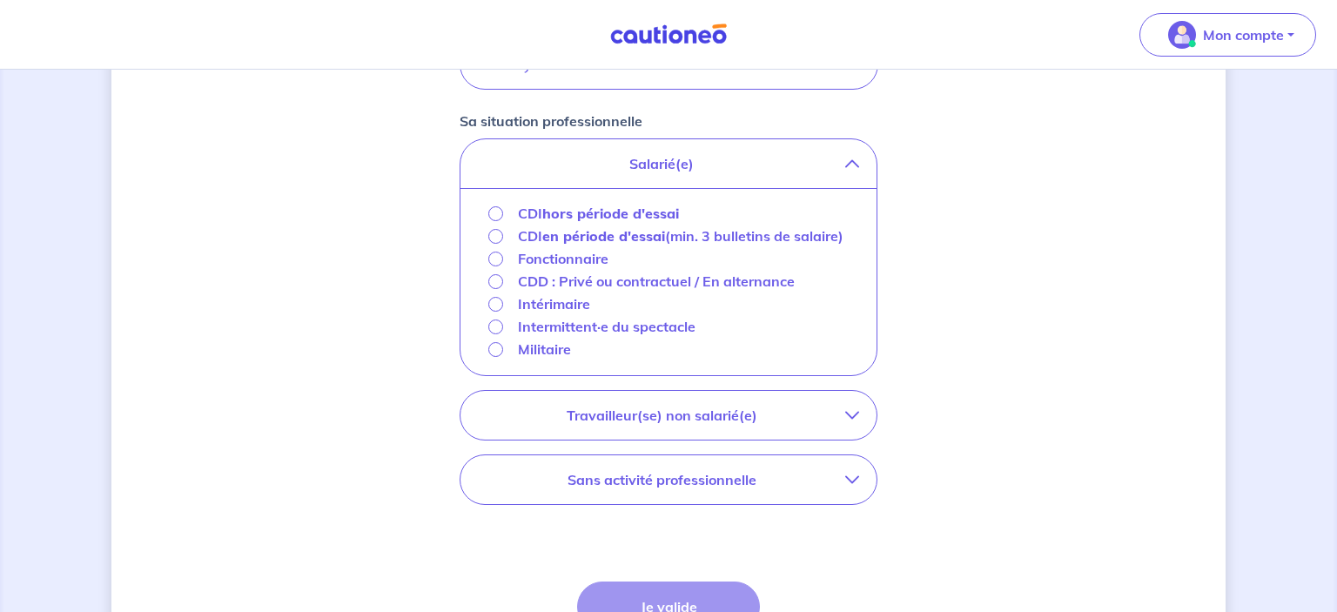
scroll to position [597, 0]
click at [821, 480] on p "Sans activité professionnelle" at bounding box center [661, 478] width 367 height 21
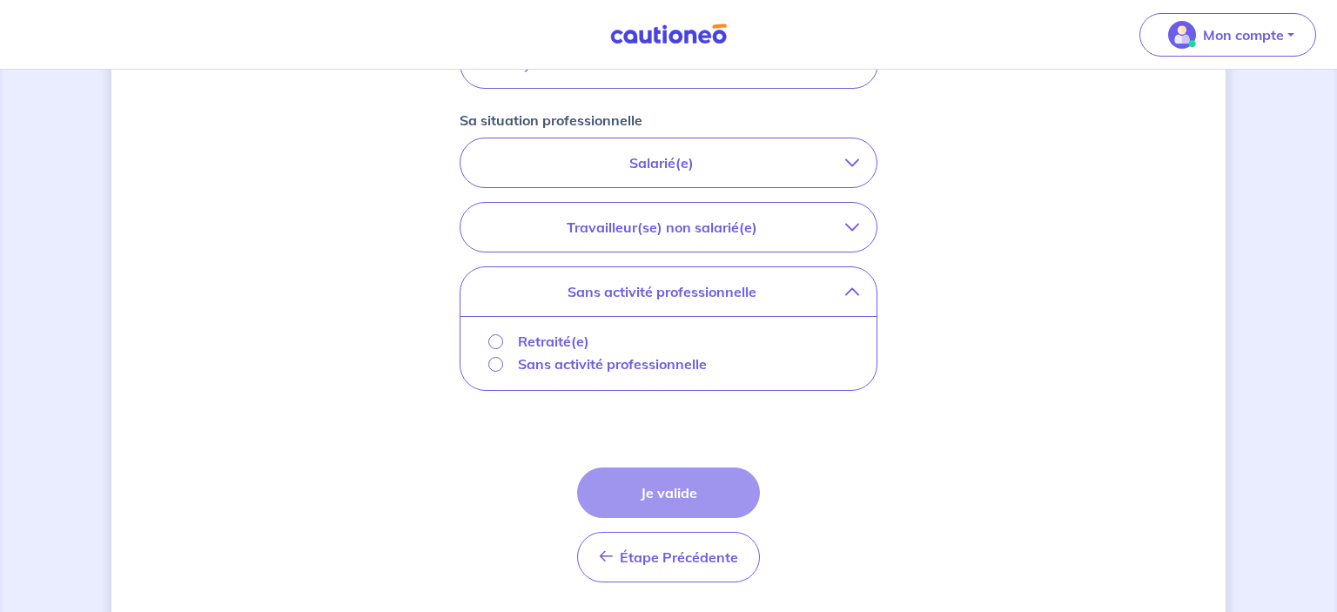
click at [542, 331] on p "Retraité(e)" at bounding box center [553, 341] width 71 height 21
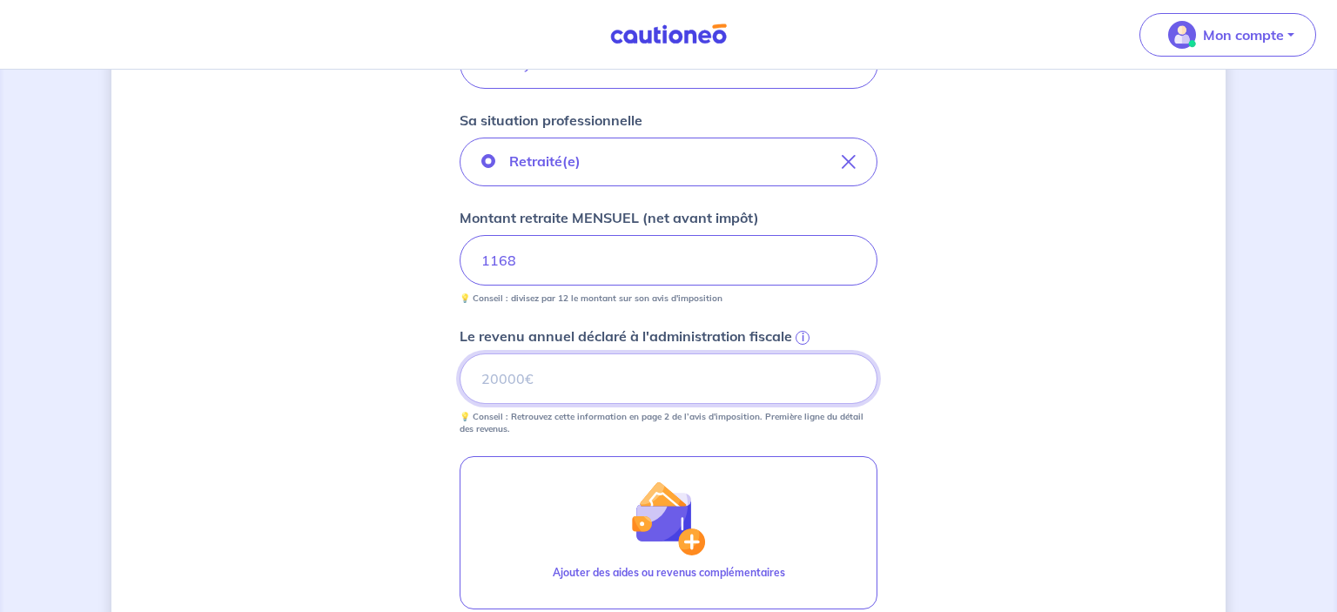
click at [521, 380] on input "Le revenu annuel déclaré à l'administration fiscale i" at bounding box center [669, 379] width 418 height 51
type input "37706"
click at [280, 401] on div "Concernant les garants de : Loan Blando Votre locataire est étudiant, nous allo…" at bounding box center [668, 182] width 1115 height 1378
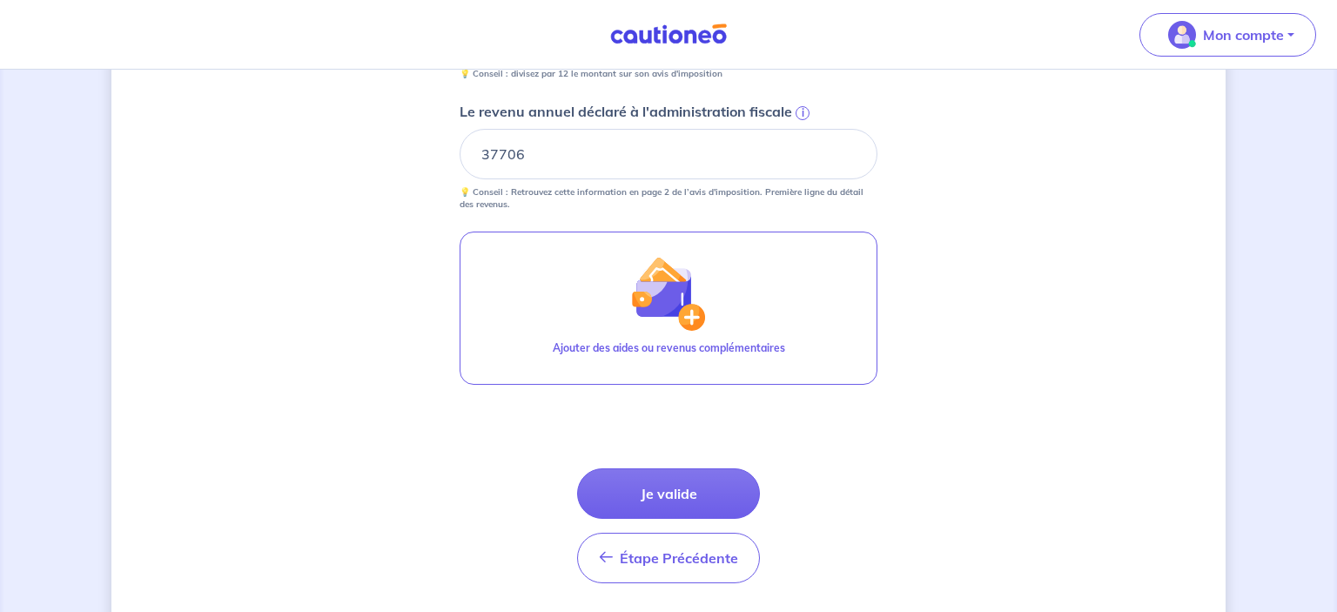
scroll to position [846, 0]
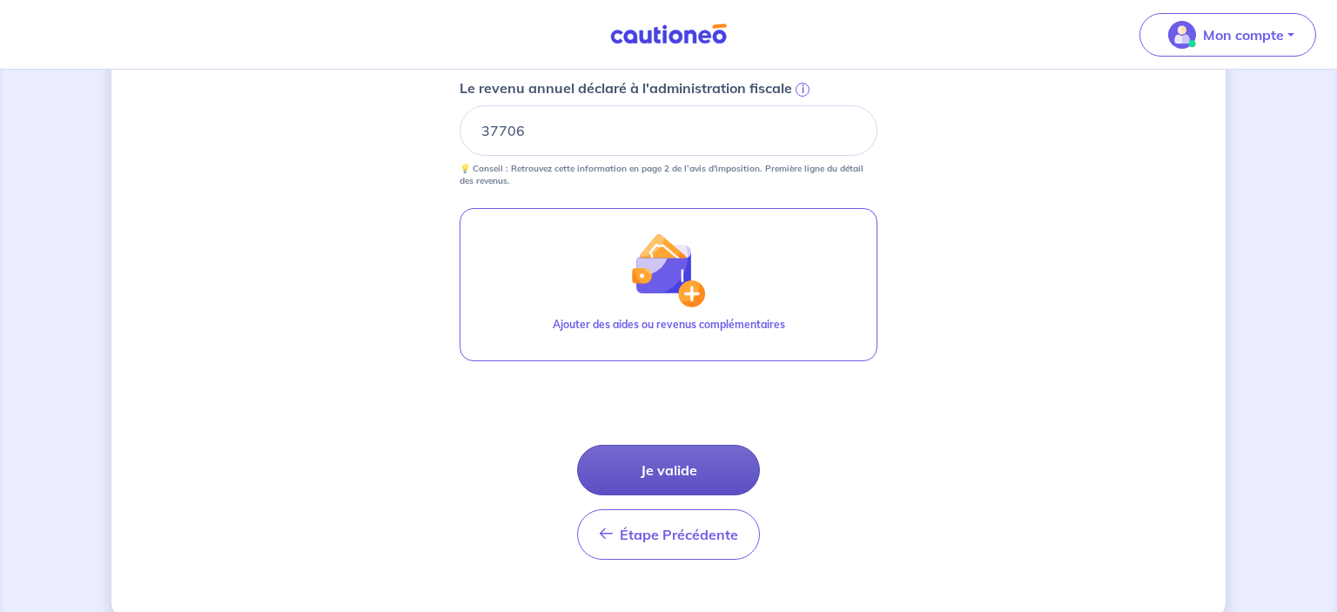
click at [660, 477] on button "Je valide" at bounding box center [668, 470] width 183 height 51
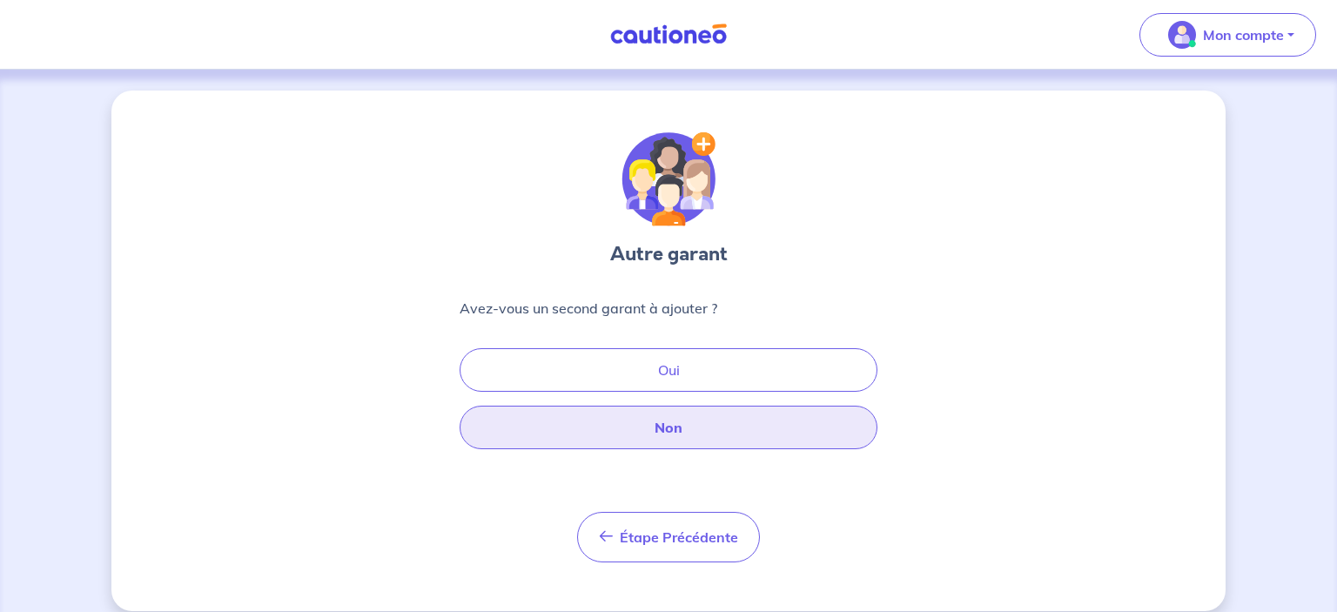
click at [683, 421] on button "Non" at bounding box center [669, 428] width 418 height 44
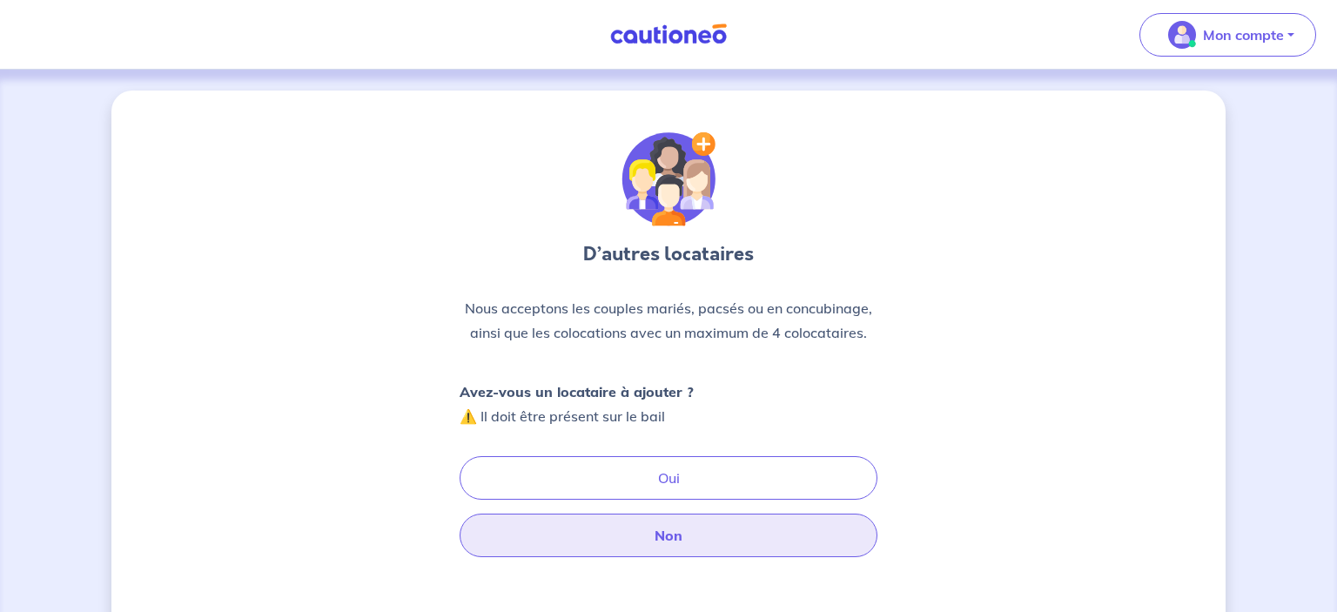
click at [625, 542] on button "Non" at bounding box center [669, 536] width 418 height 44
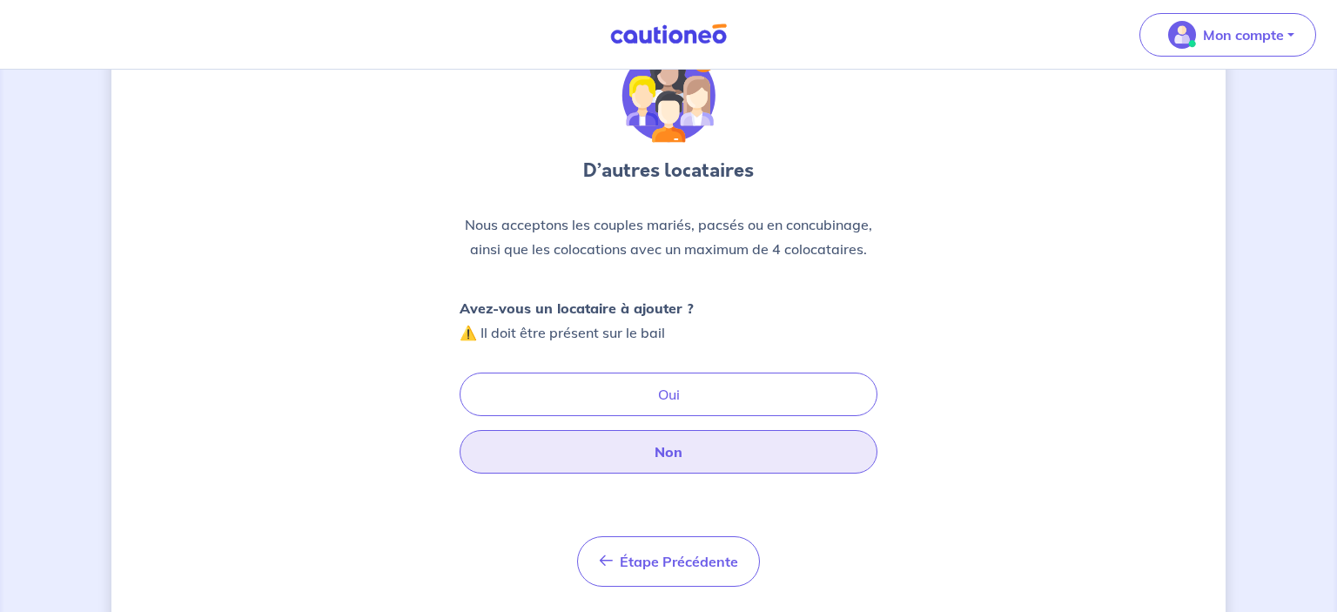
scroll to position [114, 0]
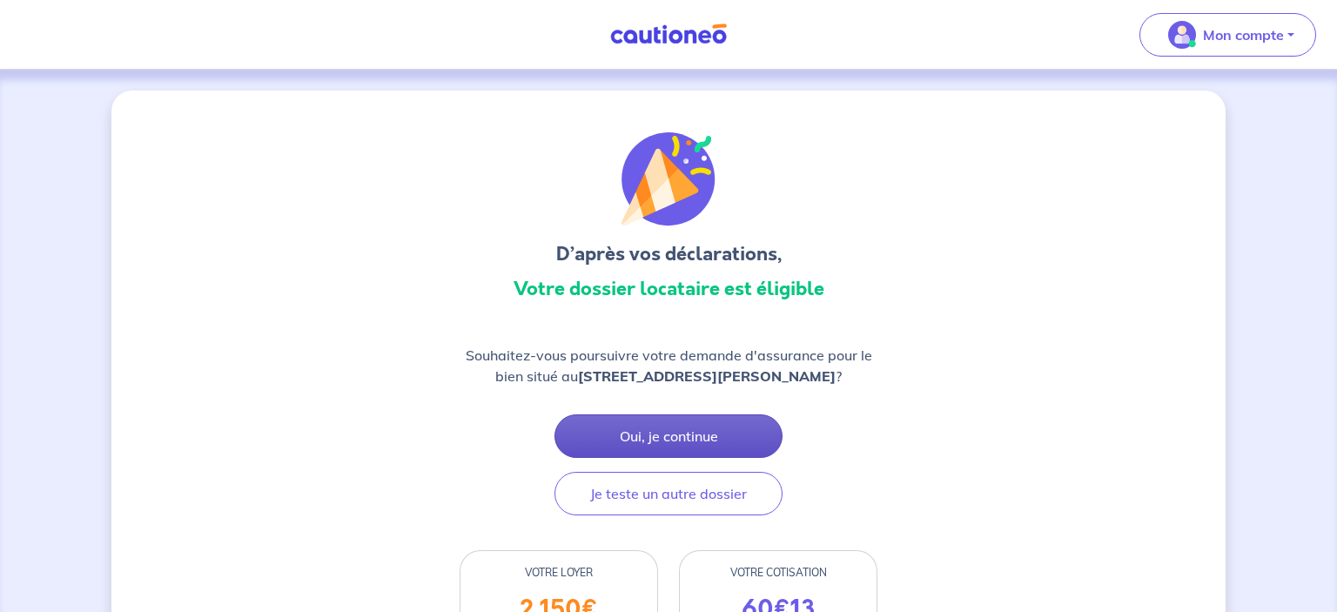
click at [684, 458] on button "Oui, je continue" at bounding box center [669, 436] width 228 height 44
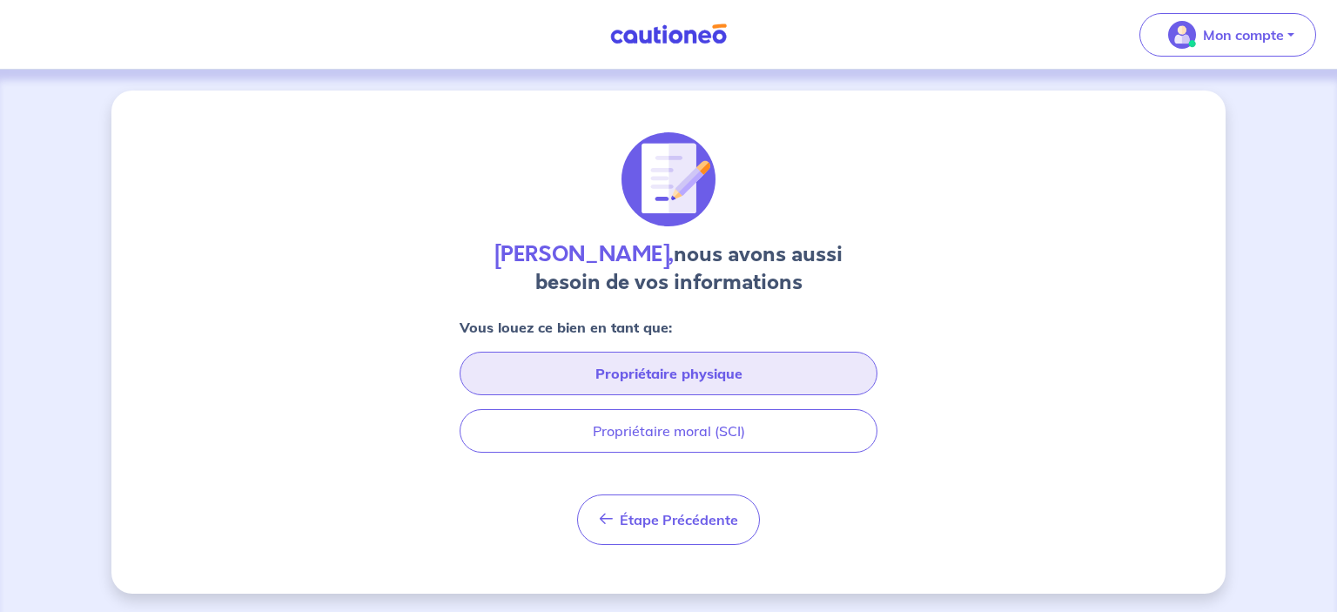
click at [659, 360] on button "Propriétaire physique" at bounding box center [669, 374] width 418 height 44
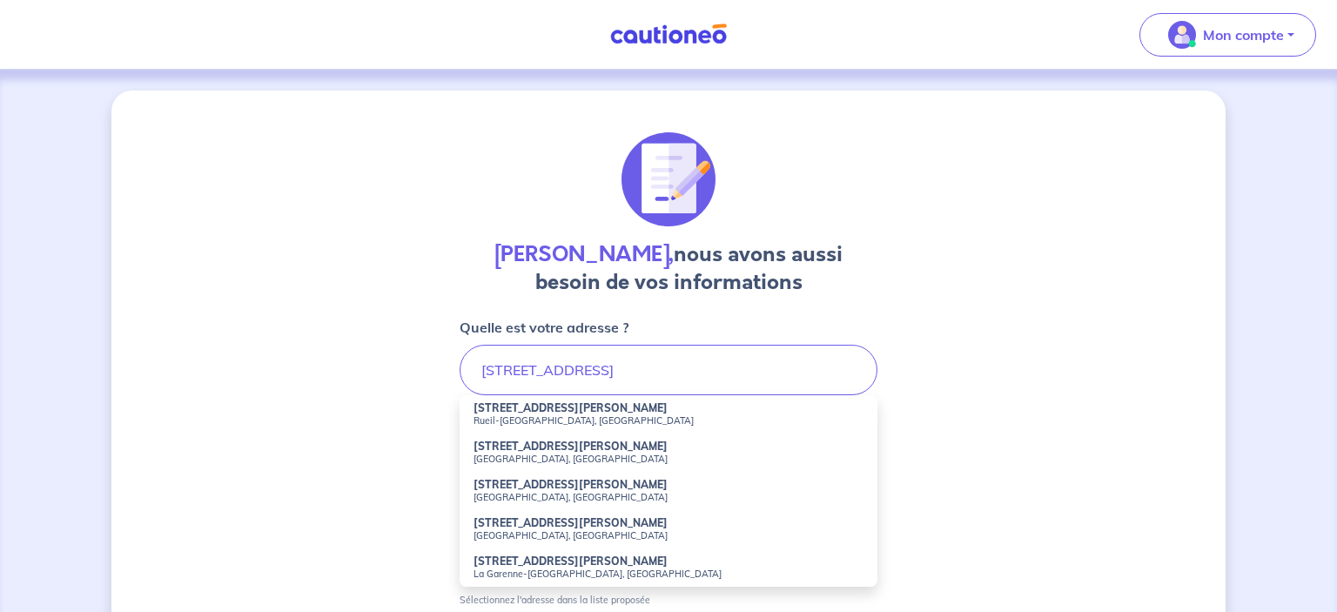
click at [616, 412] on li "[STREET_ADDRESS][PERSON_NAME]" at bounding box center [669, 414] width 418 height 38
type input "[STREET_ADDRESS][PERSON_NAME]"
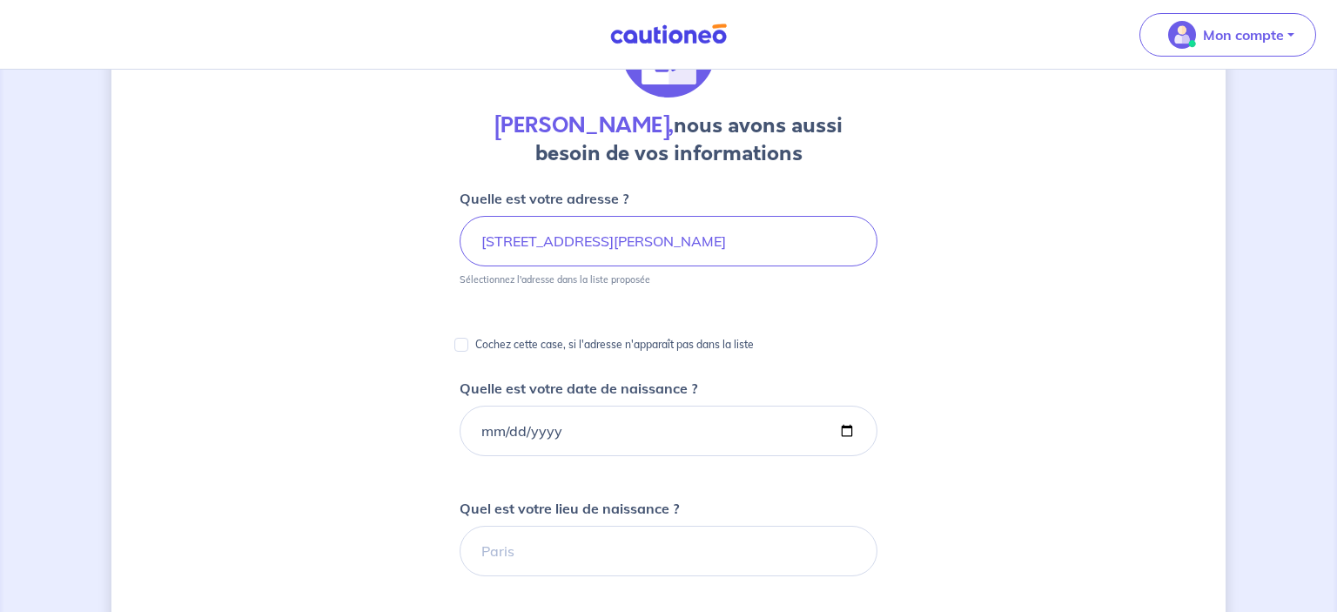
scroll to position [130, 0]
click at [601, 420] on input "Quelle est votre date de naissance ?" at bounding box center [669, 430] width 418 height 51
type input "[DATE]"
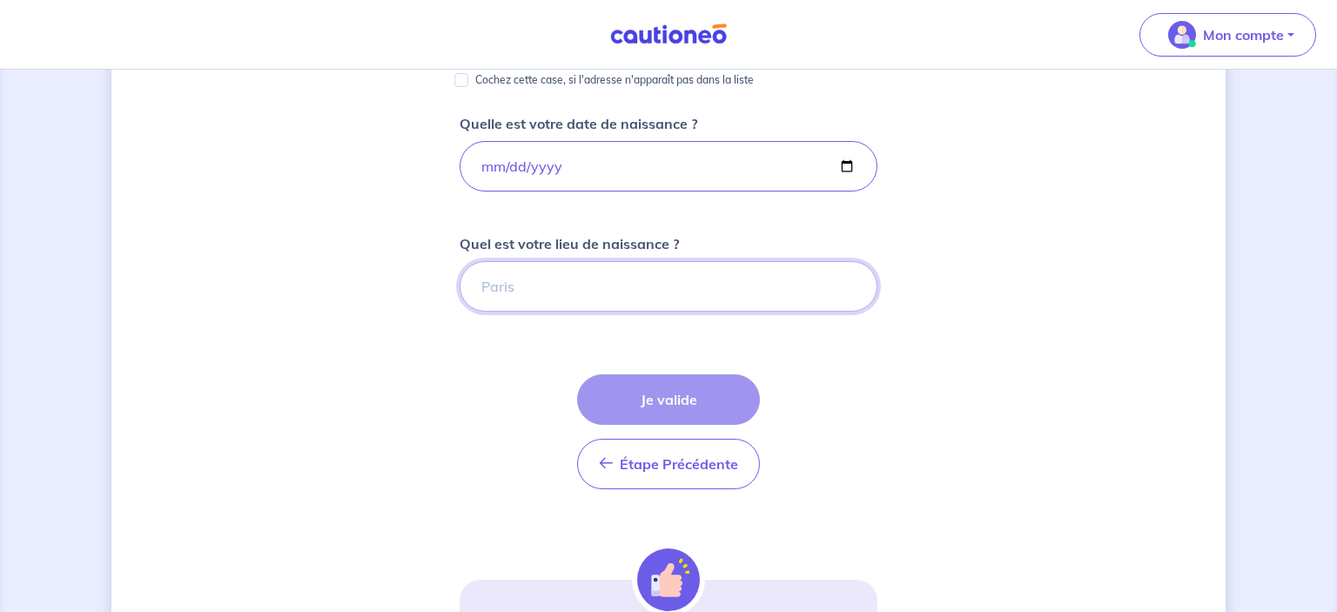
scroll to position [394, 0]
click at [521, 292] on input "Quel est votre lieu de naissance ?" at bounding box center [669, 285] width 418 height 51
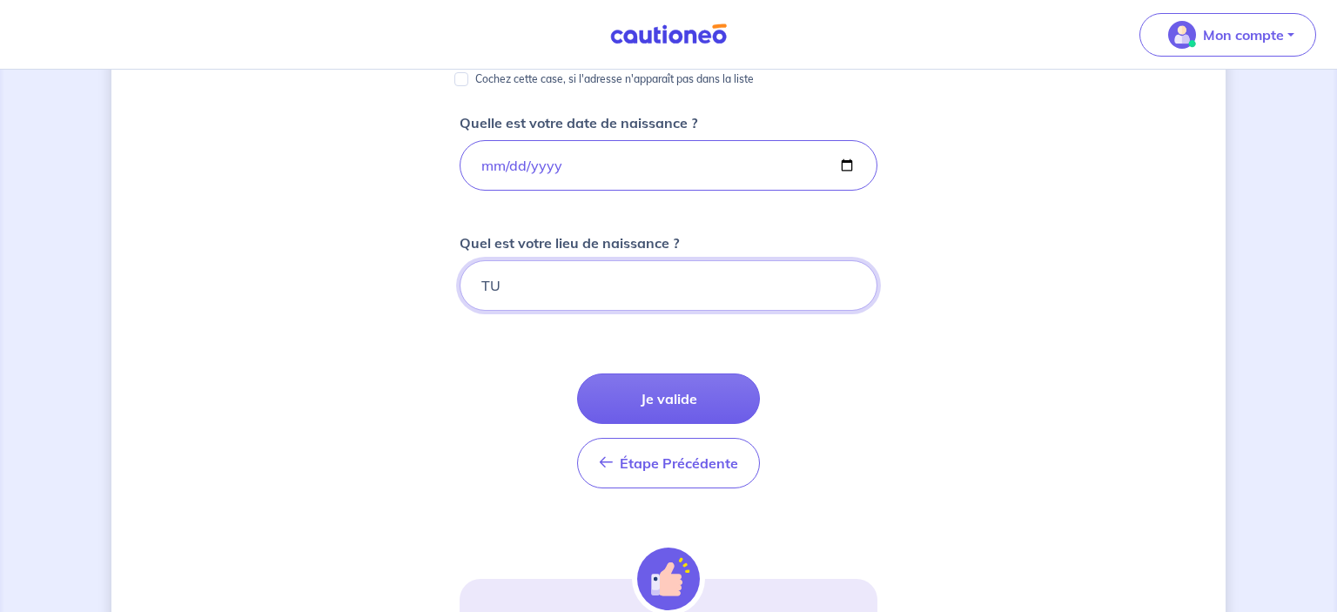
type input "T"
type input "[GEOGRAPHIC_DATA]"
click at [894, 347] on div "[PERSON_NAME], nous avons aussi besoin de vos informations Quelle est votre adr…" at bounding box center [668, 259] width 1115 height 1127
click at [659, 397] on button "Je valide" at bounding box center [668, 399] width 183 height 51
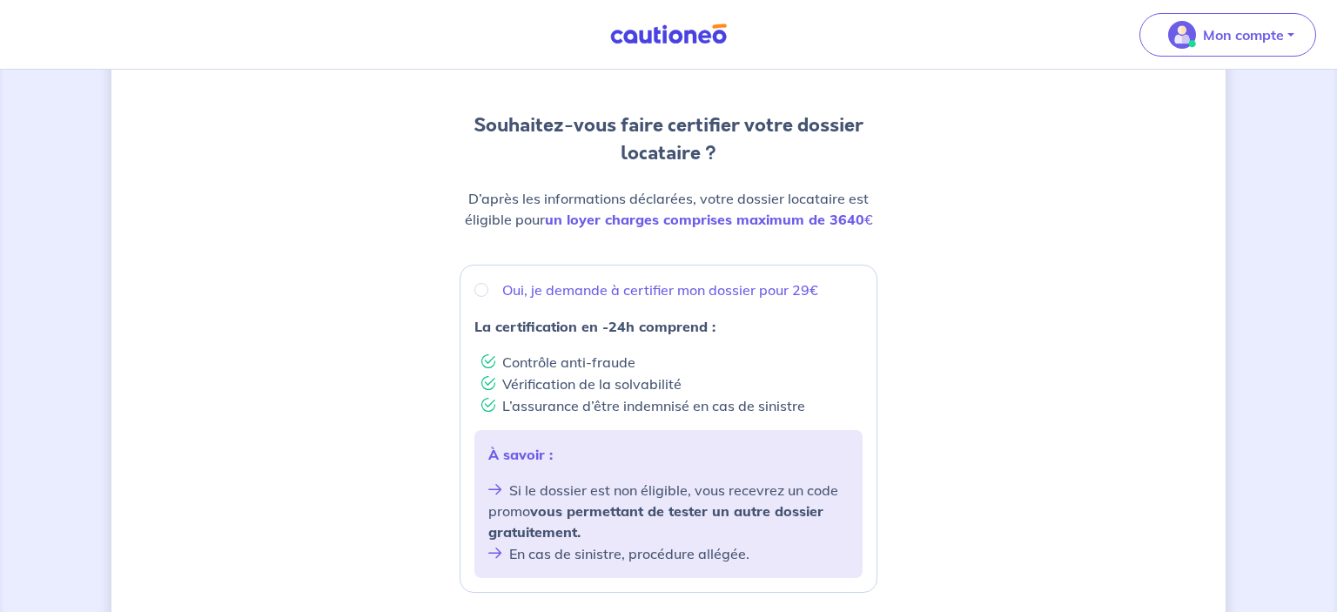
scroll to position [138, 0]
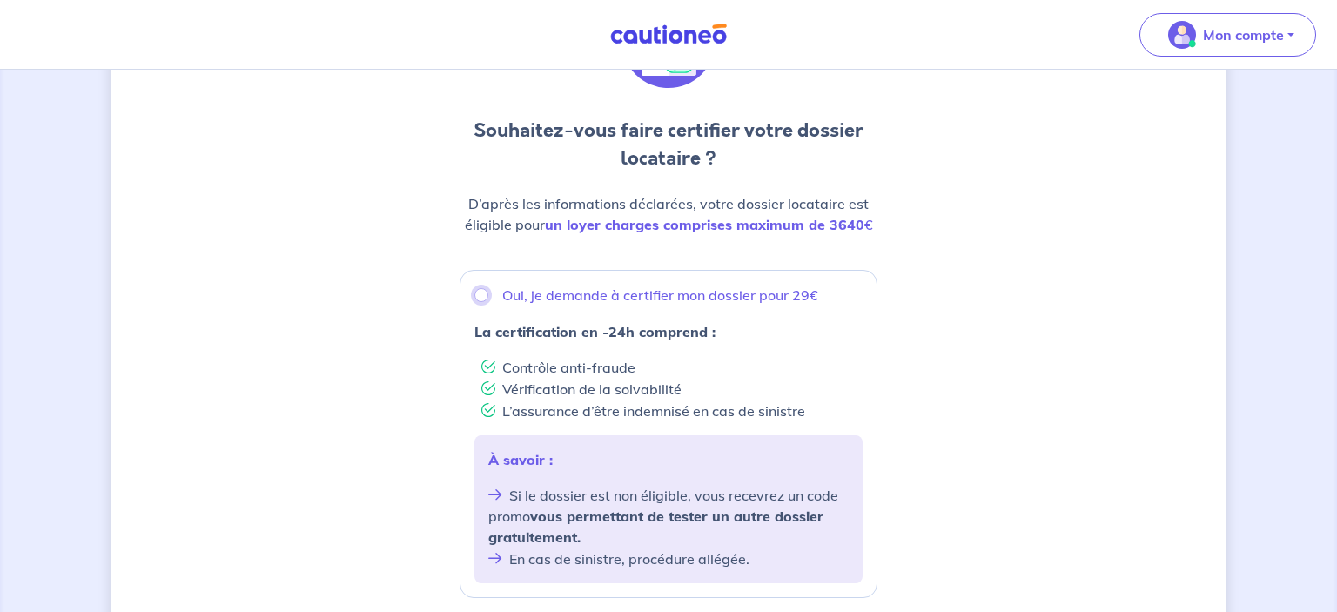
click at [486, 300] on input "Oui, je demande à certifier mon dossier pour 29€" at bounding box center [482, 295] width 14 height 14
radio input "true"
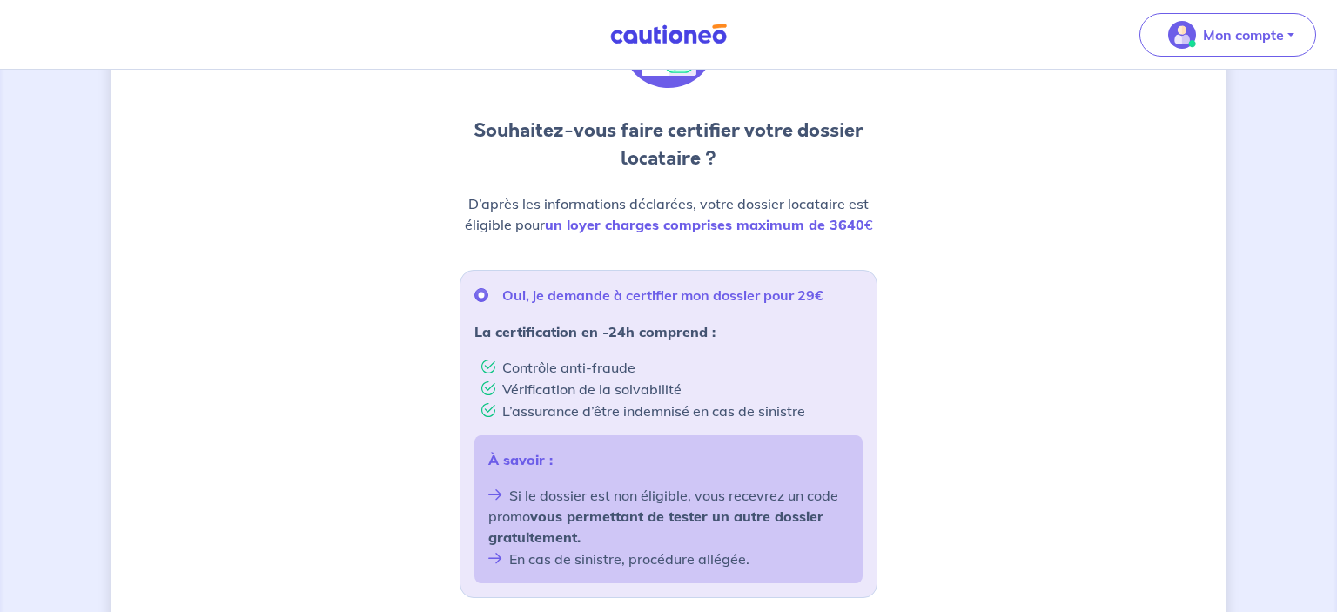
radio input "true"
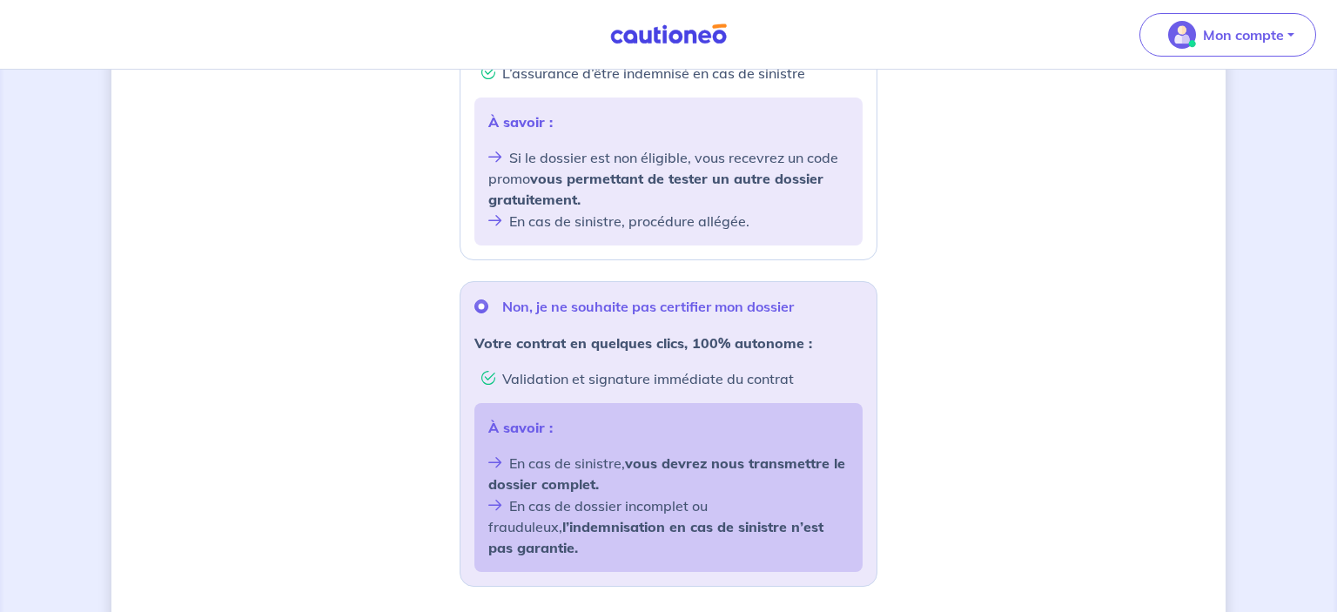
radio input "true"
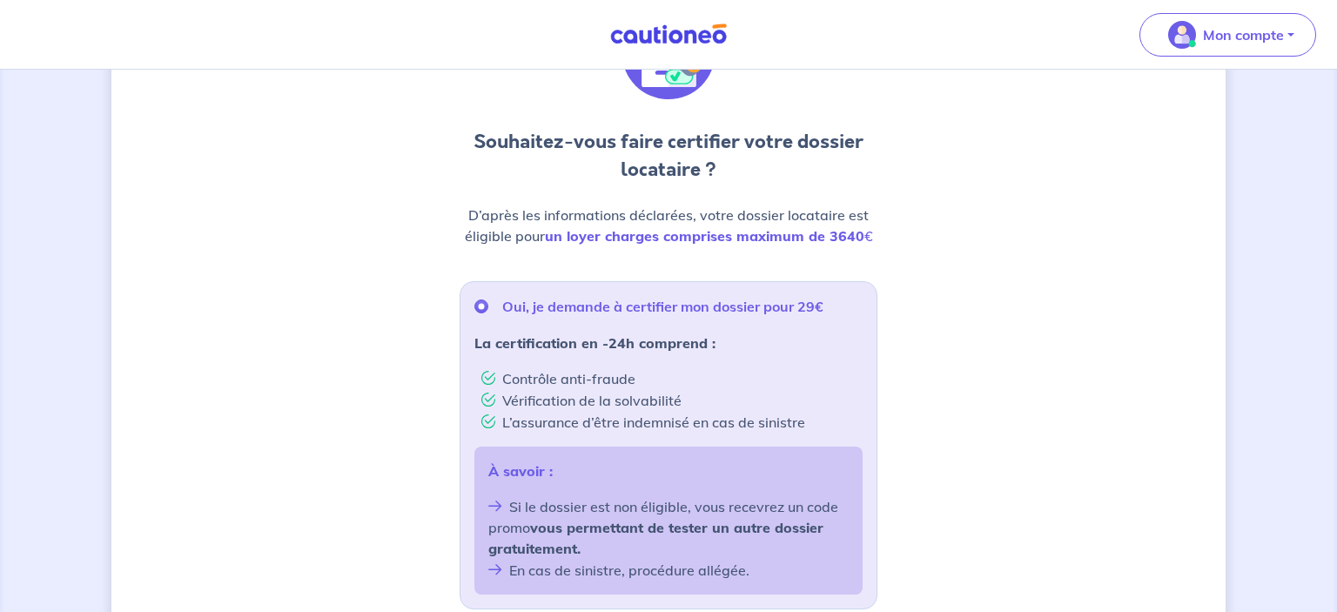
radio input "true"
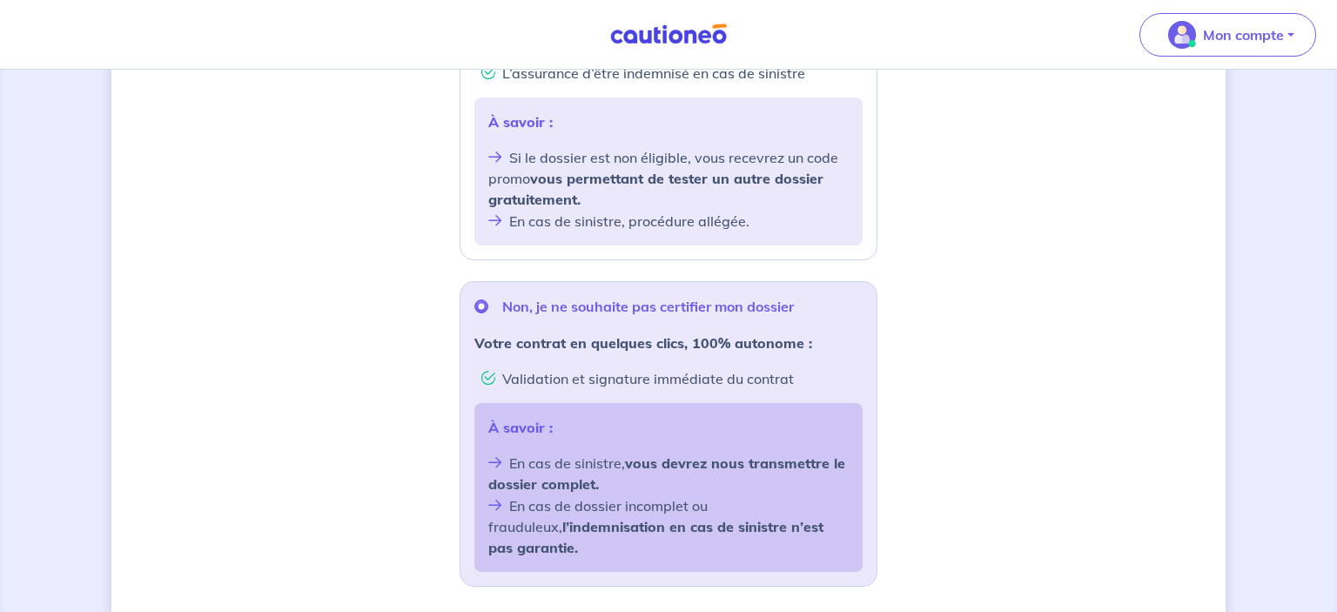
radio input "true"
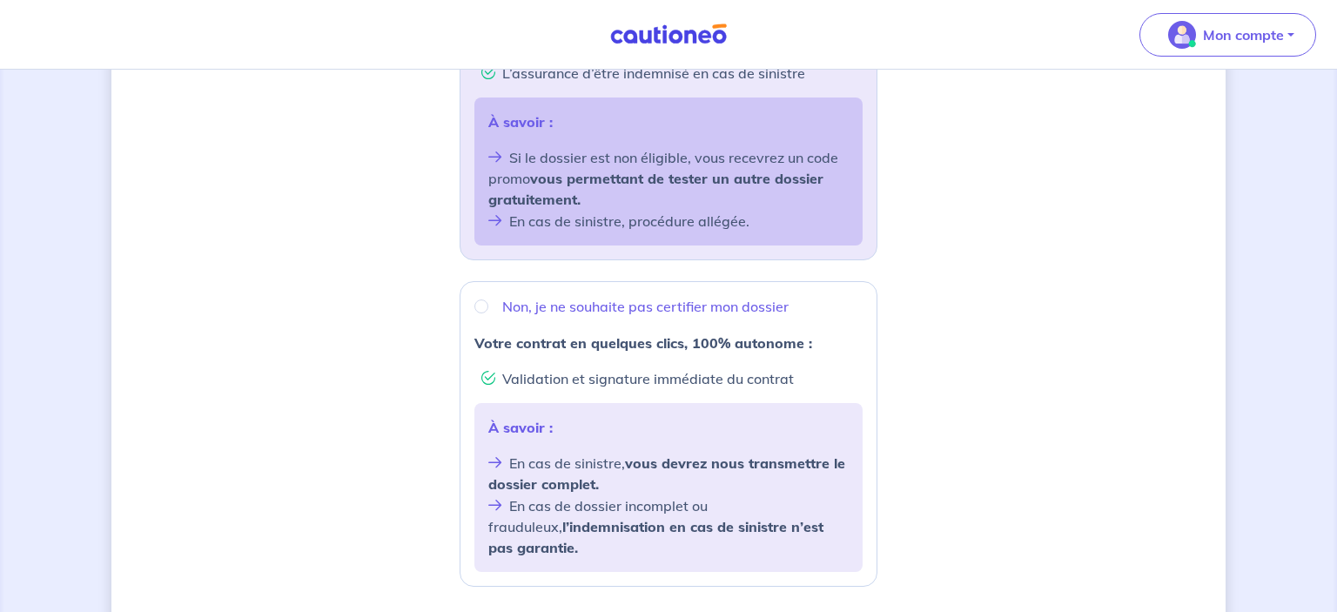
scroll to position [126, 0]
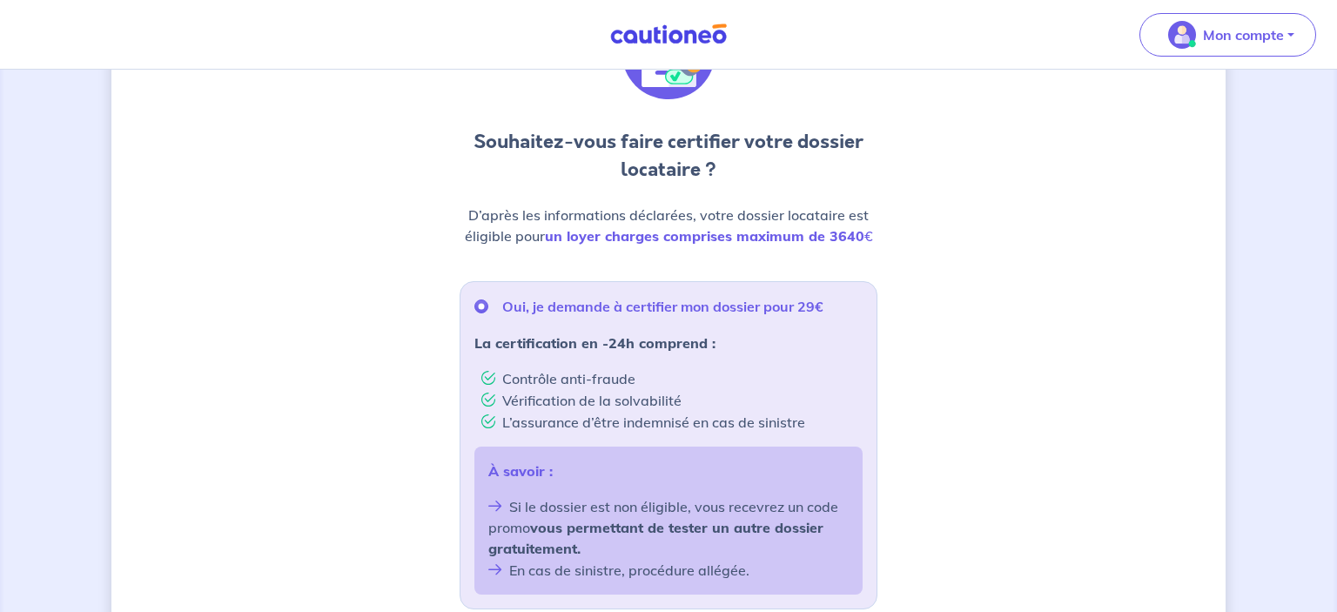
click at [1096, 401] on div "Souhaitez-vous faire certifier votre dossier locataire ? D’après les informatio…" at bounding box center [668, 570] width 1115 height 1212
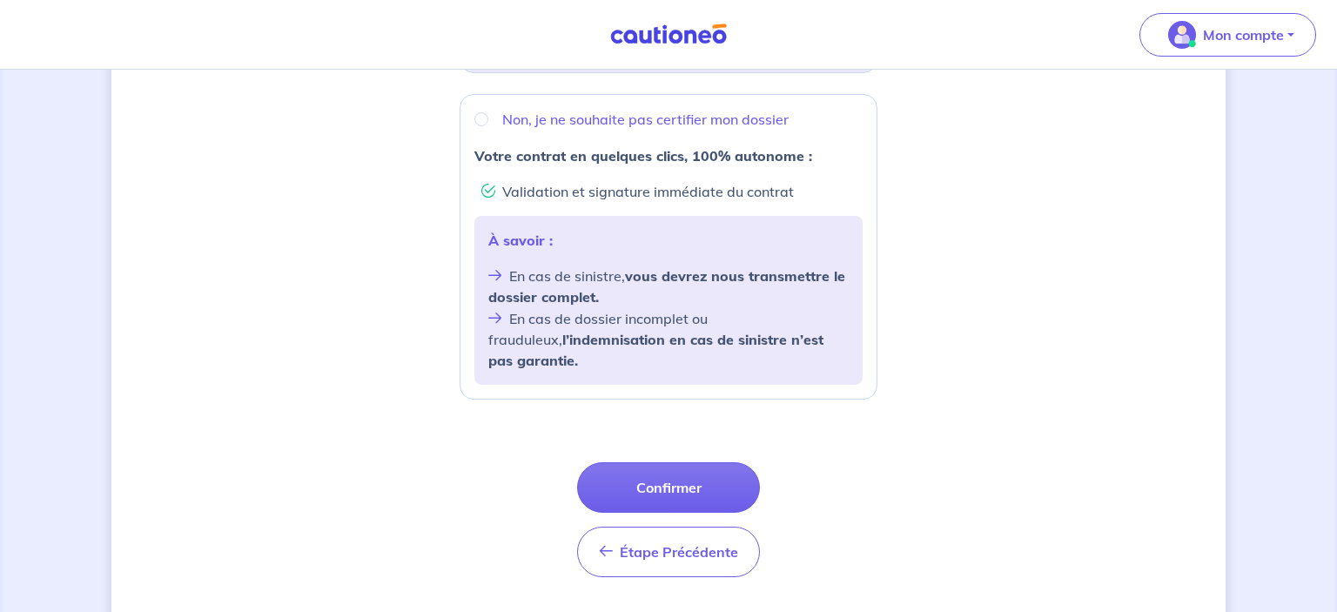
scroll to position [664, 0]
click at [648, 462] on button "Confirmer" at bounding box center [668, 487] width 183 height 51
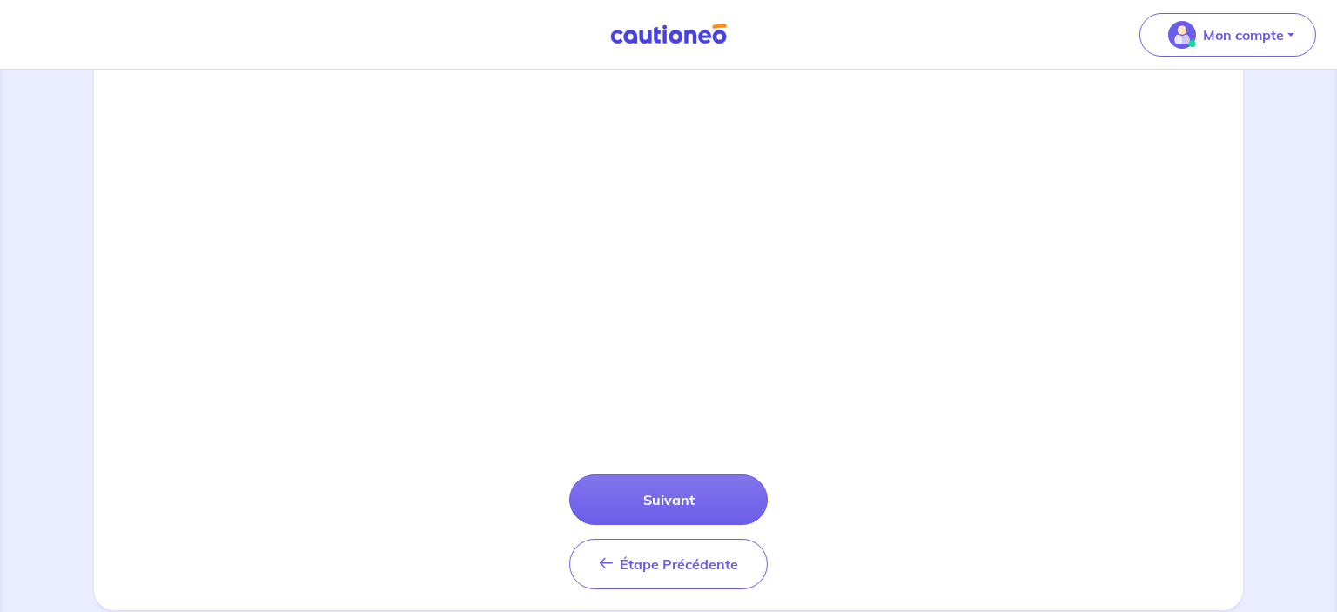
scroll to position [634, 0]
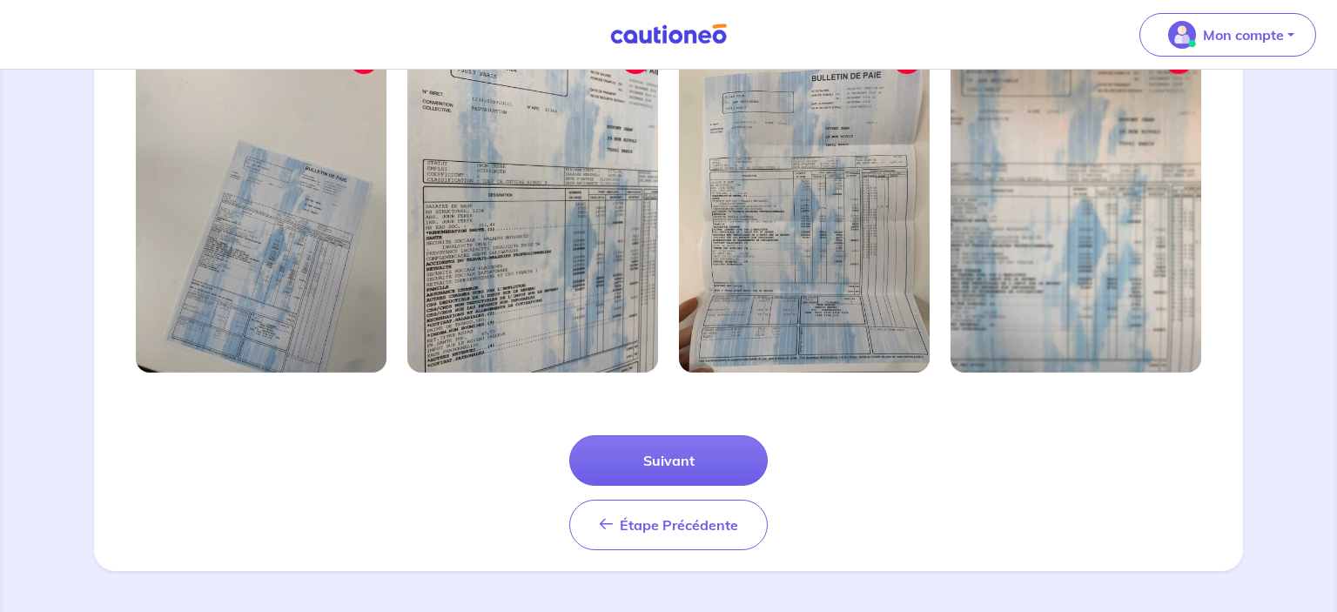
click at [648, 458] on button "Suivant" at bounding box center [668, 460] width 199 height 51
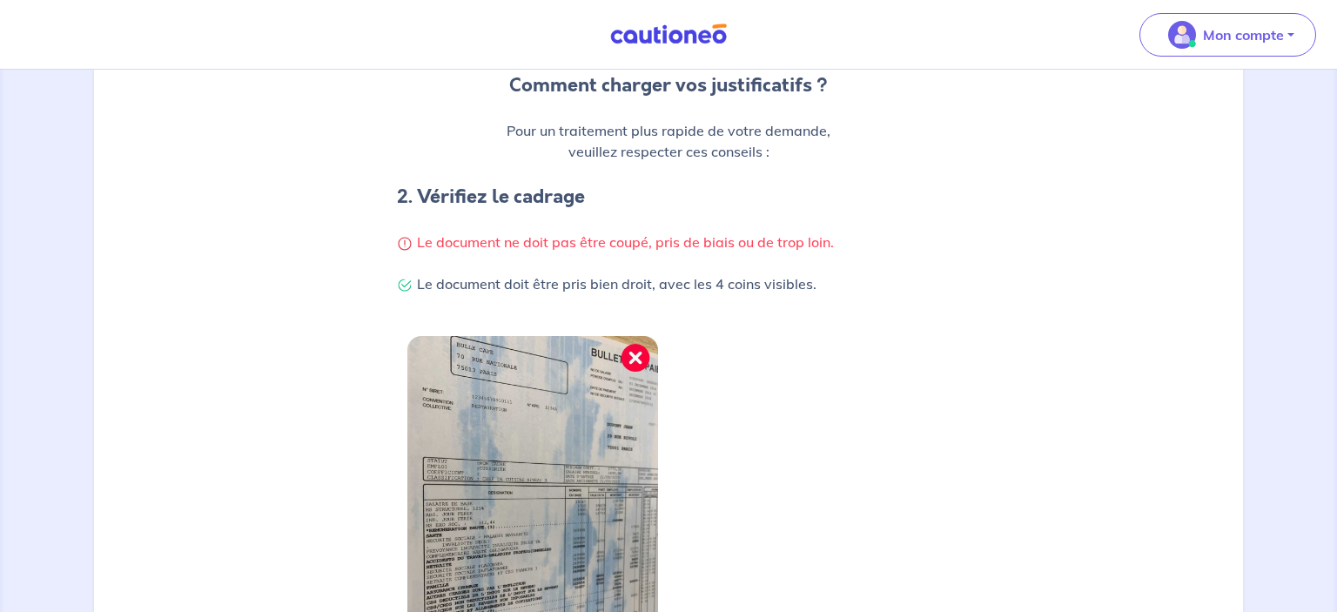
scroll to position [439, 0]
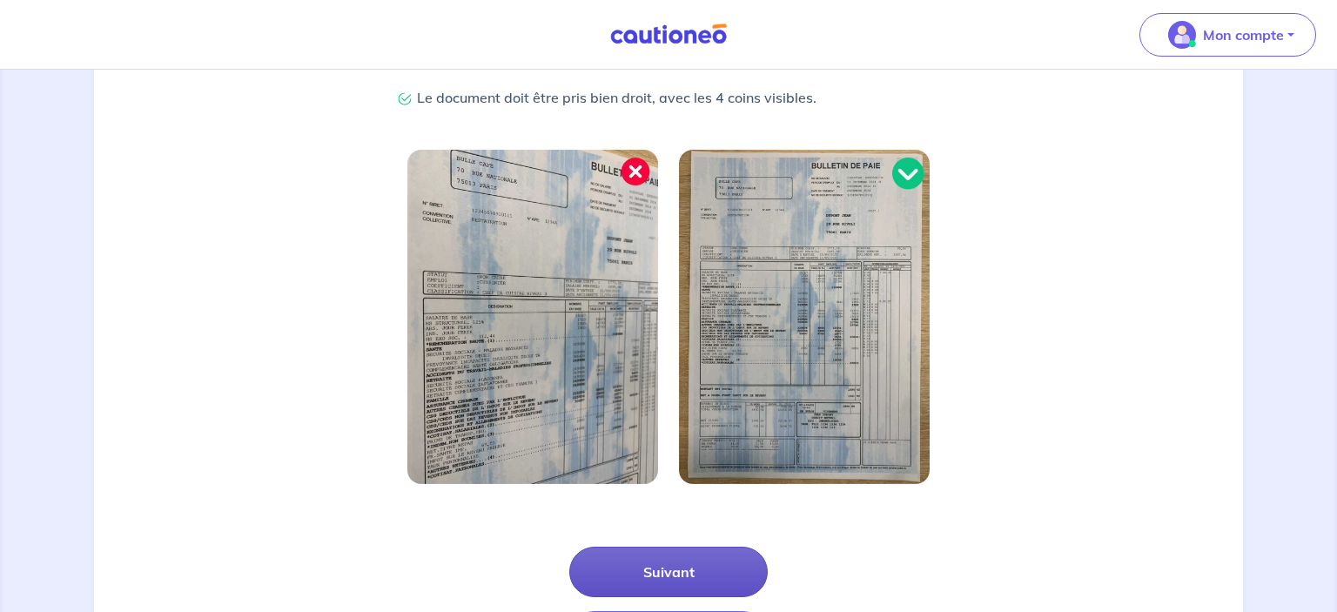
click at [675, 581] on button "Suivant" at bounding box center [668, 572] width 199 height 51
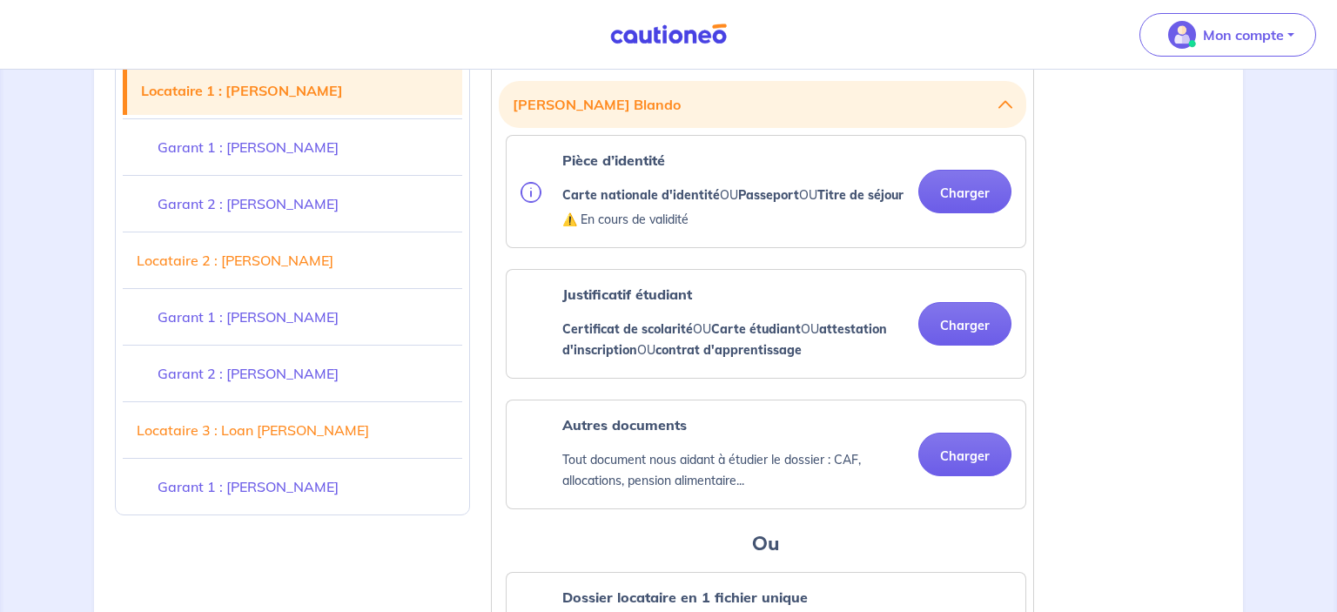
scroll to position [508, 0]
click at [979, 184] on button "Charger" at bounding box center [965, 193] width 93 height 44
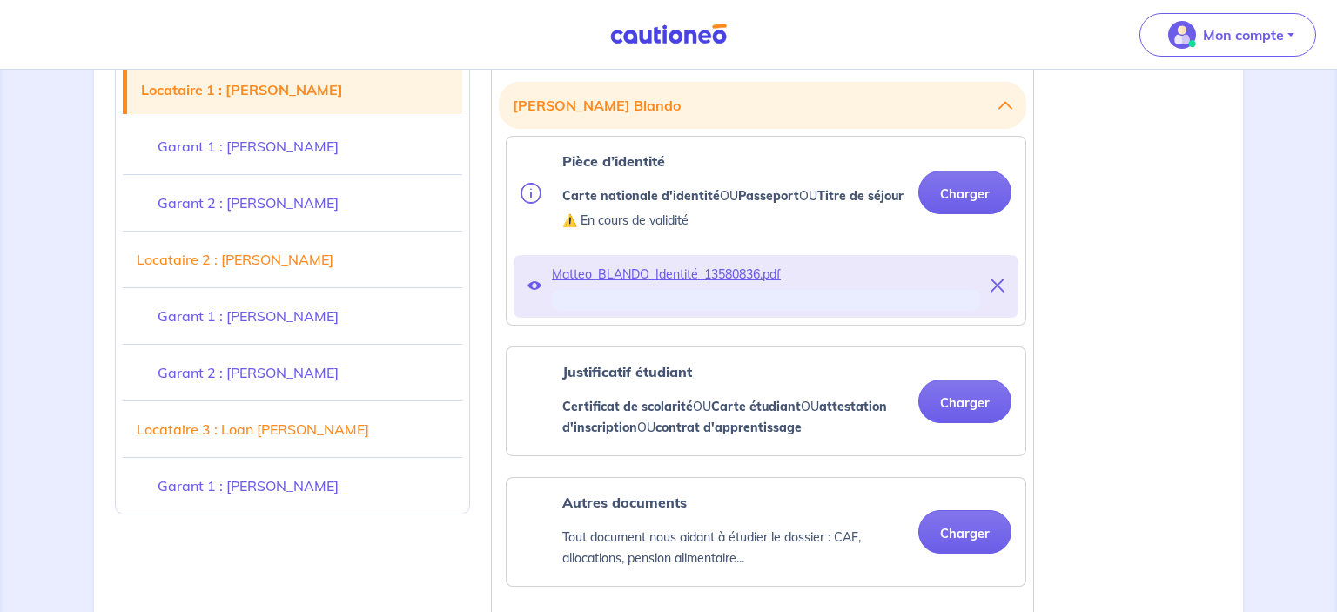
scroll to position [631, 0]
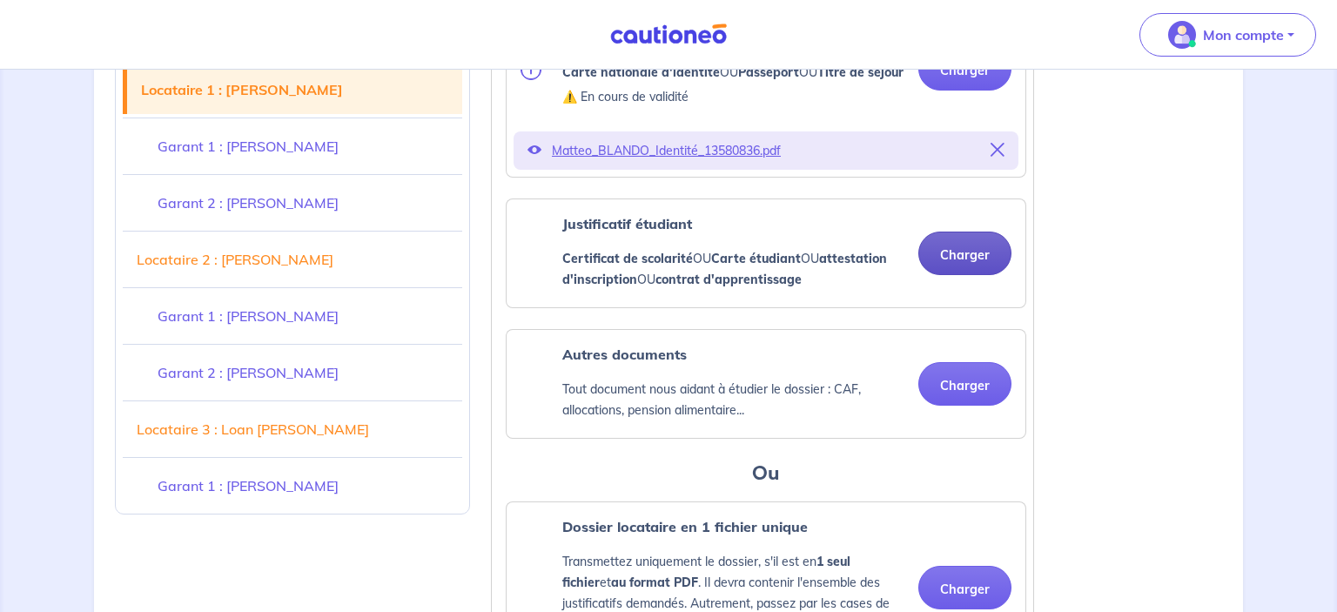
click at [959, 275] on button "Charger" at bounding box center [965, 254] width 93 height 44
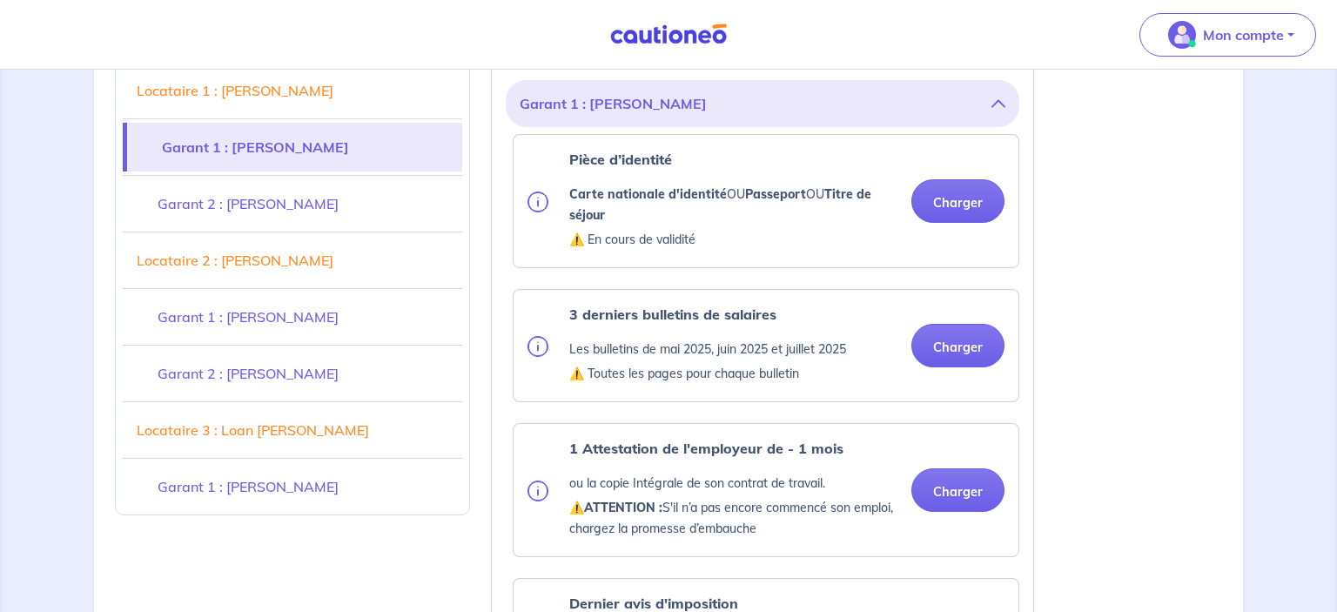
scroll to position [1338, 0]
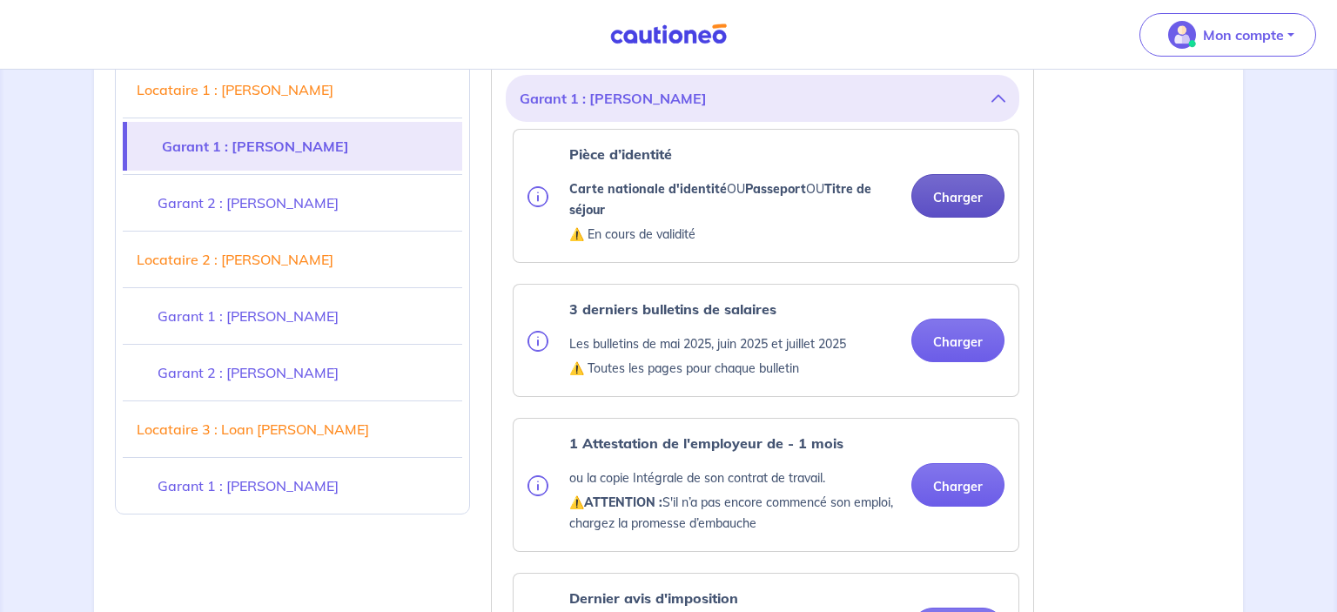
click at [946, 218] on button "Charger" at bounding box center [958, 196] width 93 height 44
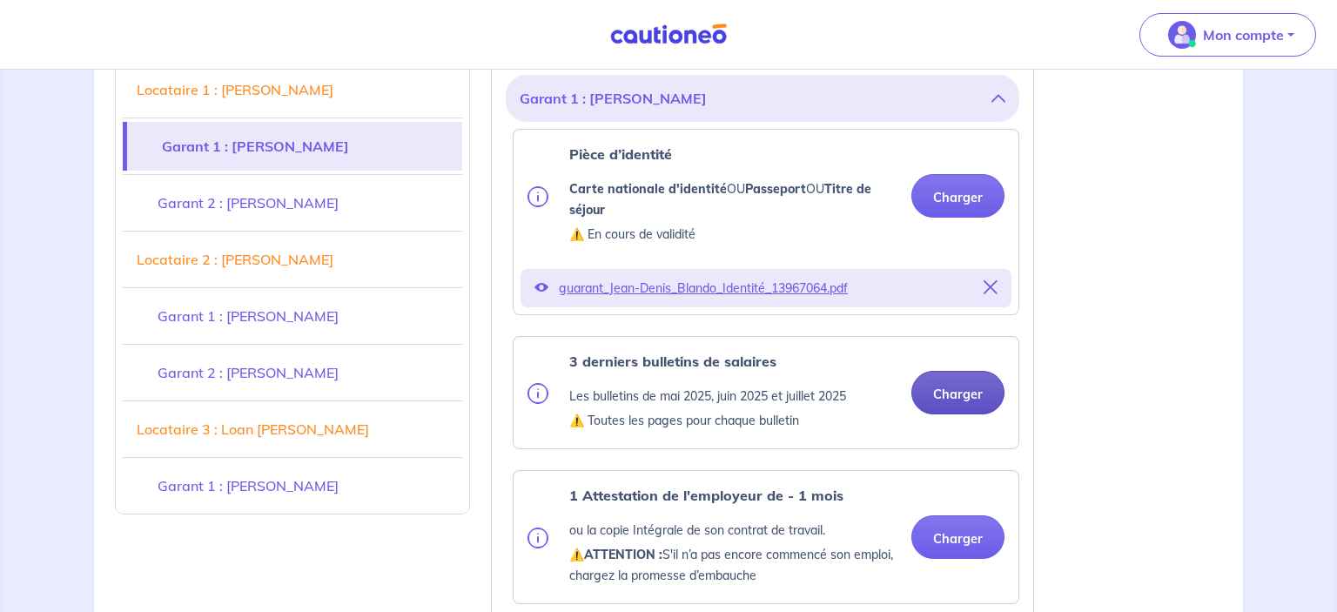
click at [939, 414] on button "Charger" at bounding box center [958, 393] width 93 height 44
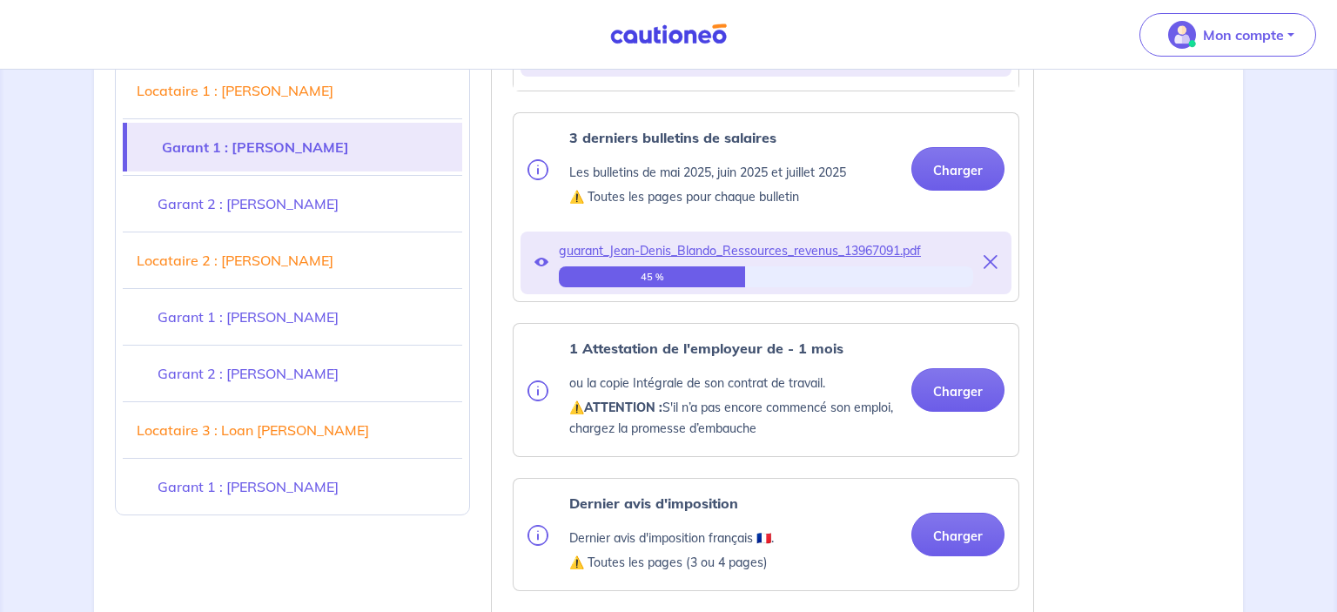
scroll to position [1722, 0]
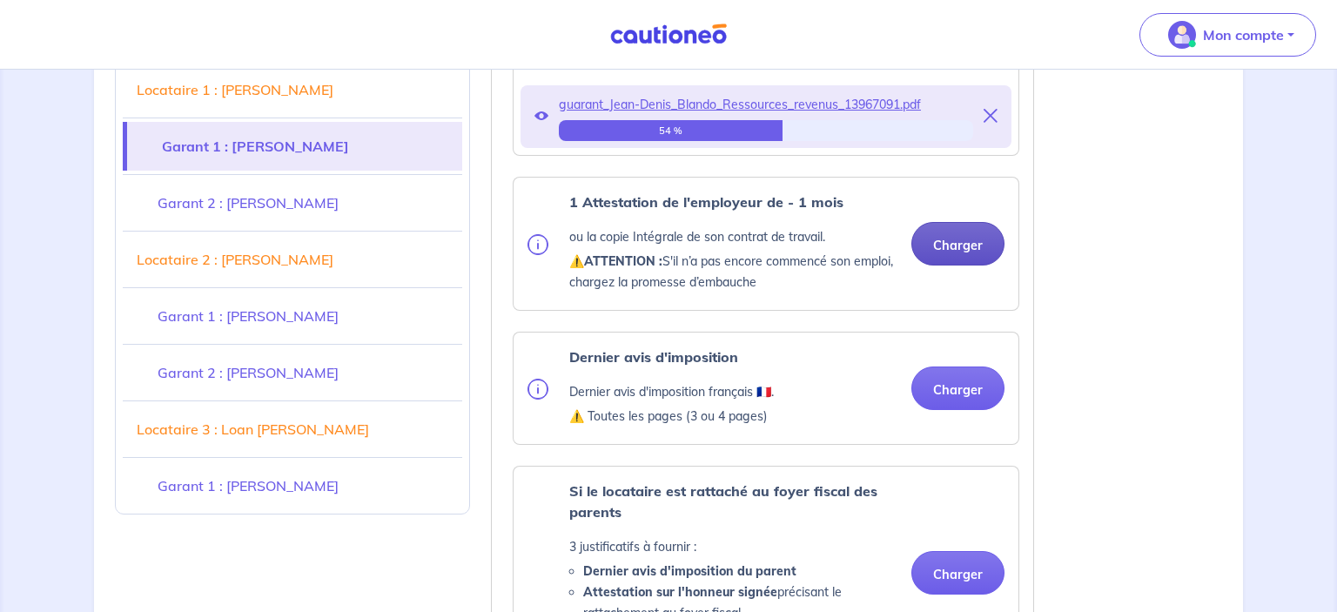
click at [951, 266] on button "Charger" at bounding box center [958, 244] width 93 height 44
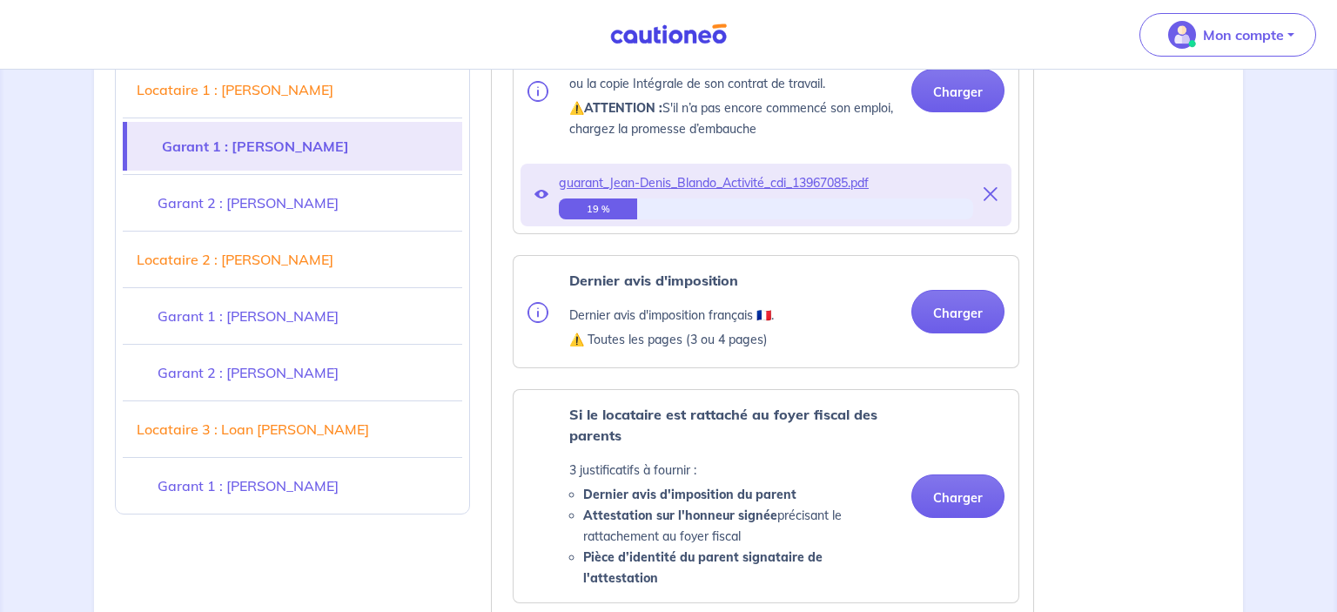
scroll to position [1880, 0]
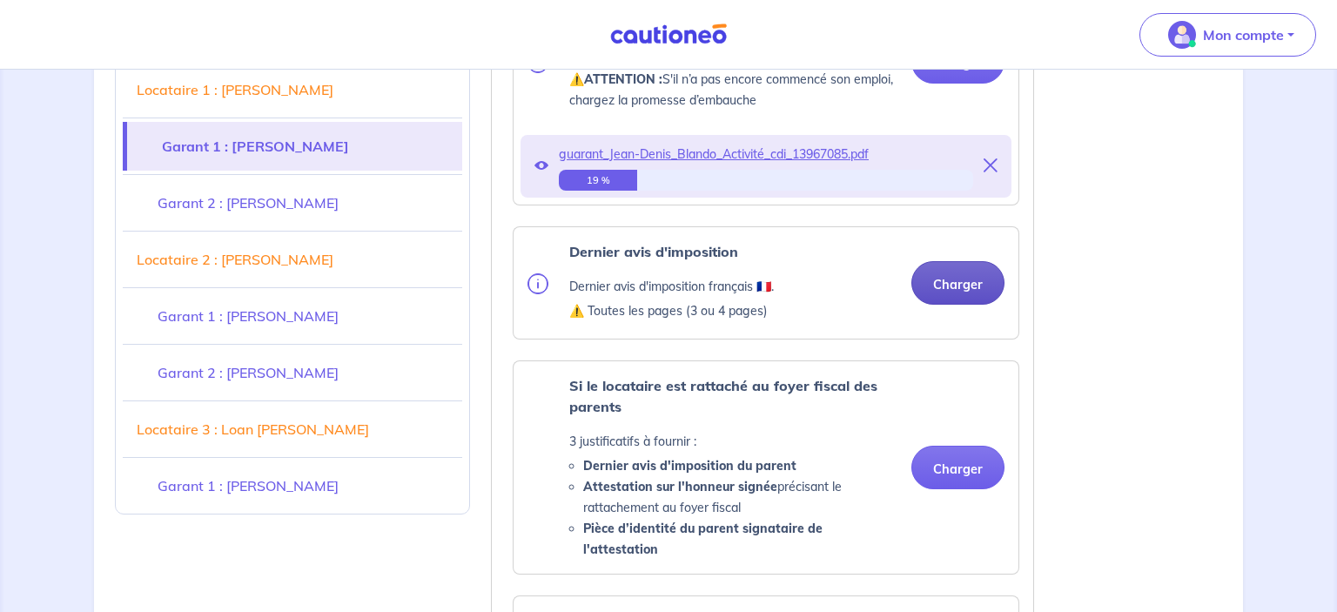
click at [960, 295] on button "Charger" at bounding box center [958, 283] width 93 height 44
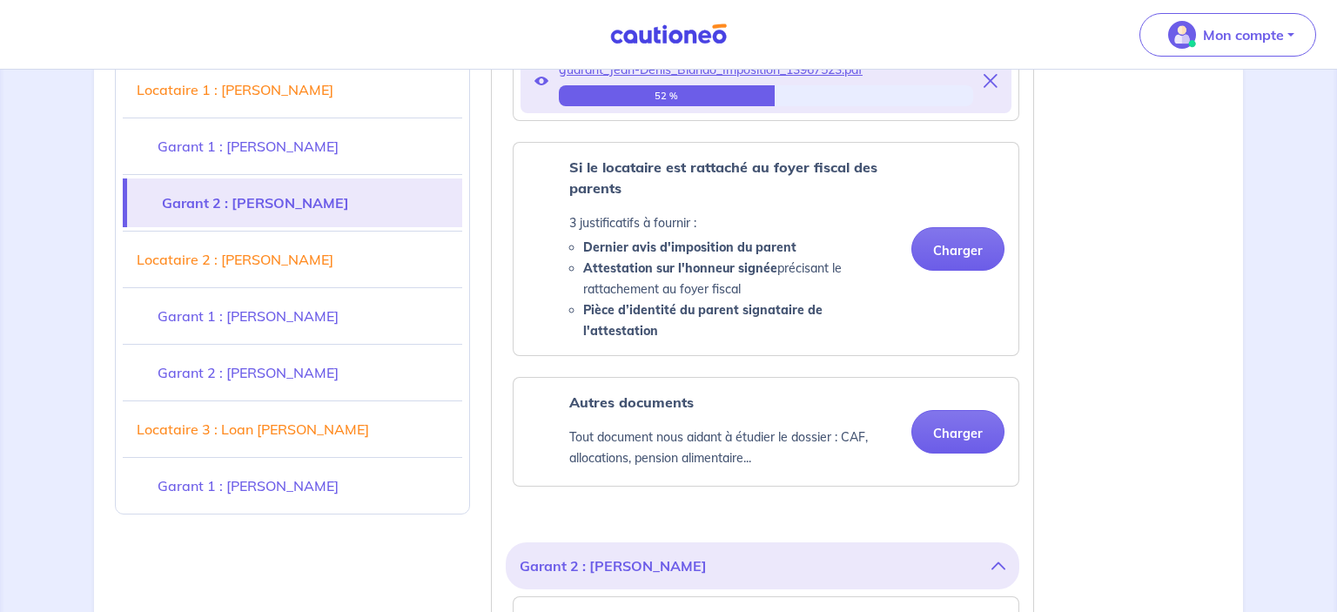
scroll to position [2196, 0]
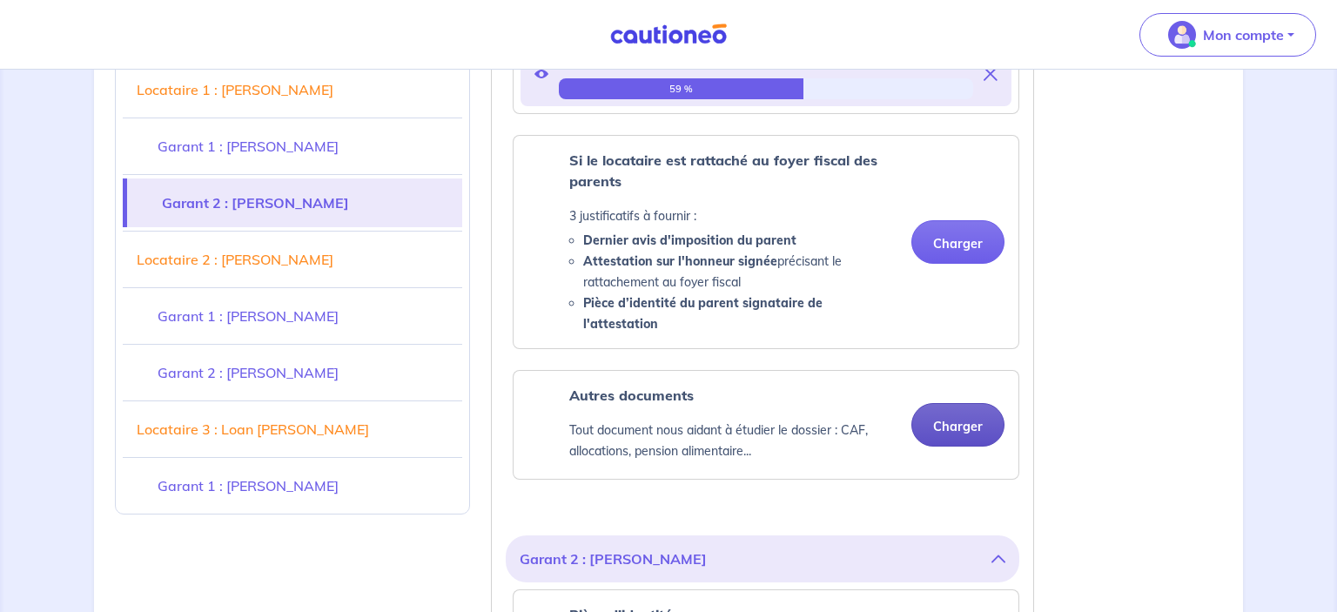
click at [930, 434] on button "Charger" at bounding box center [958, 425] width 93 height 44
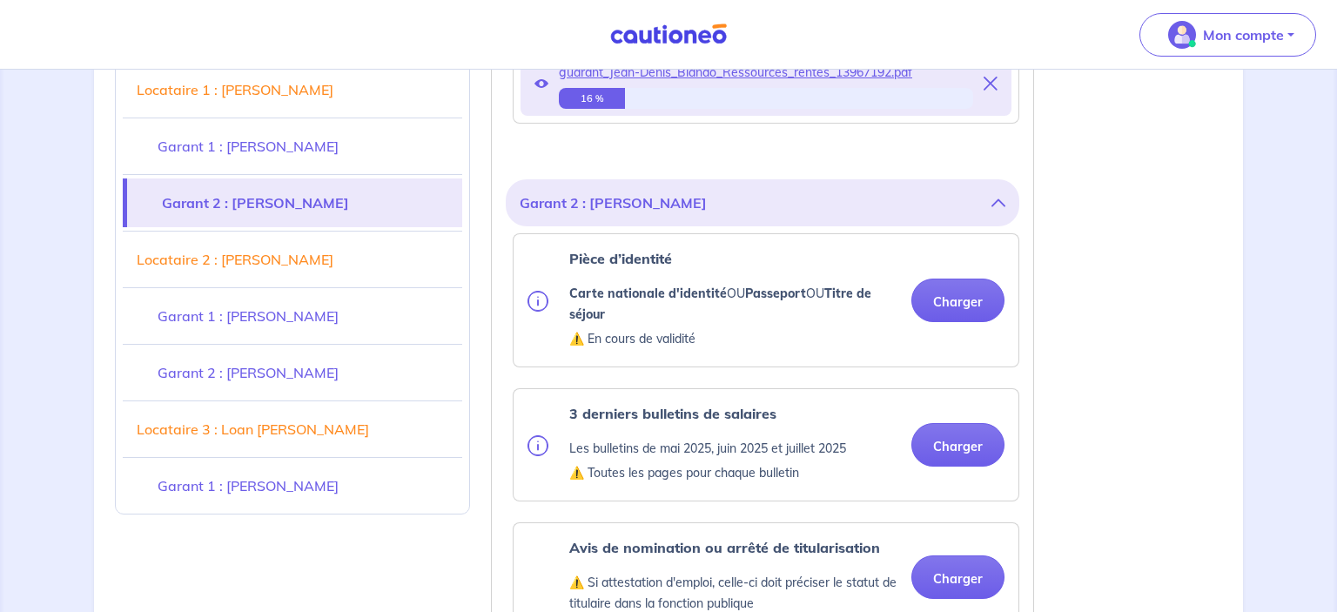
scroll to position [2634, 0]
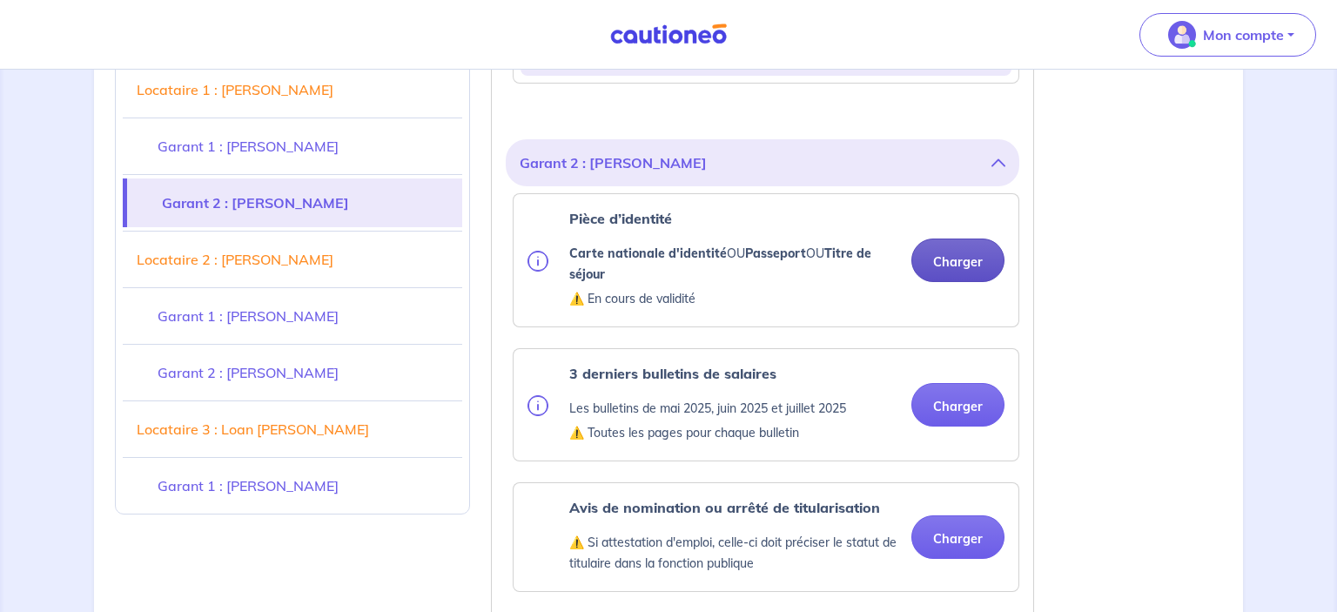
click at [983, 273] on button "Charger" at bounding box center [958, 261] width 93 height 44
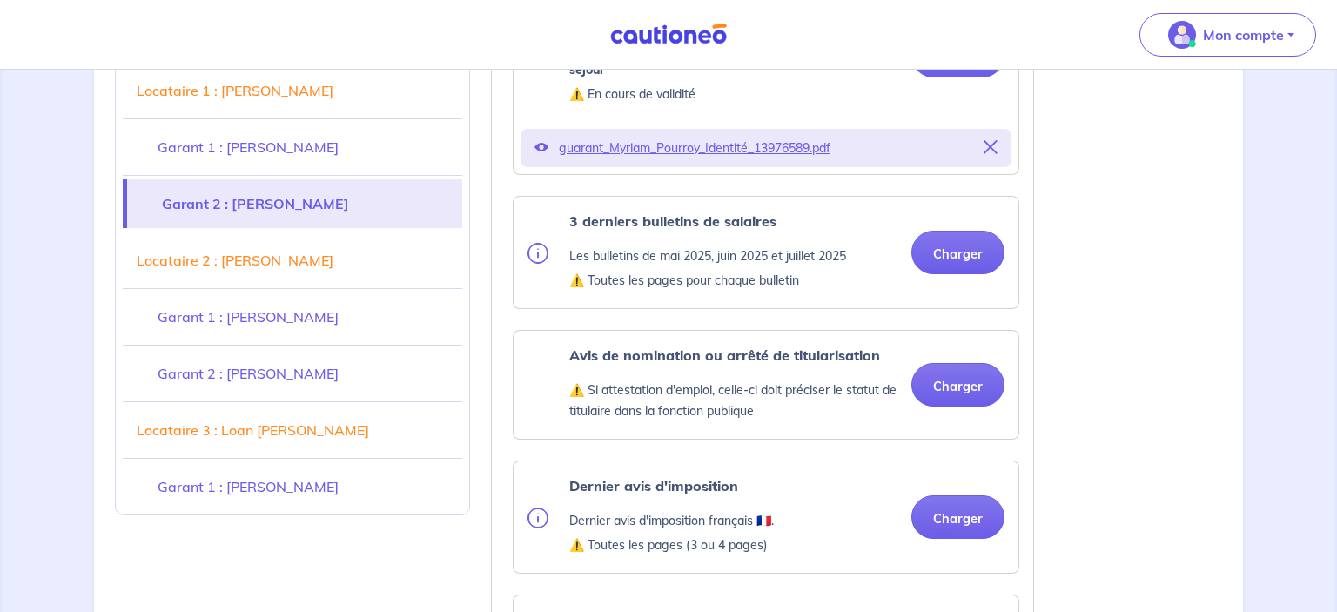
scroll to position [2842, 0]
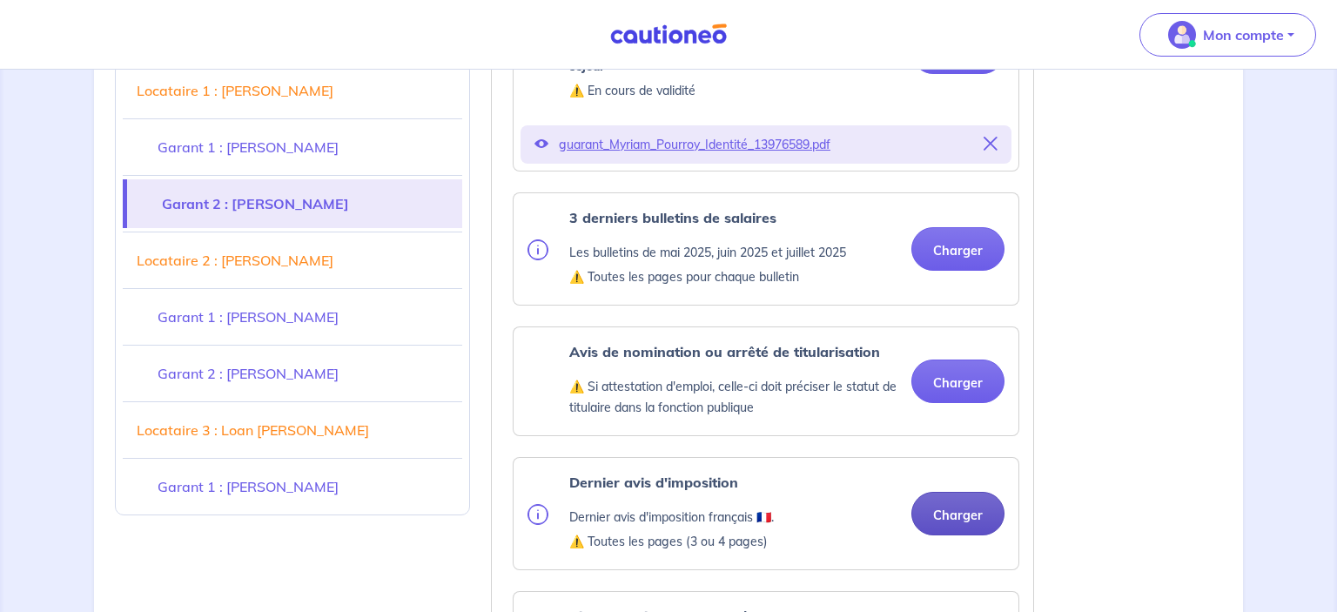
click at [964, 528] on button "Charger" at bounding box center [958, 514] width 93 height 44
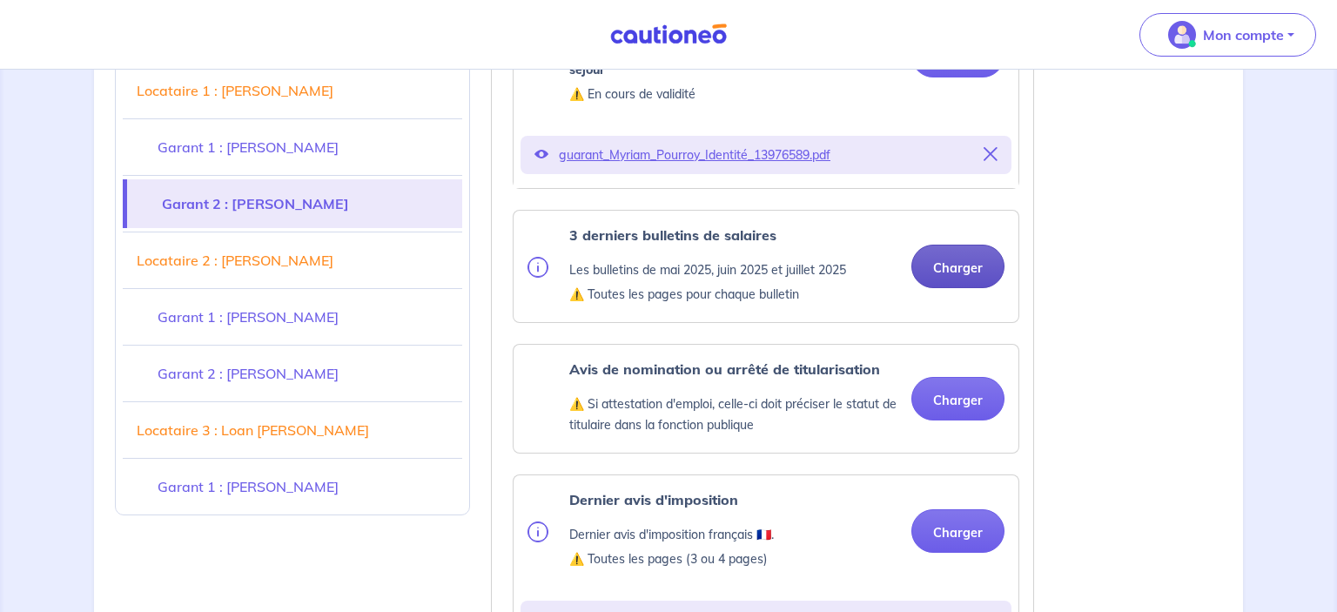
click at [987, 269] on button "Charger" at bounding box center [958, 267] width 93 height 44
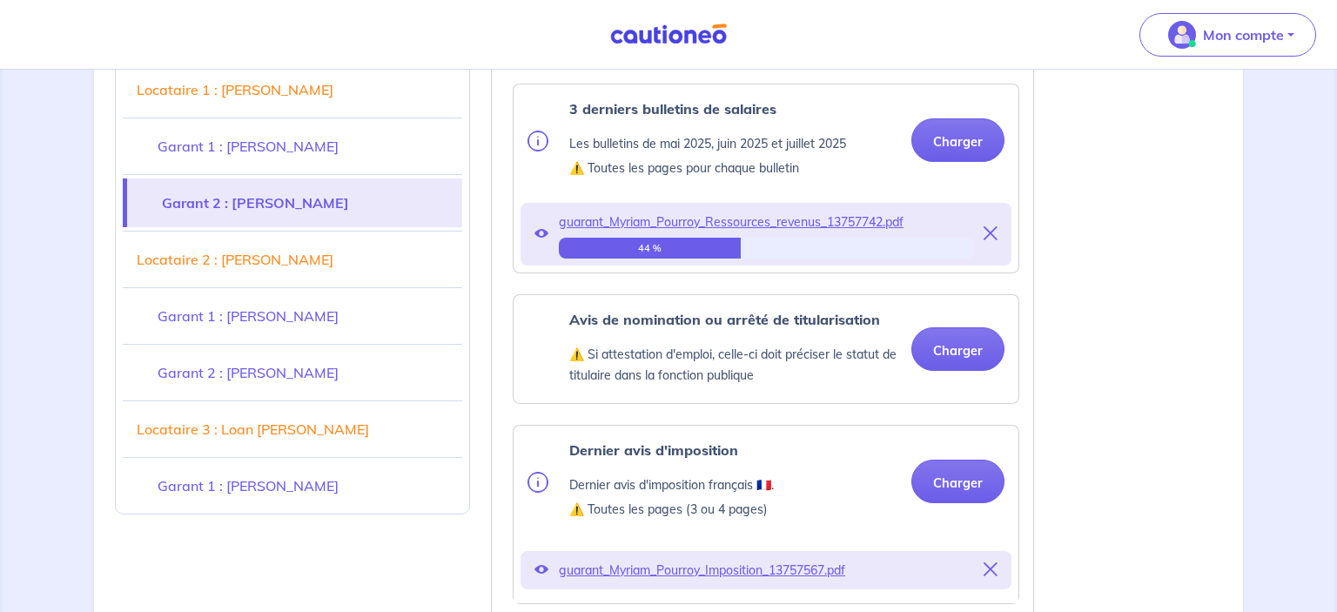
scroll to position [2971, 0]
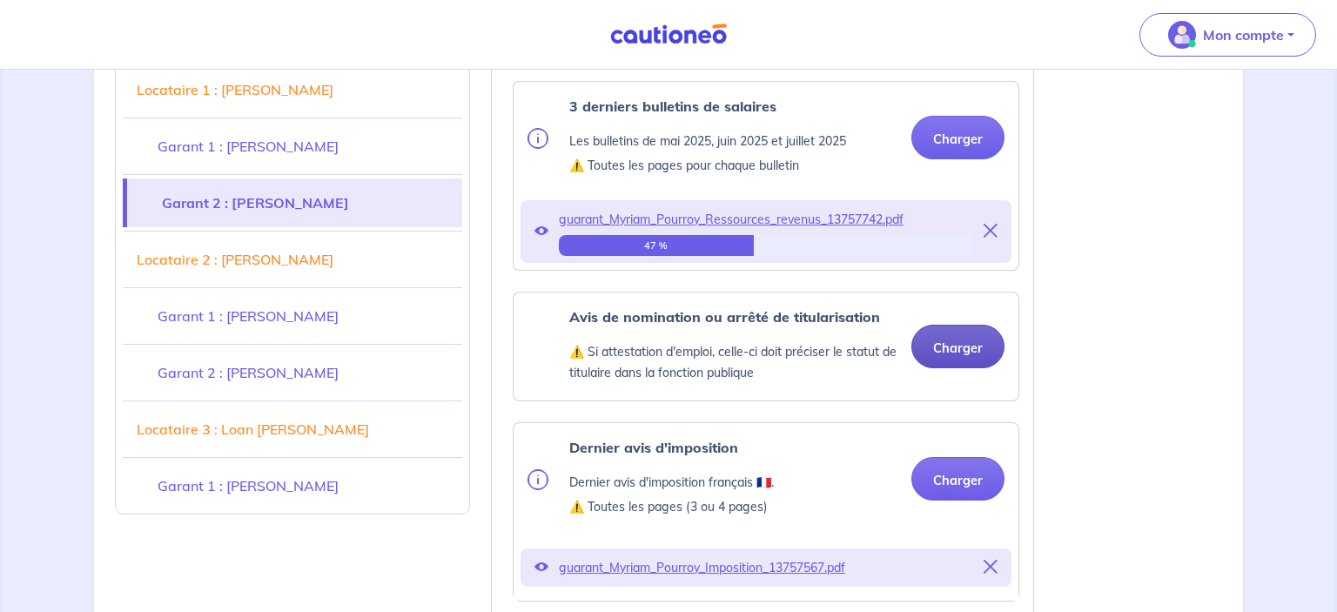
click at [953, 340] on button "Charger" at bounding box center [958, 347] width 93 height 44
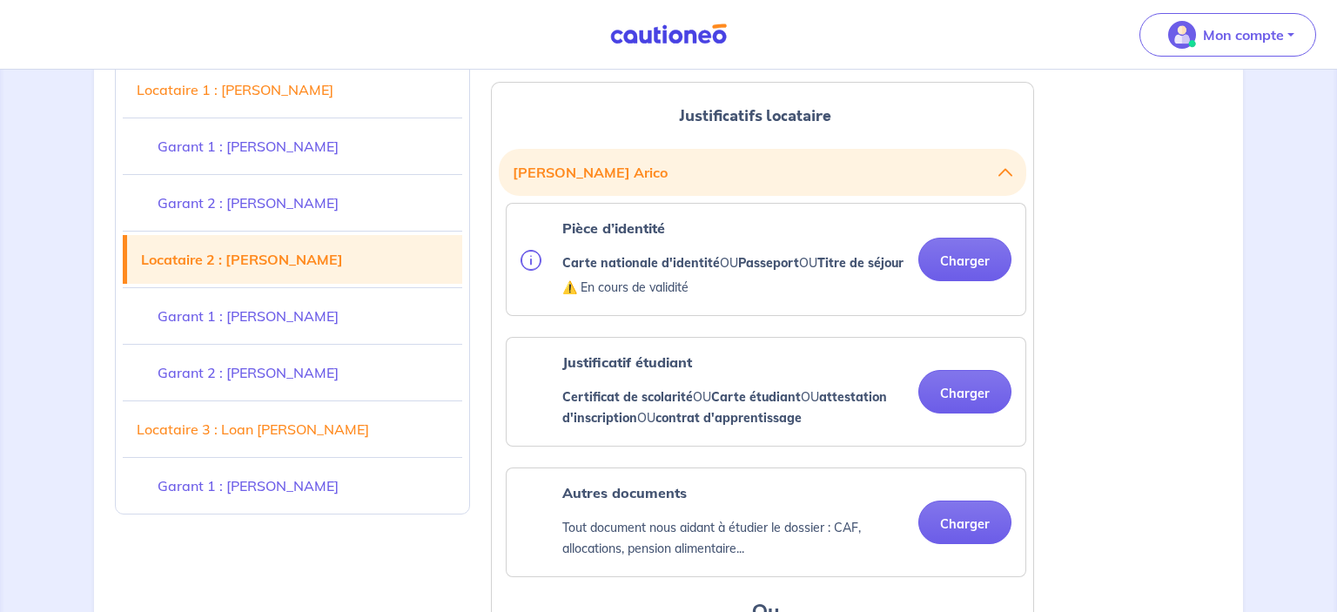
scroll to position [3988, 0]
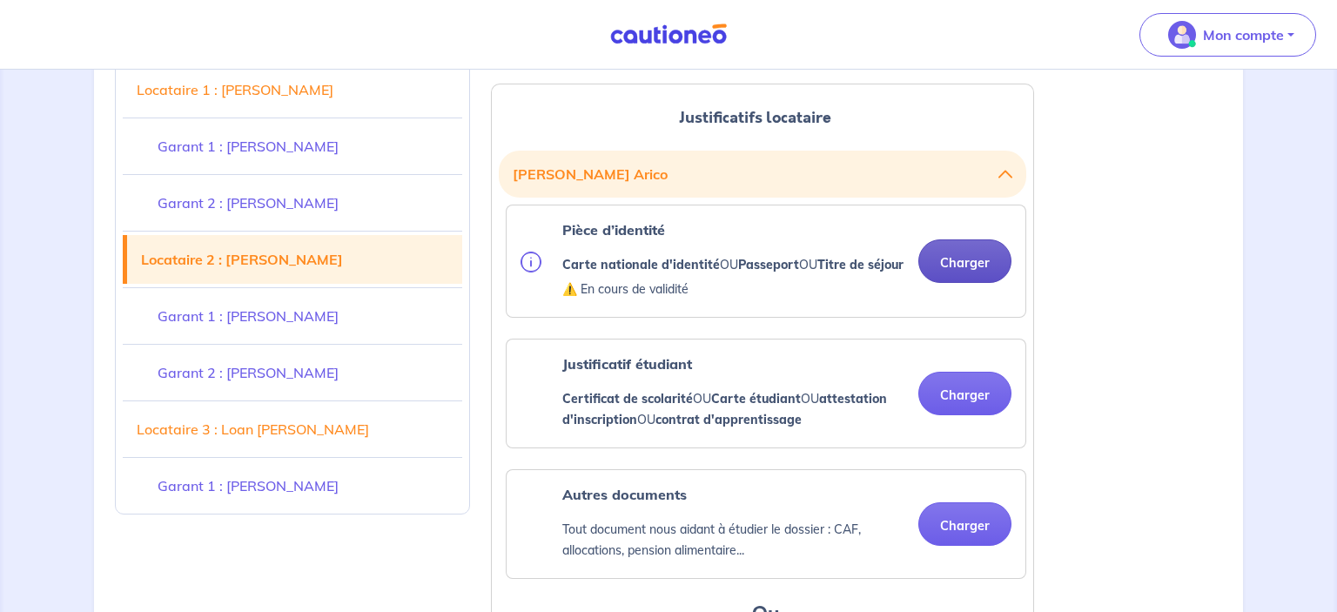
click at [986, 247] on button "Charger" at bounding box center [965, 261] width 93 height 44
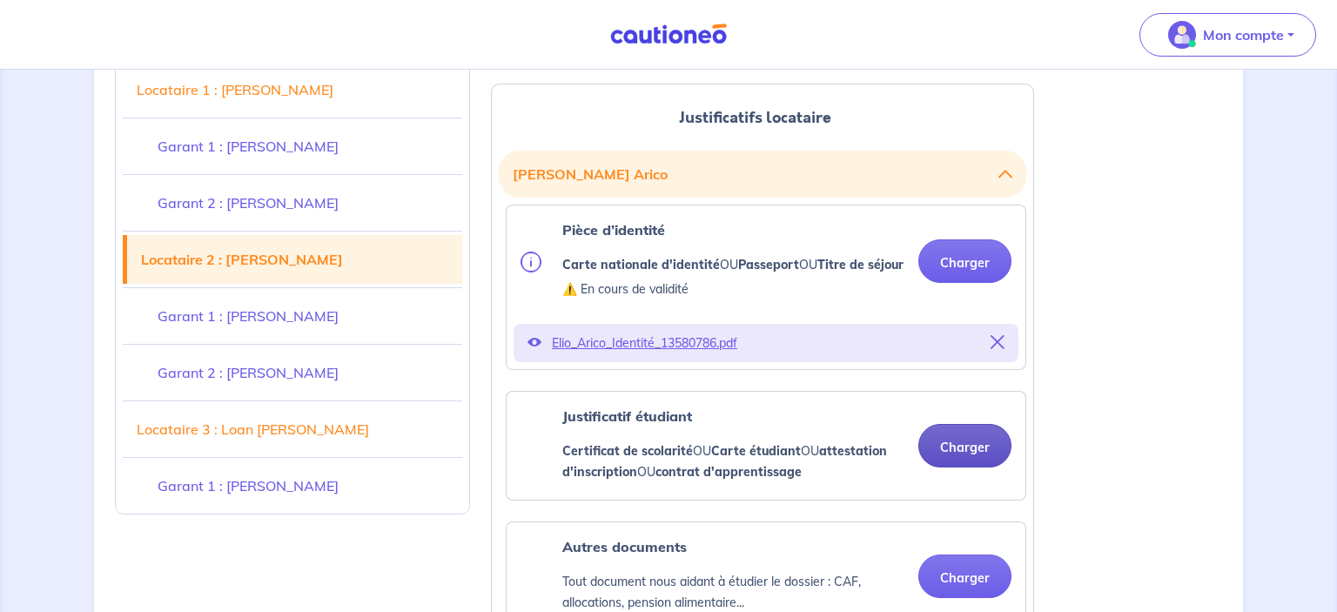
click at [965, 437] on button "Charger" at bounding box center [965, 446] width 93 height 44
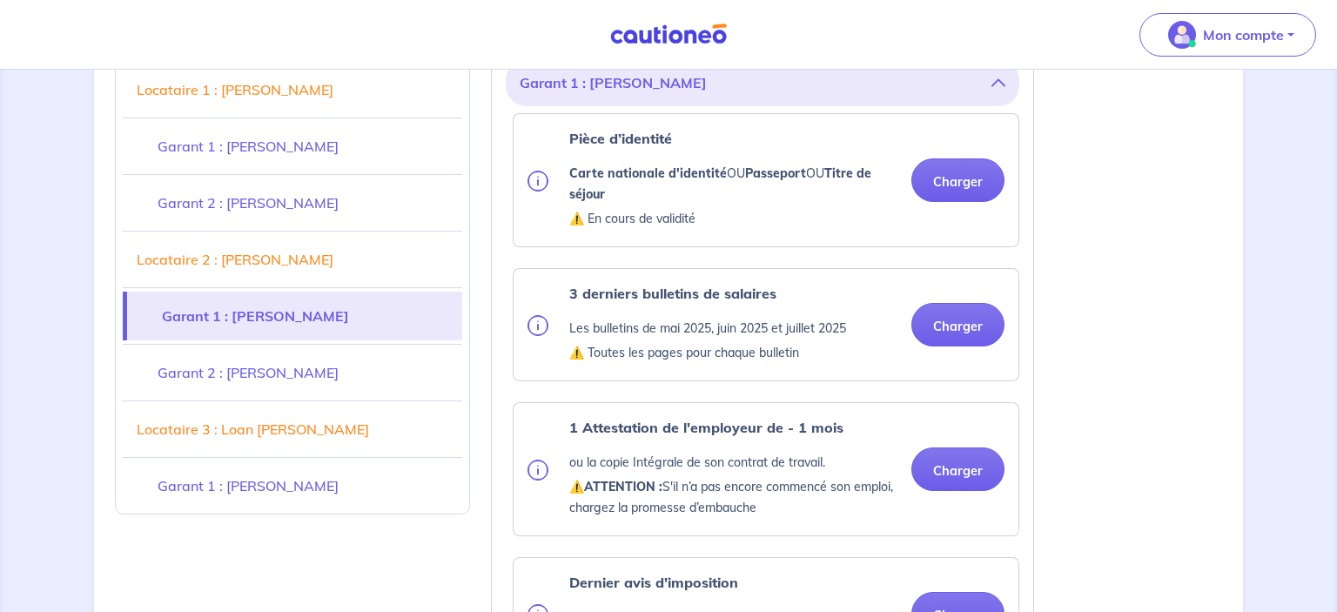
scroll to position [4836, 0]
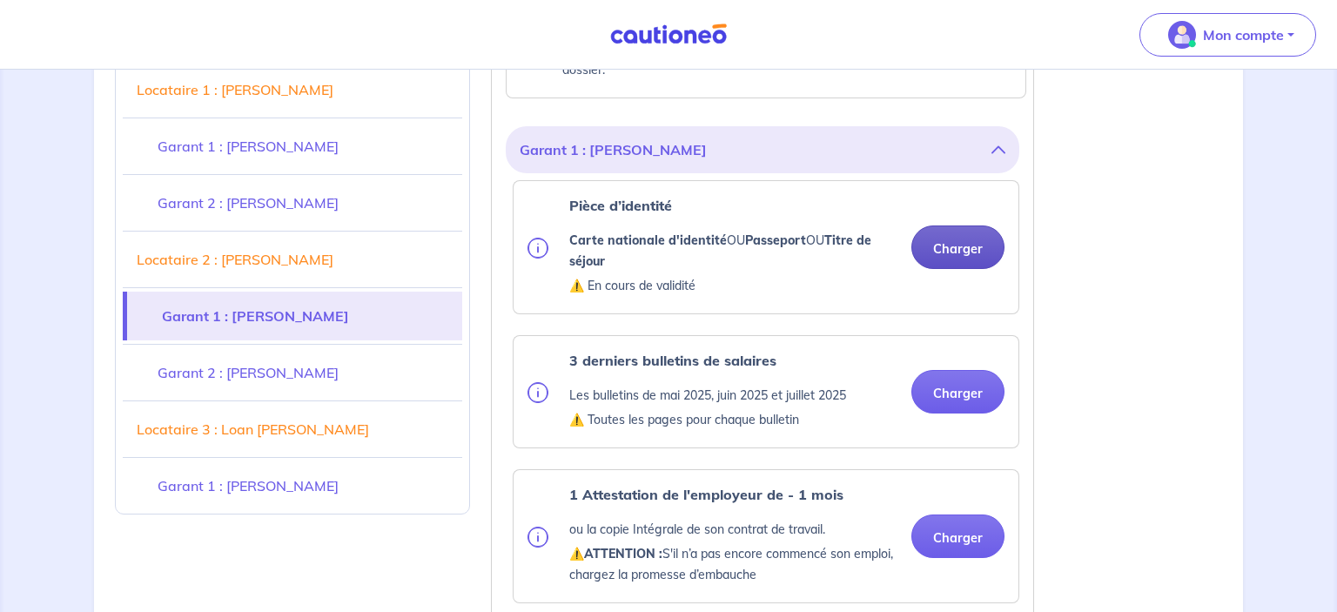
click at [928, 253] on button "Charger" at bounding box center [958, 248] width 93 height 44
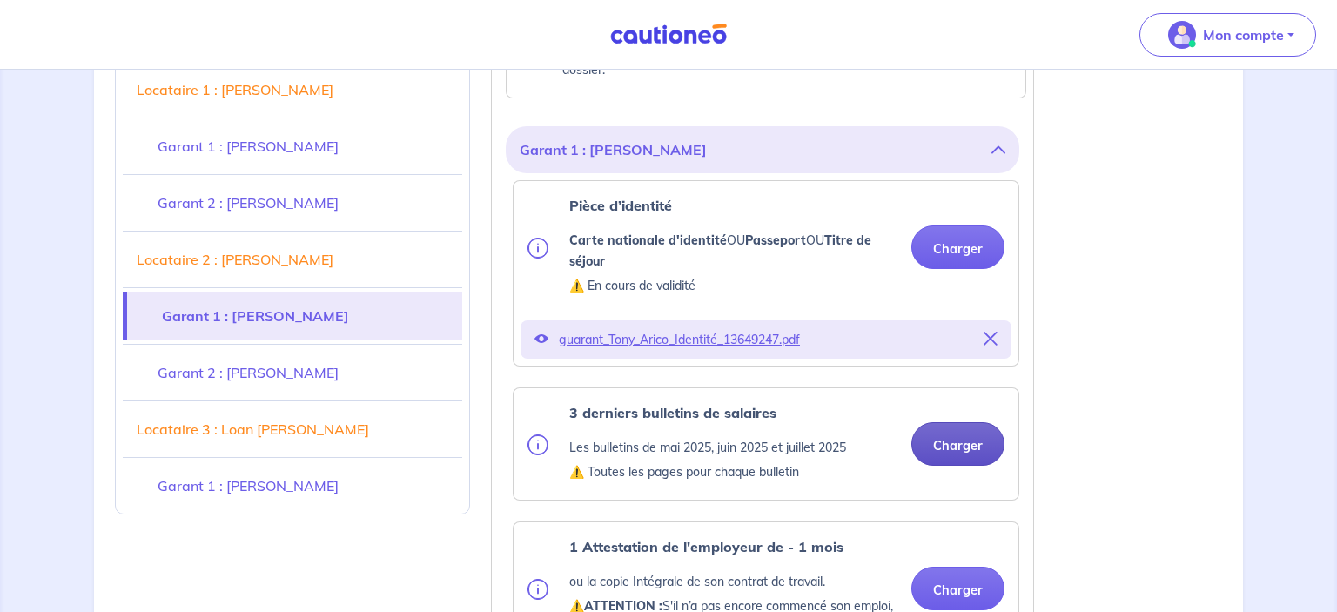
click at [948, 448] on button "Charger" at bounding box center [958, 444] width 93 height 44
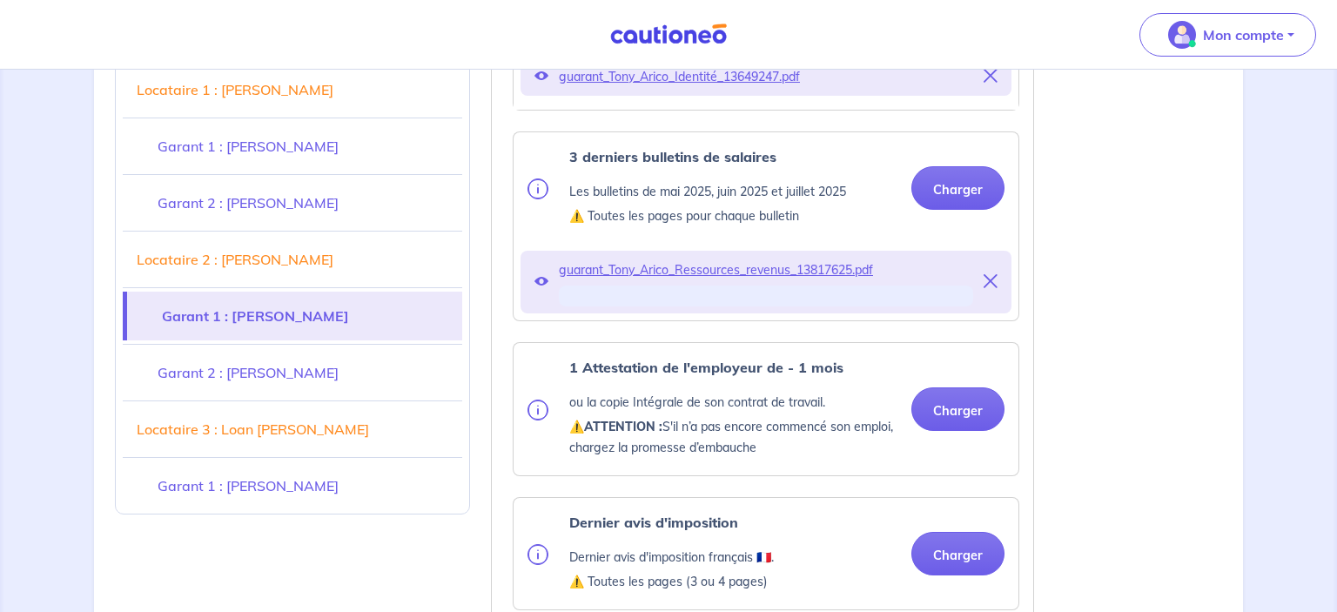
scroll to position [5106, 0]
click at [997, 401] on button "Charger" at bounding box center [958, 409] width 93 height 44
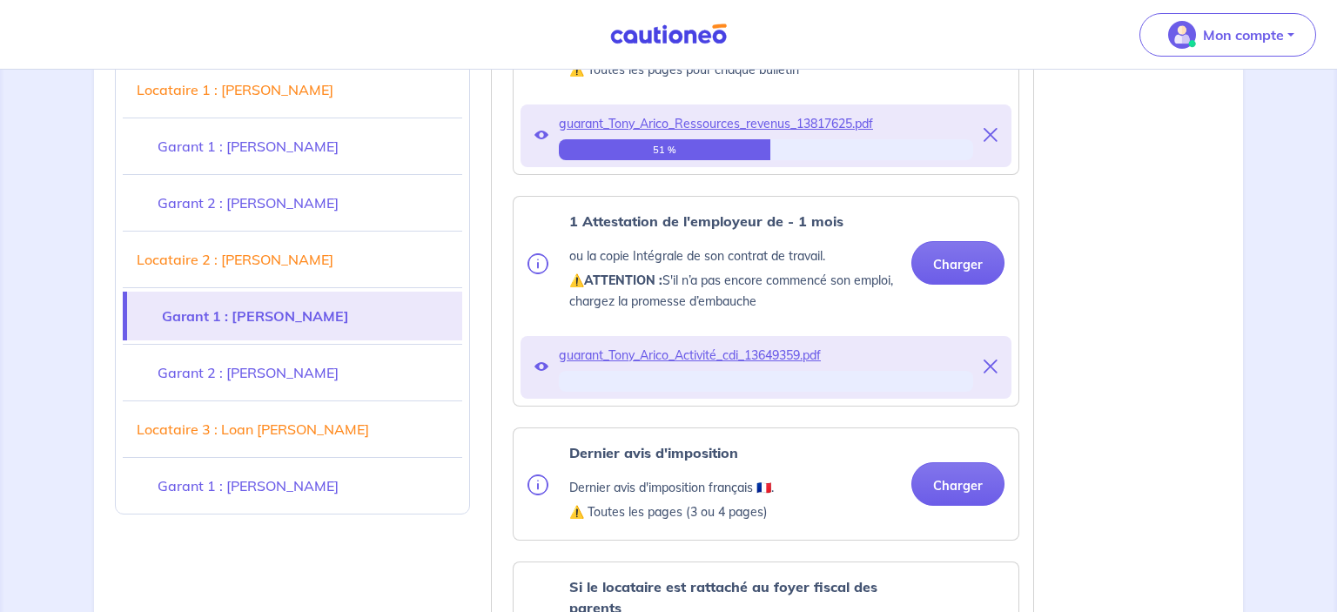
scroll to position [5259, 0]
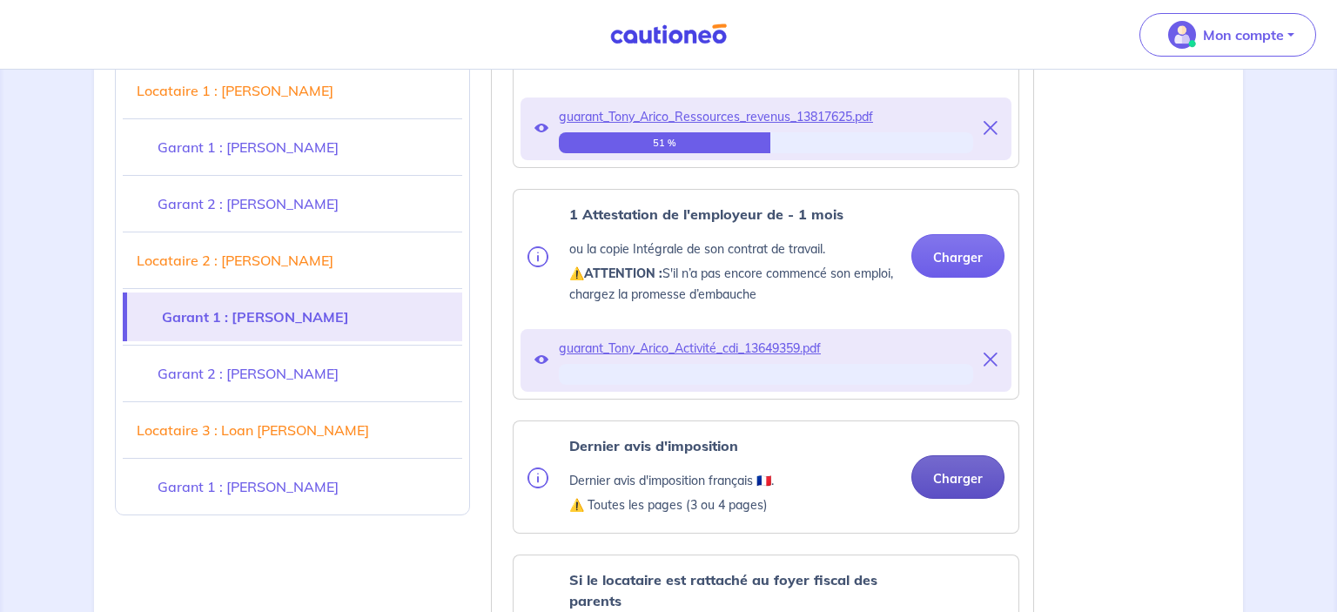
click at [946, 468] on button "Charger" at bounding box center [958, 477] width 93 height 44
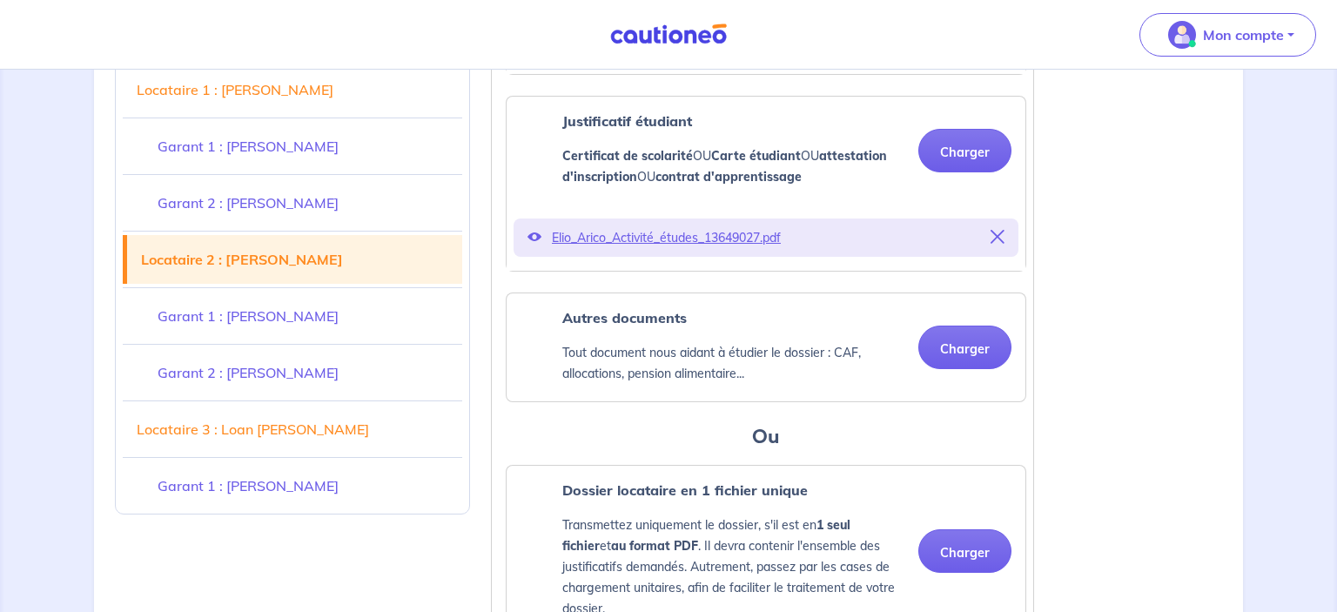
scroll to position [4325, 0]
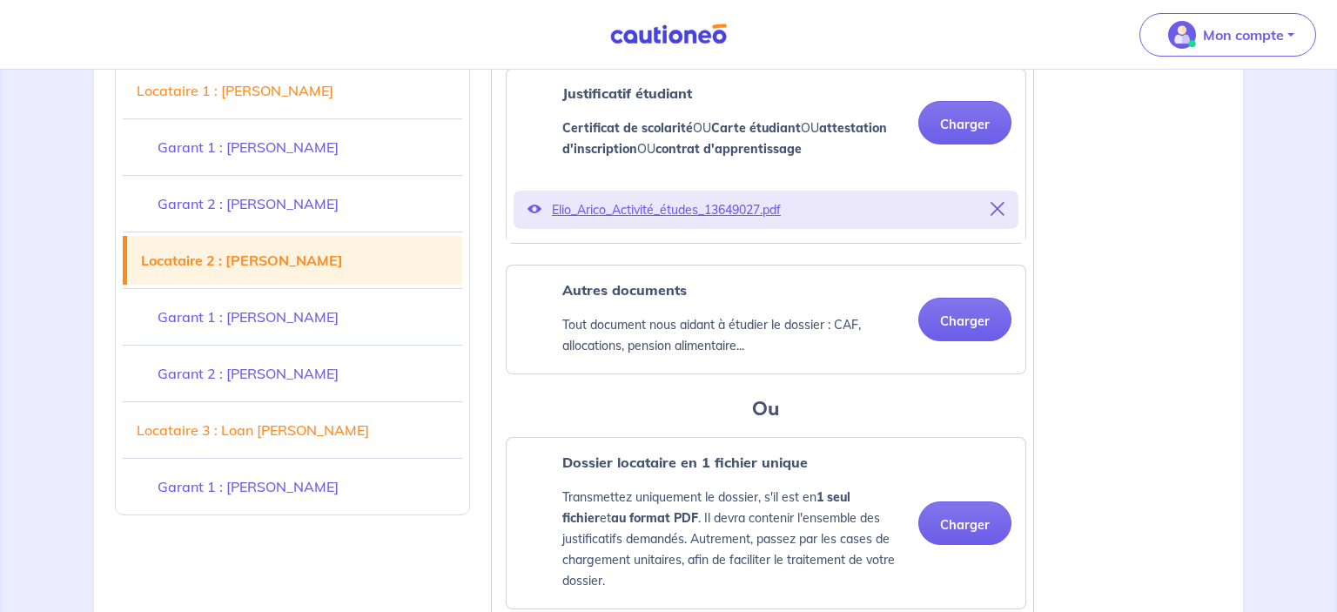
click at [263, 366] on link "Garant 2 : [PERSON_NAME]" at bounding box center [293, 372] width 340 height 49
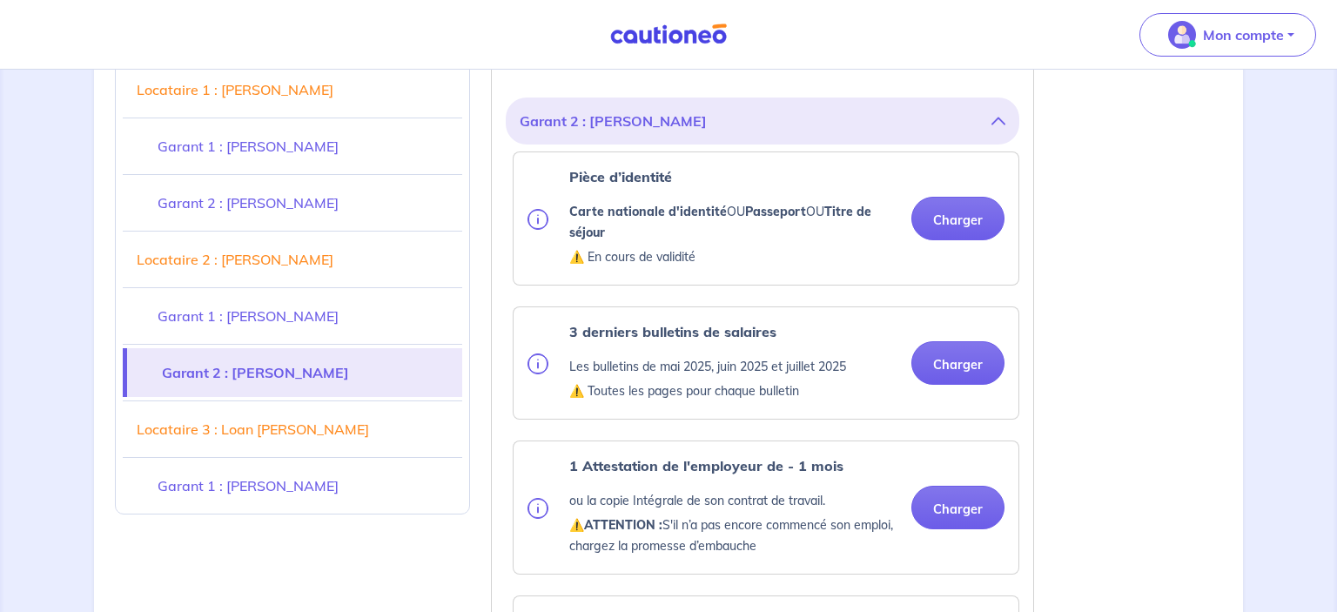
scroll to position [6150, 0]
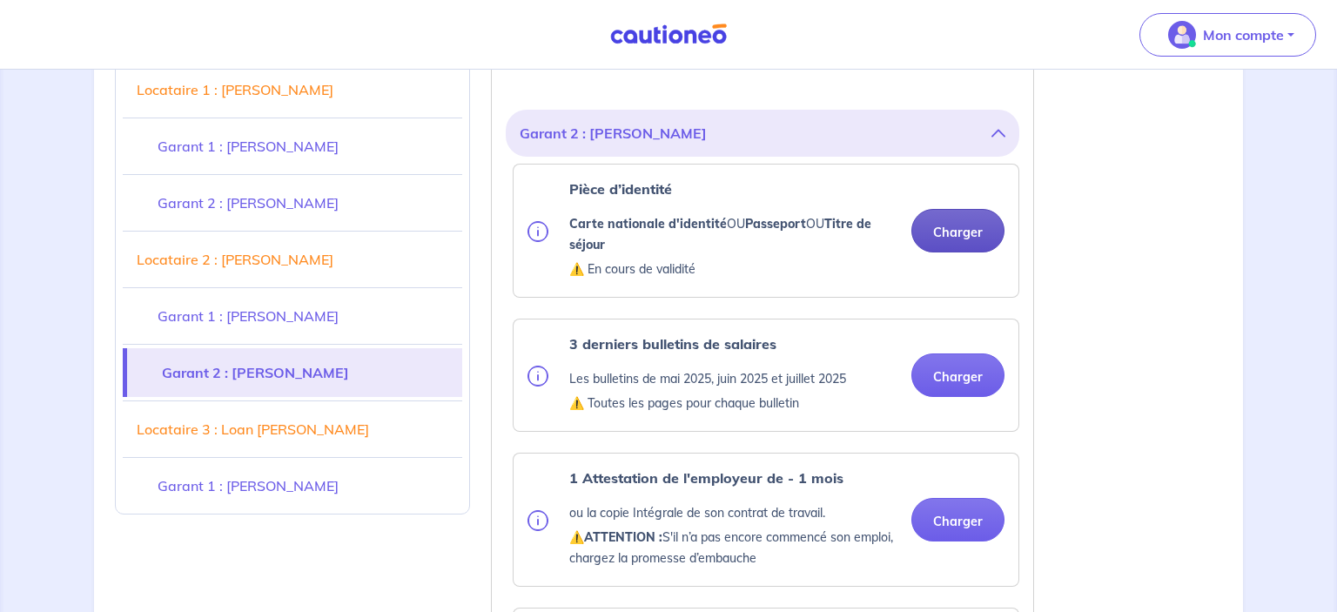
click at [967, 209] on button "Charger" at bounding box center [958, 231] width 93 height 44
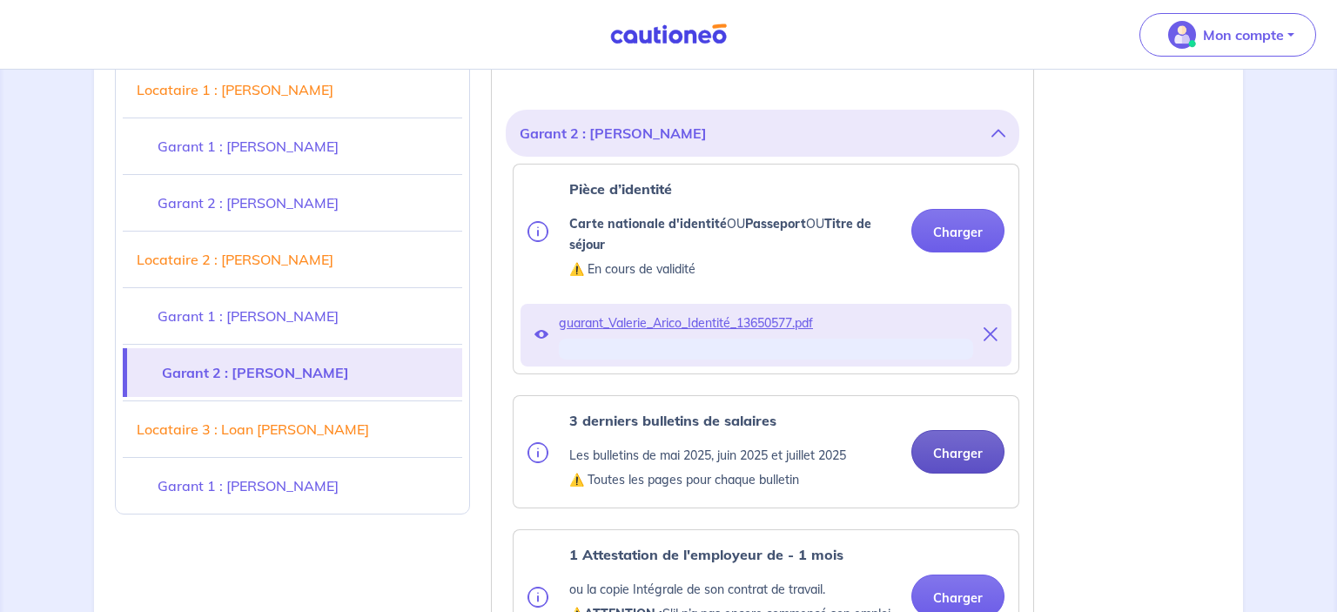
click at [949, 430] on button "Charger" at bounding box center [958, 452] width 93 height 44
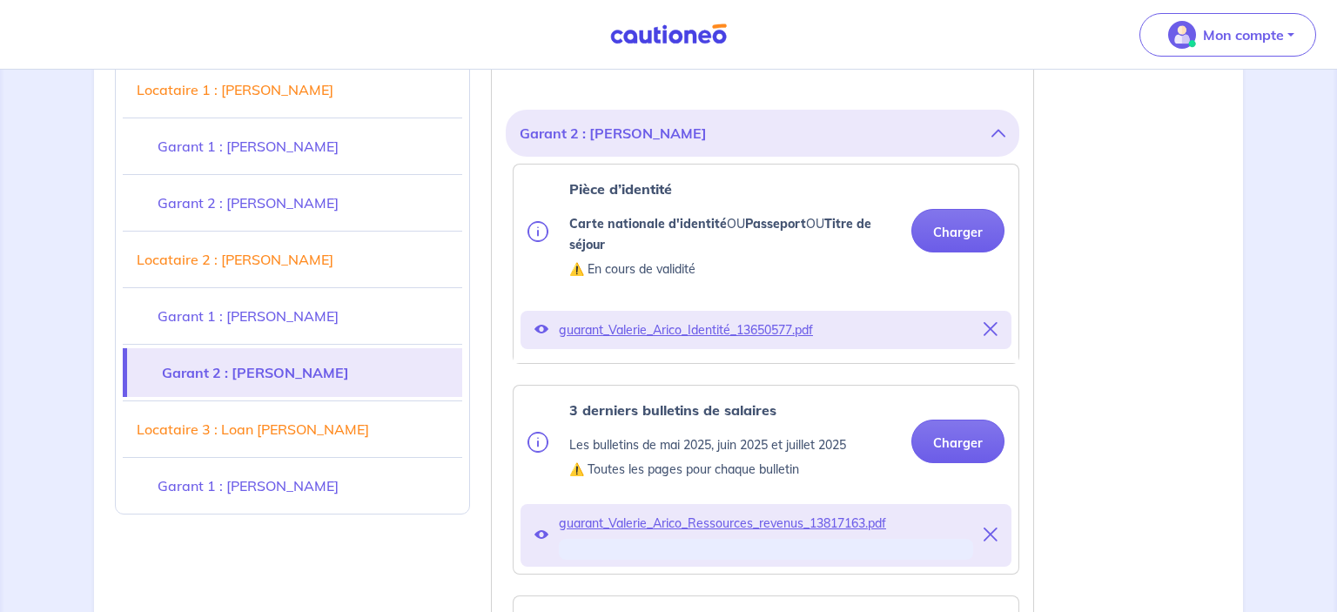
scroll to position [6385, 0]
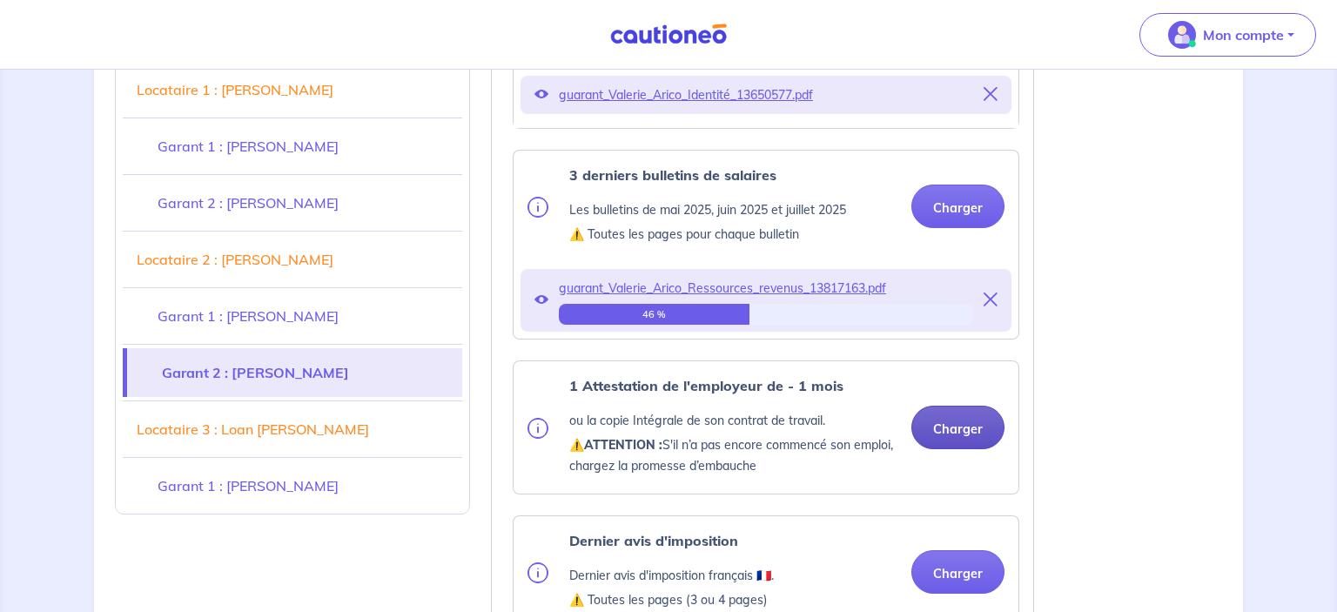
click at [940, 406] on button "Charger" at bounding box center [958, 428] width 93 height 44
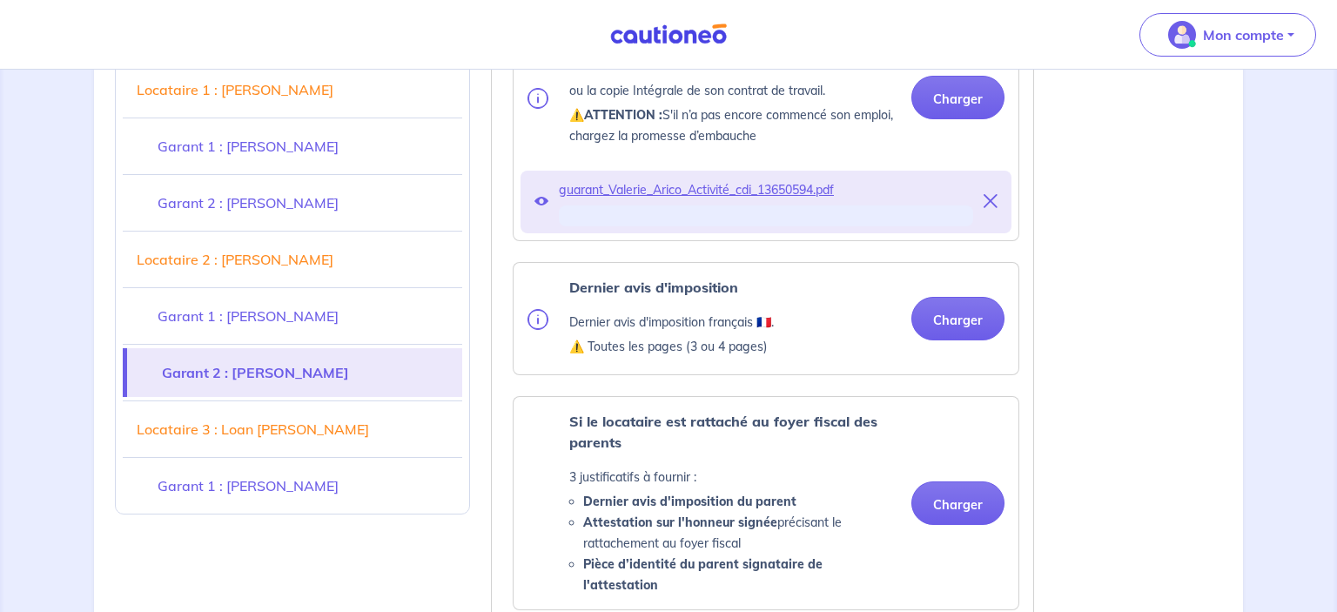
scroll to position [6722, 0]
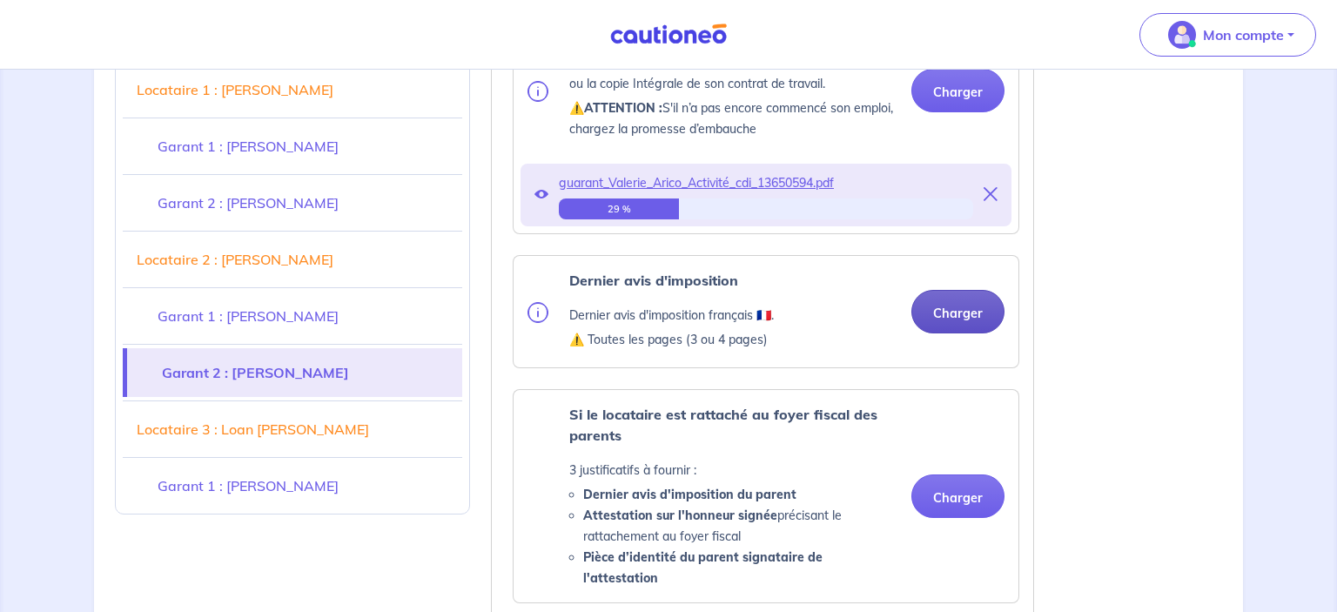
click at [945, 290] on button "Charger" at bounding box center [958, 312] width 93 height 44
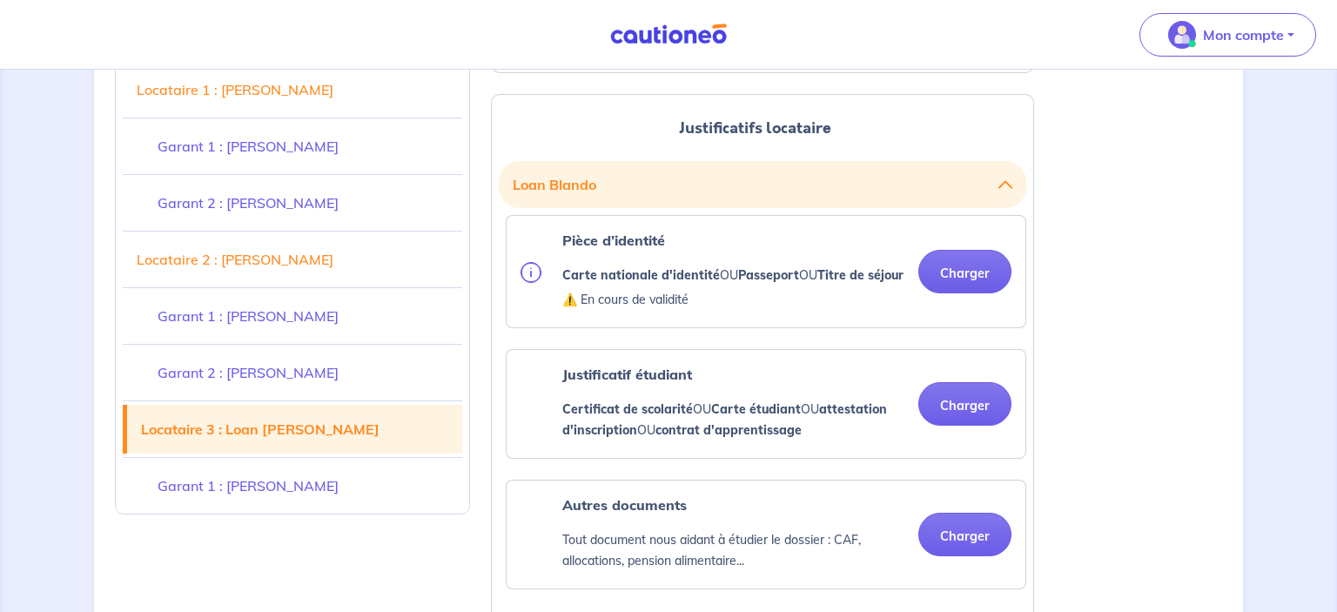
scroll to position [7520, 0]
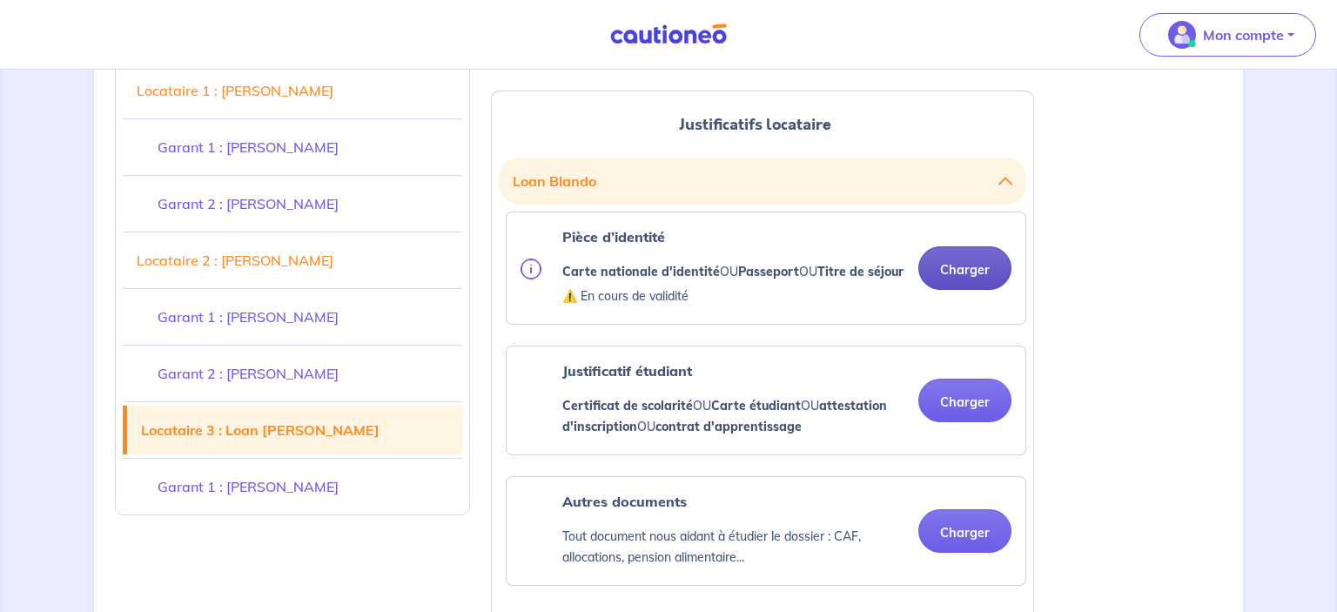
click at [972, 246] on button "Charger" at bounding box center [965, 268] width 93 height 44
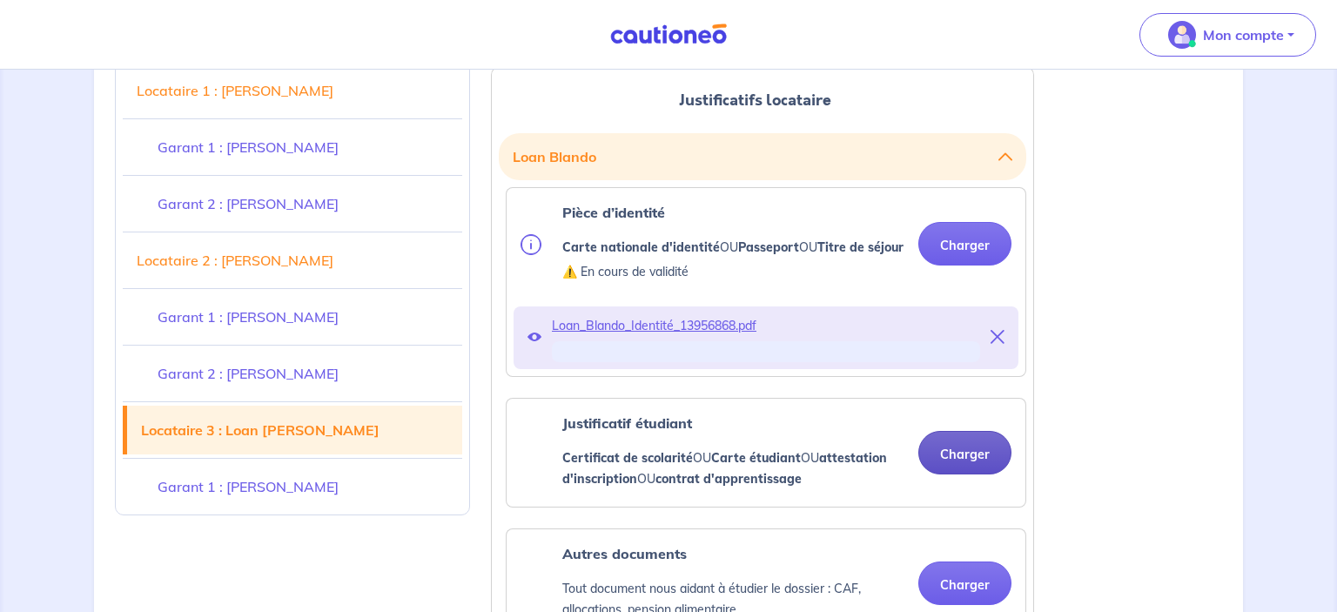
click at [951, 431] on button "Charger" at bounding box center [965, 453] width 93 height 44
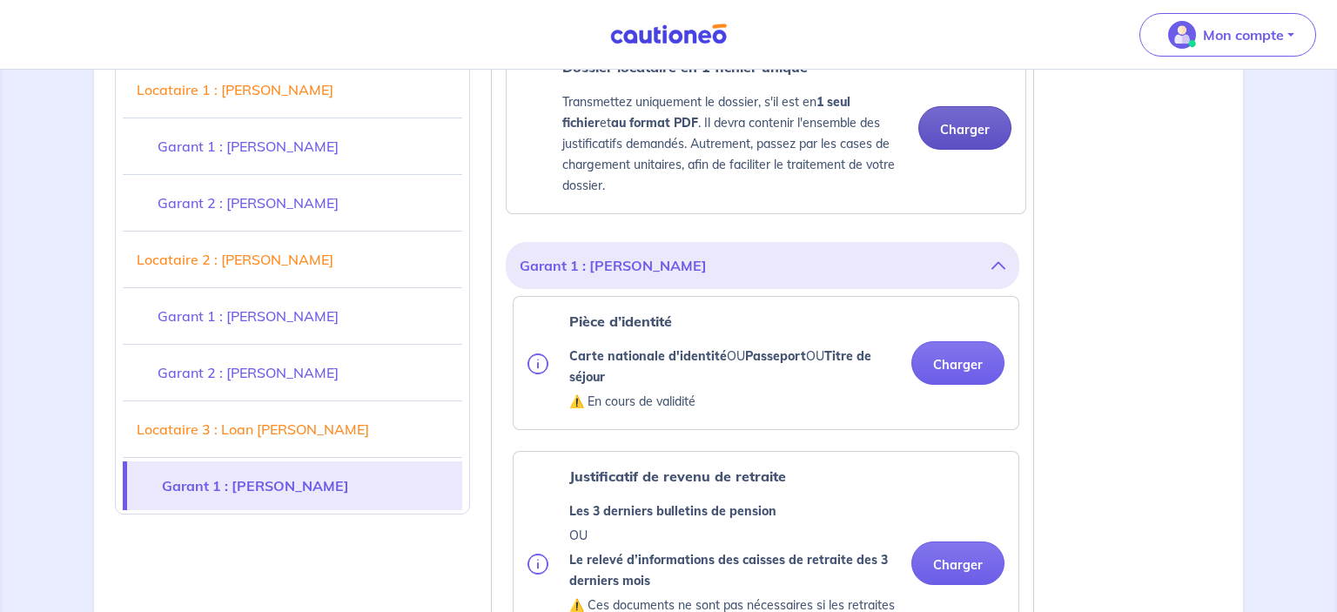
scroll to position [8230, 0]
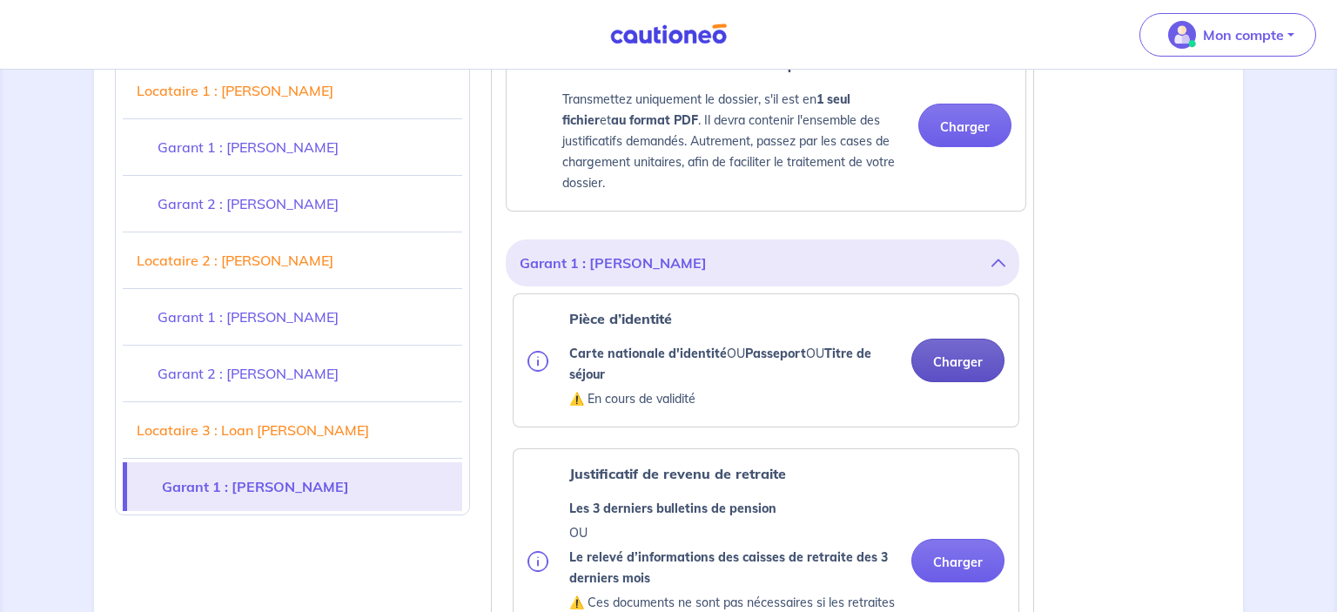
click at [946, 339] on button "Charger" at bounding box center [958, 361] width 93 height 44
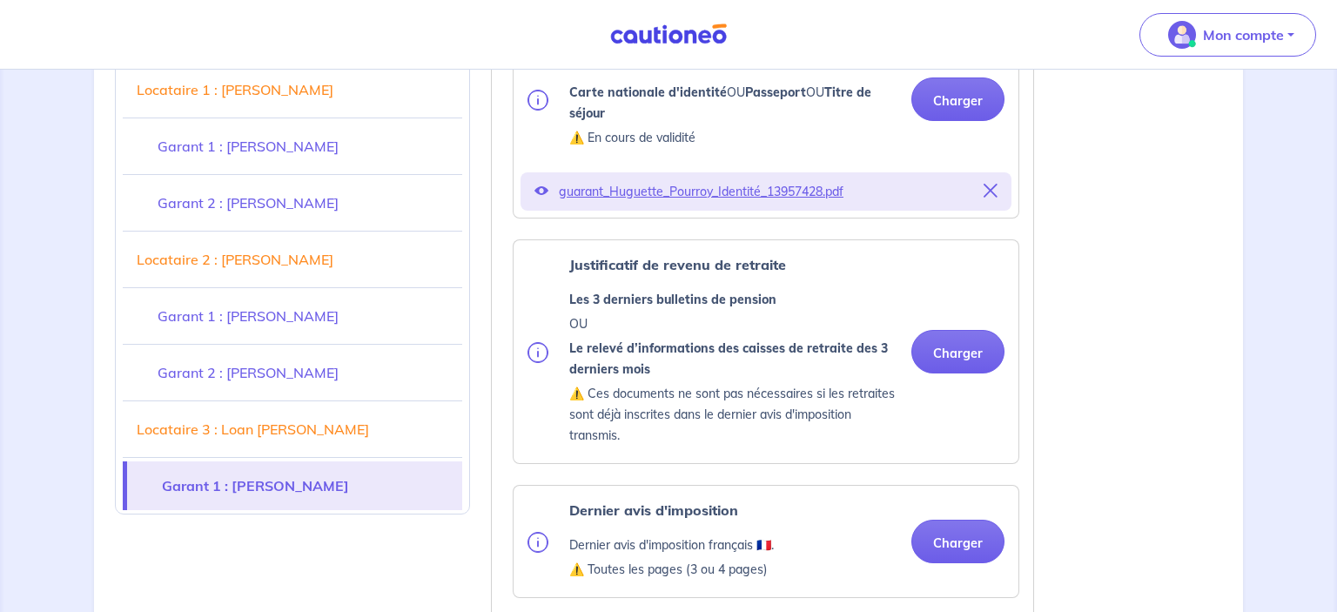
scroll to position [8502, 0]
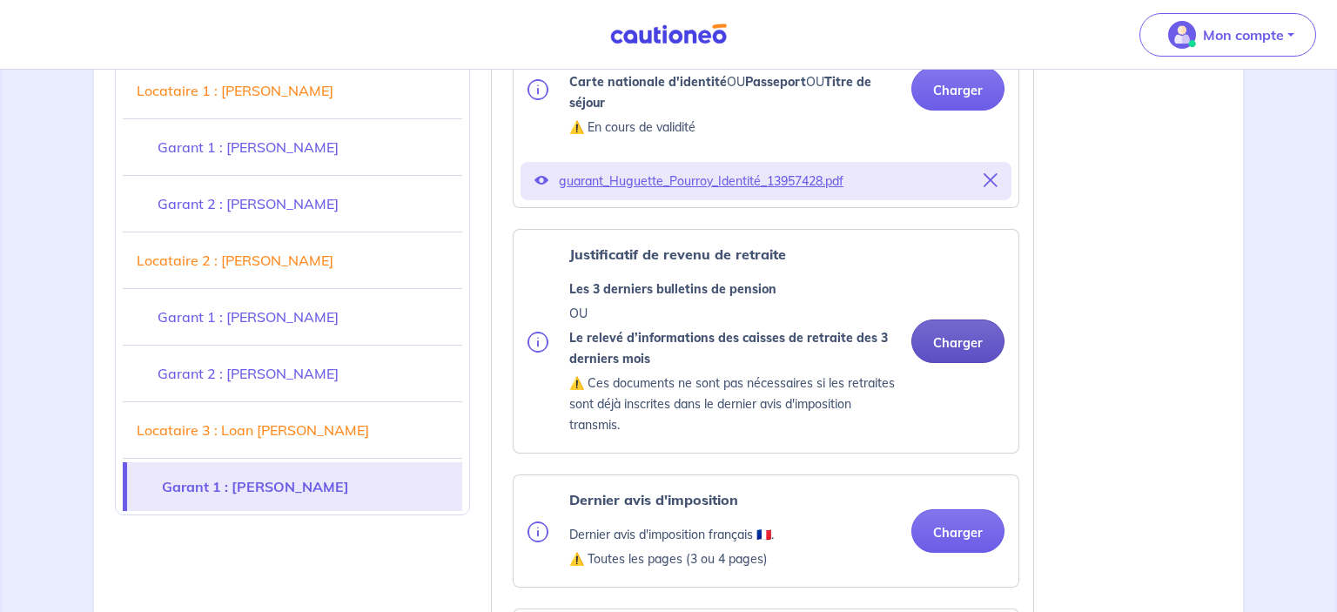
click at [953, 320] on button "Charger" at bounding box center [958, 342] width 93 height 44
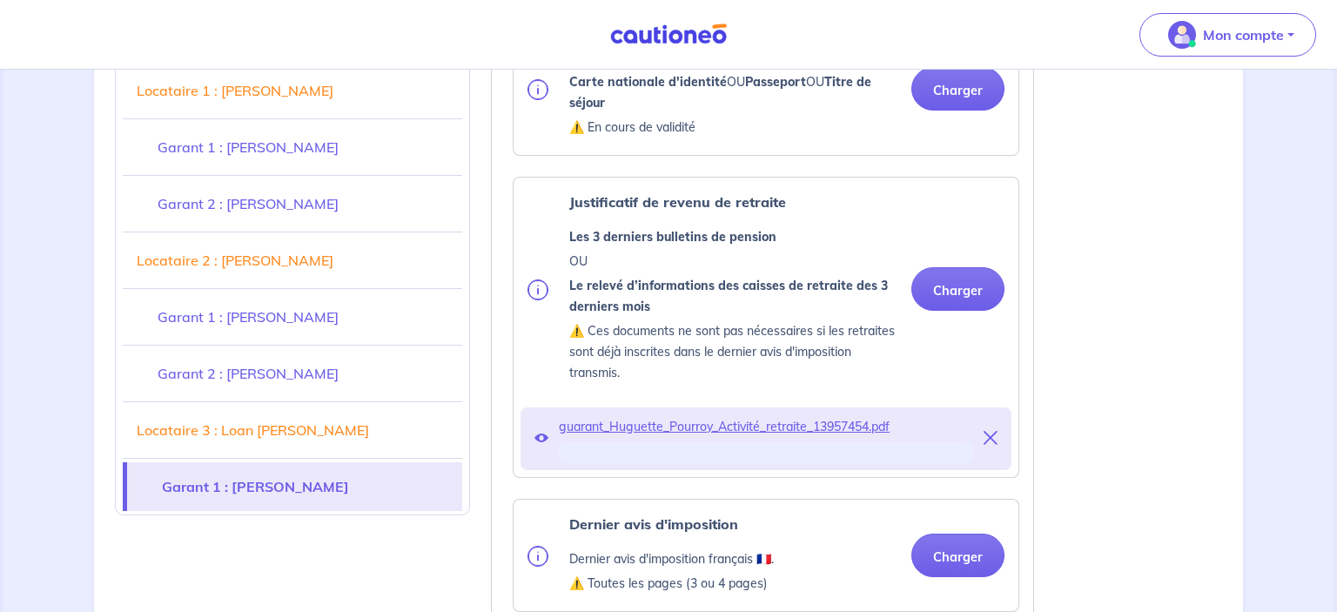
scroll to position [8762, 0]
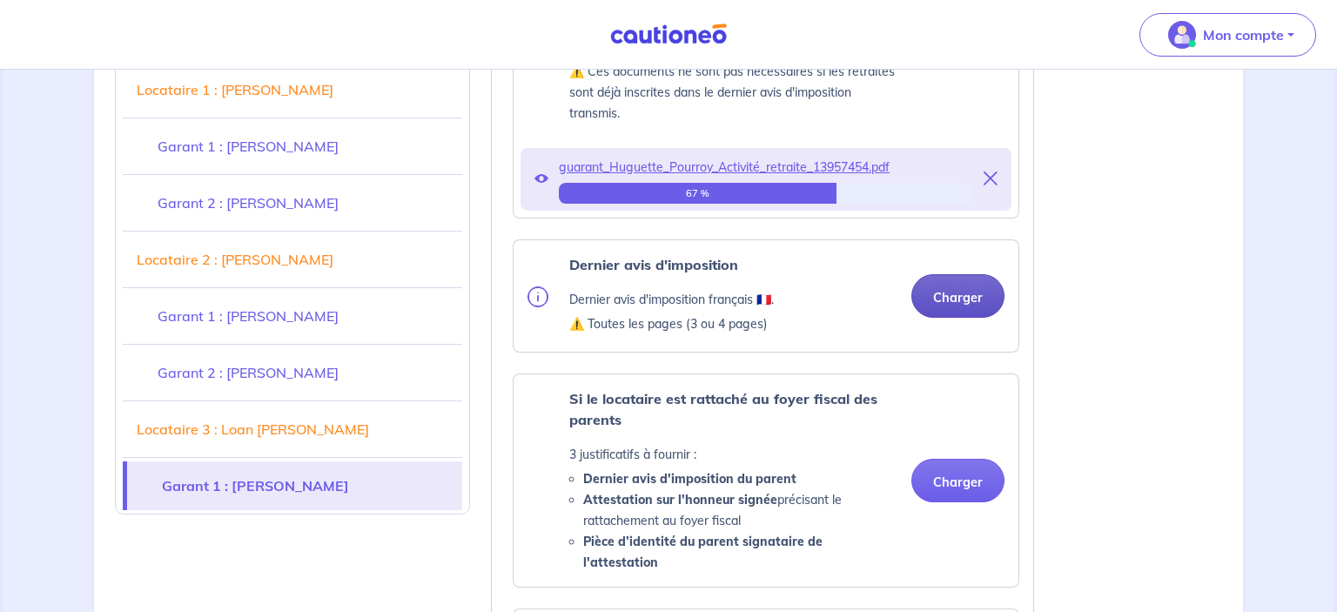
click at [953, 274] on button "Charger" at bounding box center [958, 296] width 93 height 44
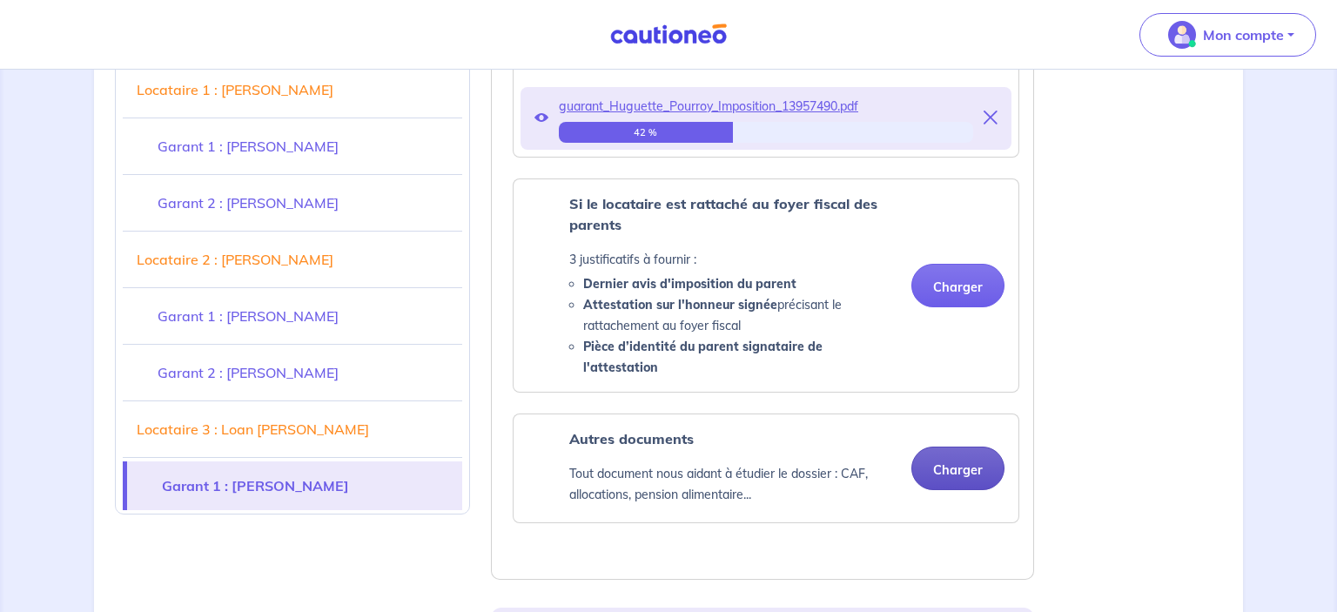
scroll to position [9076, 0]
click at [950, 446] on button "Charger" at bounding box center [958, 468] width 93 height 44
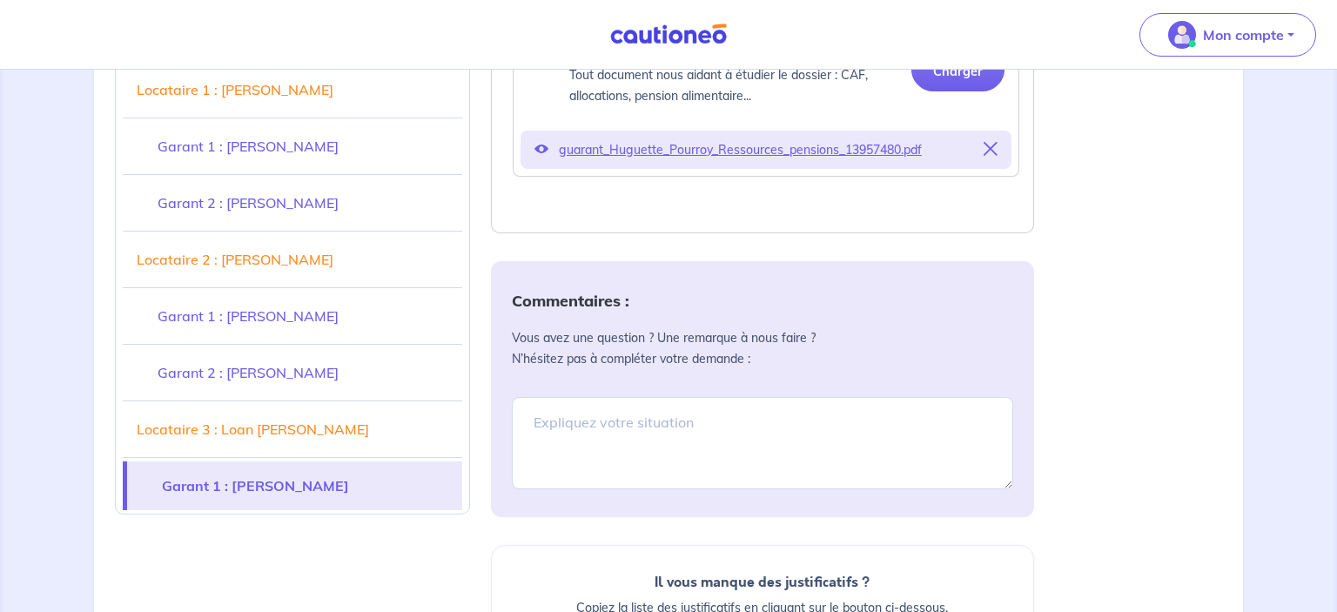
scroll to position [9679, 0]
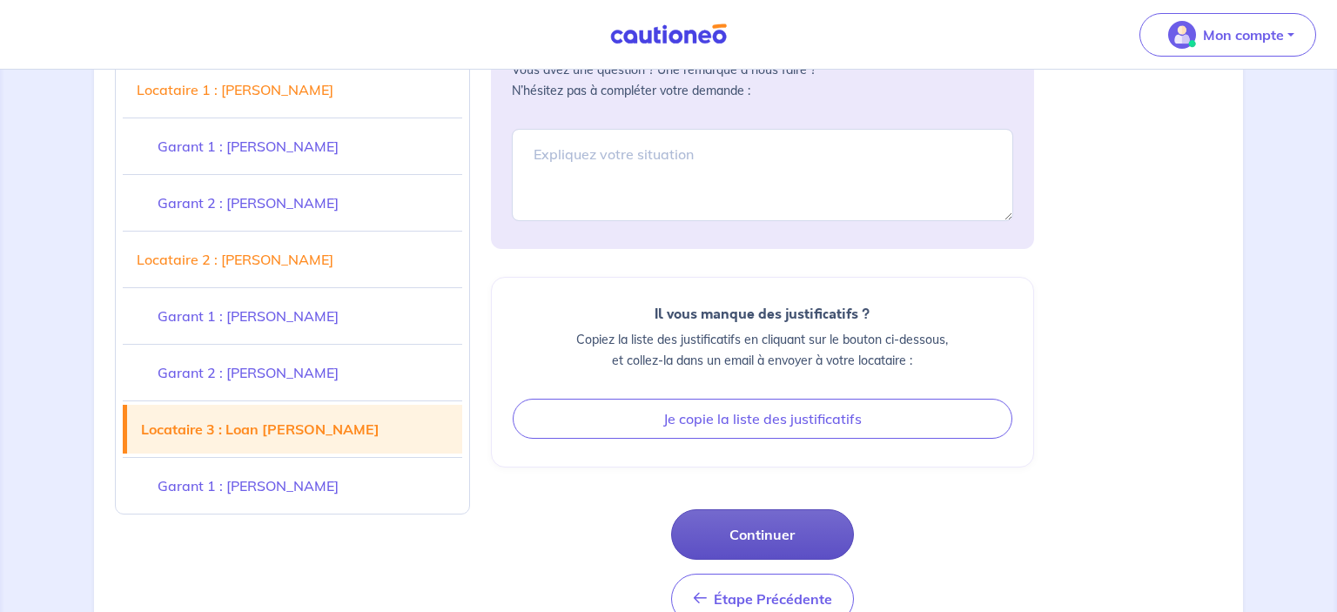
click at [777, 509] on button "Continuer" at bounding box center [762, 534] width 183 height 51
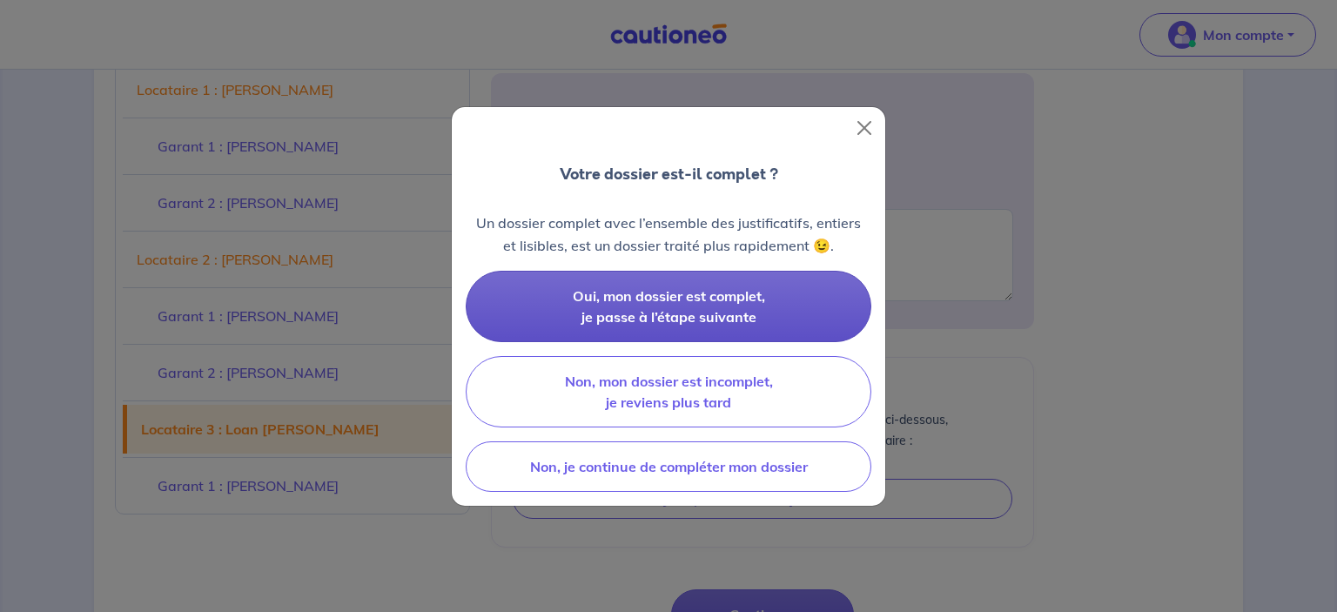
click at [638, 305] on button "Oui, mon dossier est complet, je passe à l’étape suivante" at bounding box center [669, 306] width 406 height 71
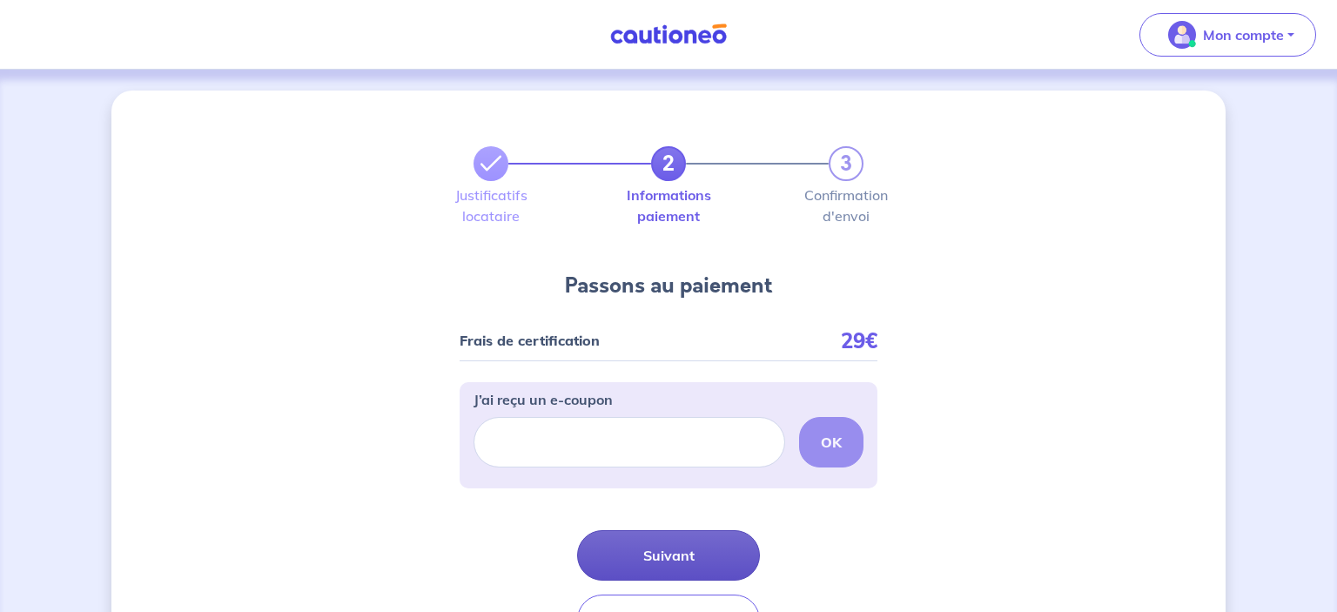
click at [604, 544] on button "Suivant" at bounding box center [668, 555] width 183 height 51
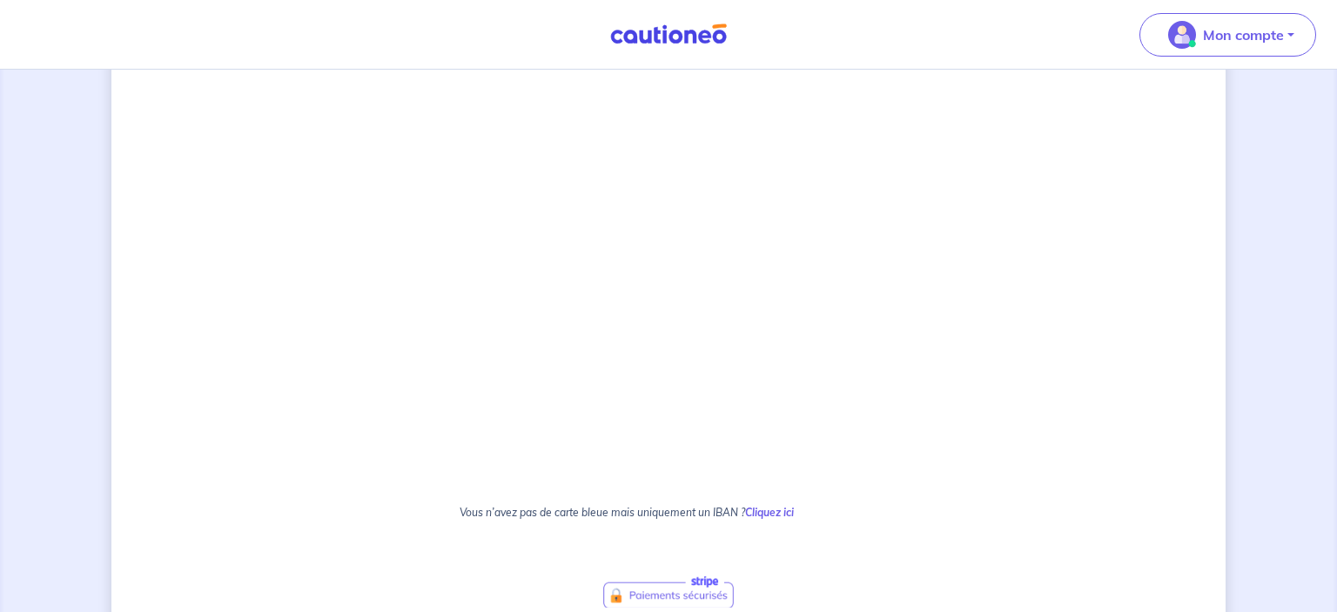
scroll to position [734, 0]
click at [351, 352] on div "2 3 Justificatifs locataire Informations paiement Confirmation d'envoi Passons …" at bounding box center [668, 120] width 1115 height 1526
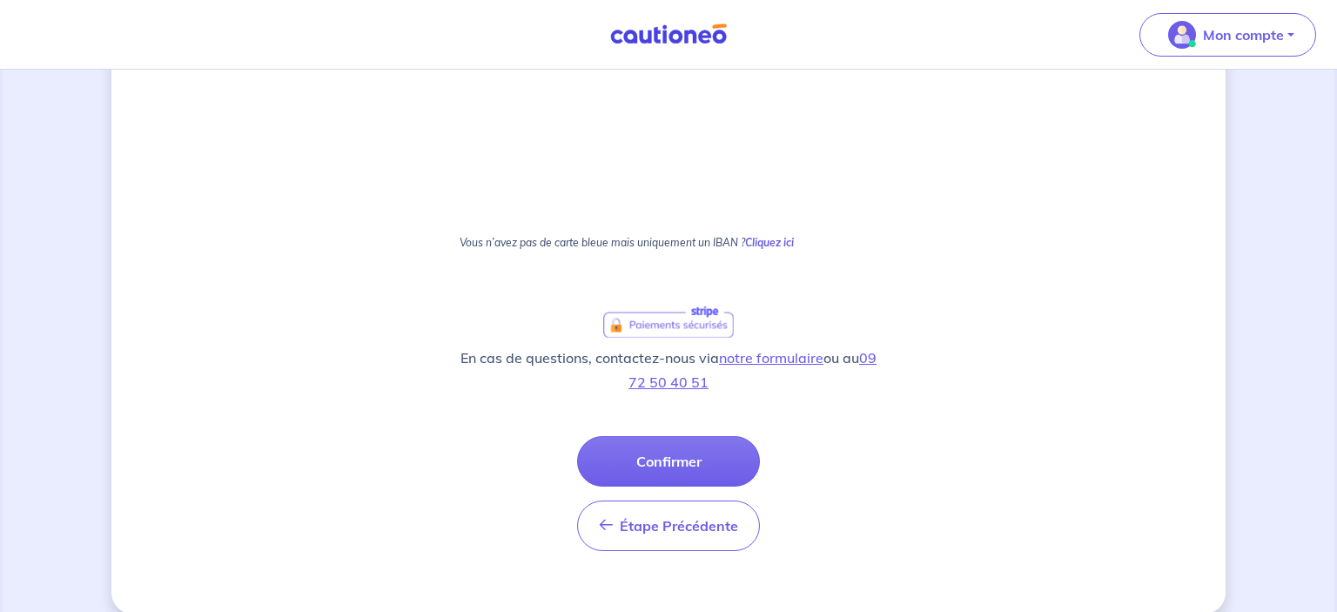
scroll to position [995, 0]
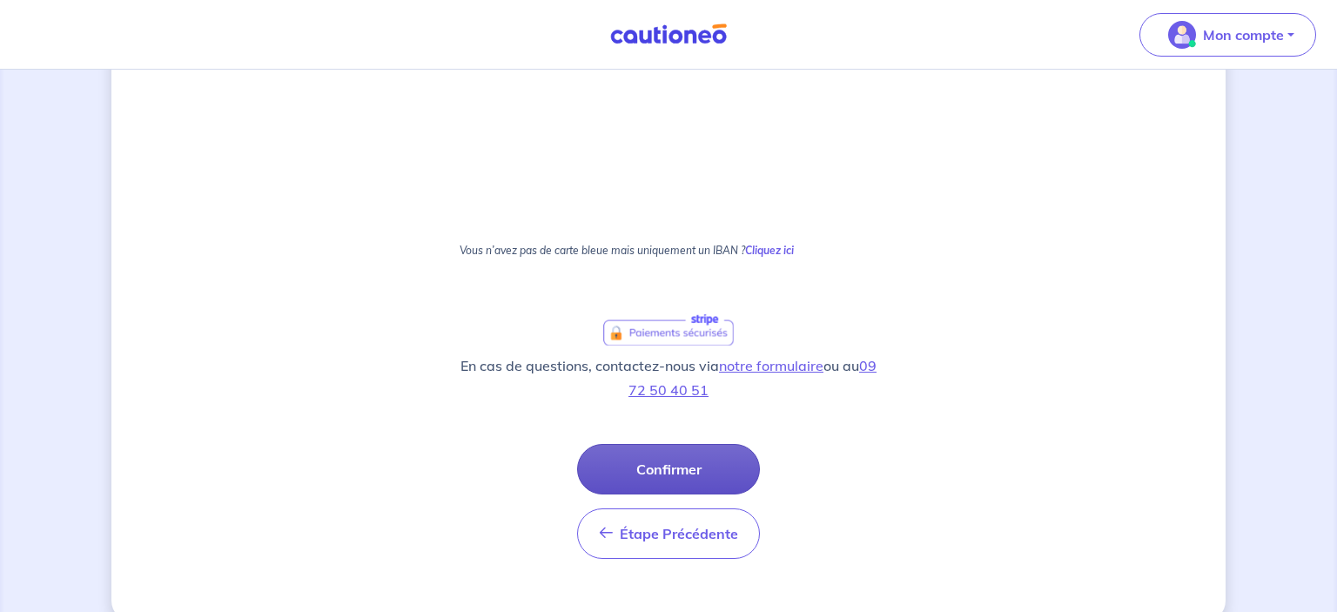
click at [597, 455] on button "Confirmer" at bounding box center [668, 469] width 183 height 51
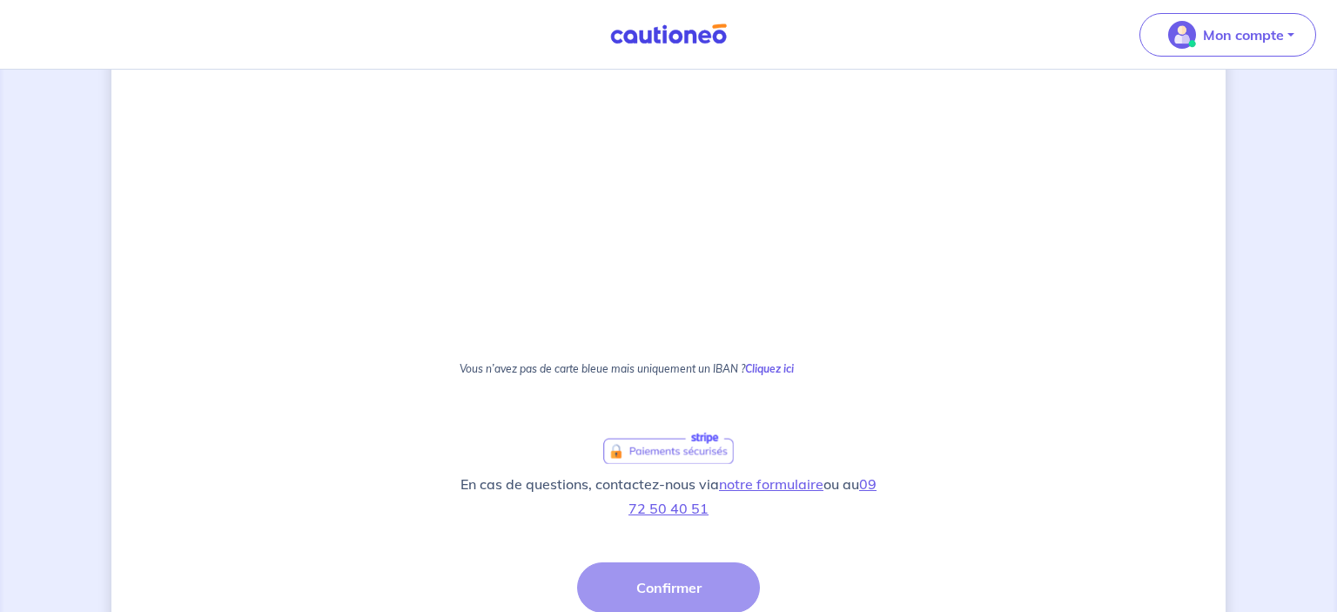
scroll to position [874, 0]
